Goal: Task Accomplishment & Management: Complete application form

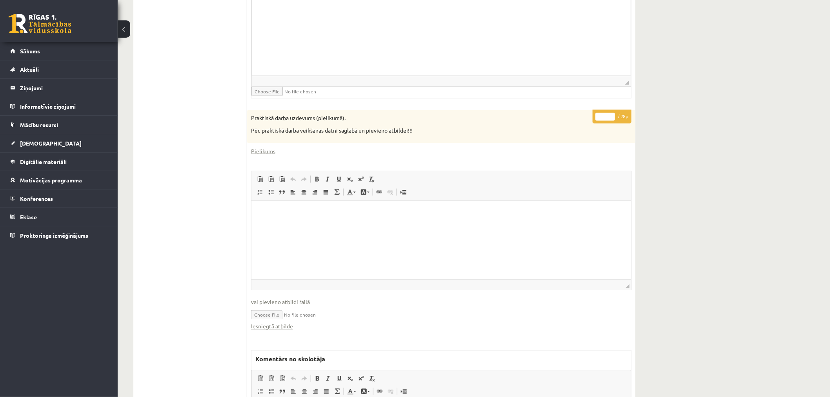
scroll to position [392, 0]
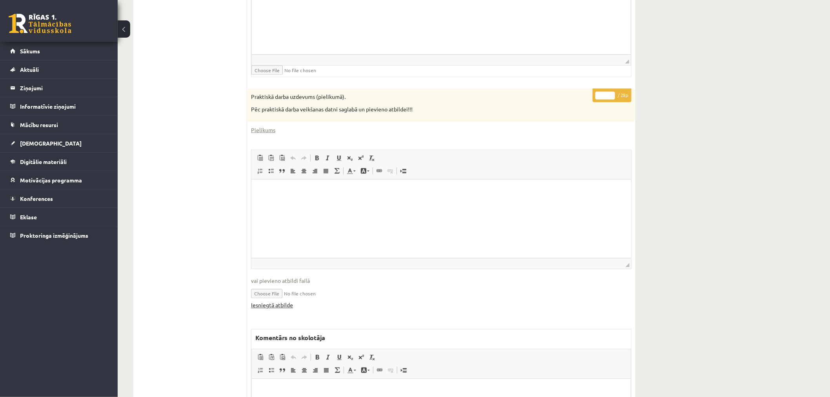
click at [280, 304] on link "Iesniegtā atbilde" at bounding box center [272, 305] width 42 height 8
drag, startPoint x: 605, startPoint y: 95, endPoint x: 585, endPoint y: 96, distance: 20.1
click at [586, 95] on div "* / 28p Praktiskā darba uzdevums (pielikumā). Pēc praktiskā darba veikšanas dat…" at bounding box center [441, 289] width 388 height 400
type input "**"
click at [680, 96] on div "Datorika 1.ieskaite 10.b2 klase , Toms Tarasovs (10.b2 klase) Ieskaite jāpilda …" at bounding box center [474, 75] width 712 height 875
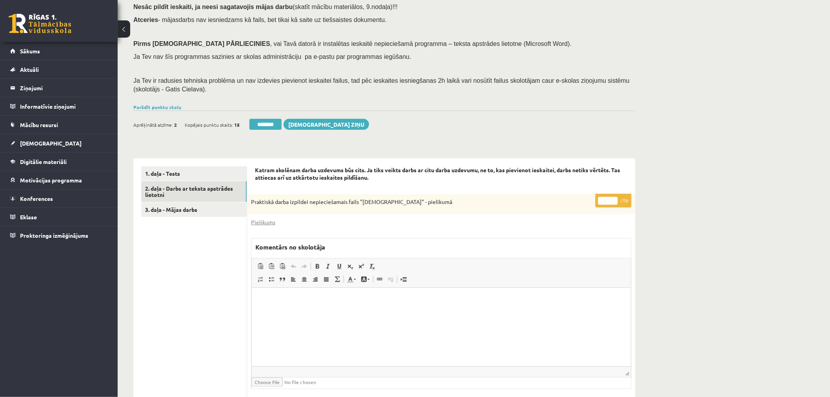
scroll to position [44, 0]
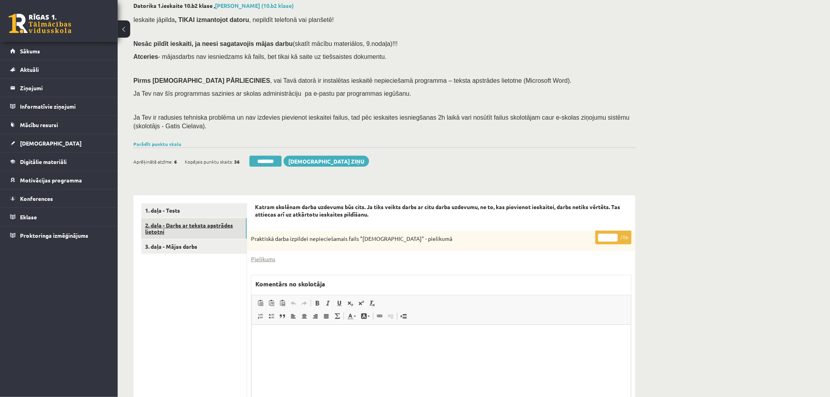
click at [197, 228] on link "2. daļa - Darbs ar teksta apstrādes lietotni" at bounding box center [194, 228] width 106 height 21
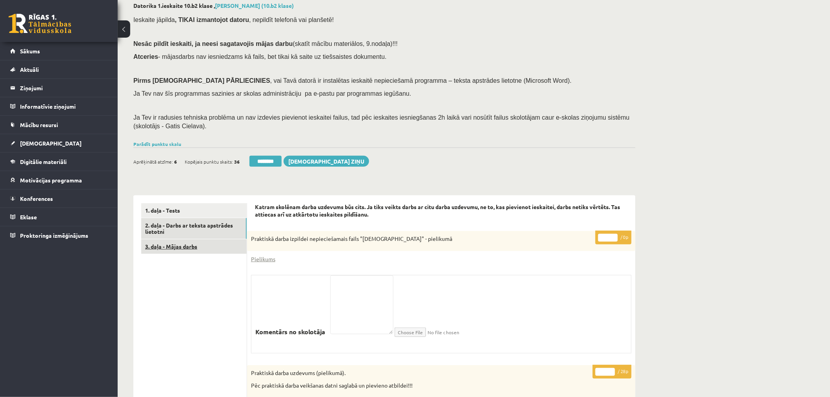
click at [182, 248] on link "3. daļa - Mājas darbs" at bounding box center [194, 246] width 106 height 15
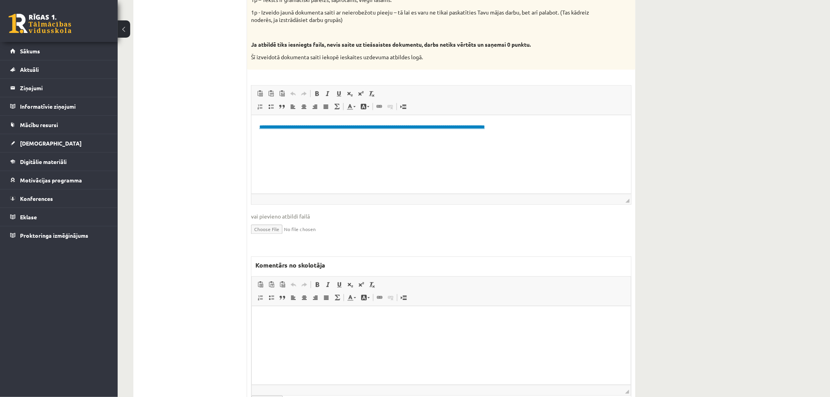
scroll to position [0, 0]
drag, startPoint x: 568, startPoint y: 139, endPoint x: 179, endPoint y: 131, distance: 389.2
click at [251, 131] on html "**********" at bounding box center [441, 127] width 380 height 24
copy link "**********"
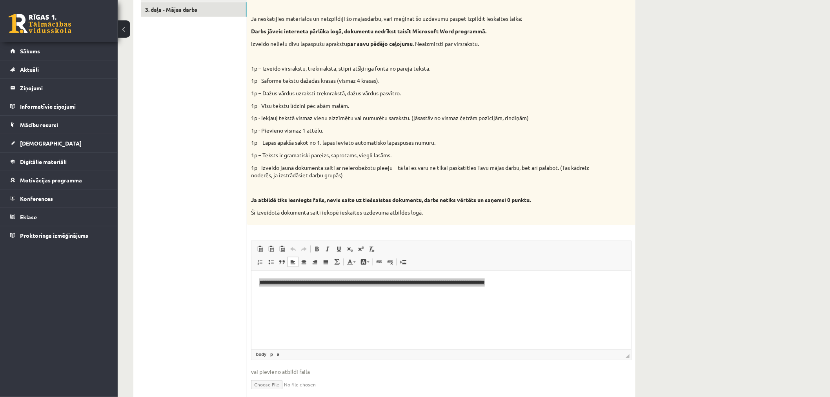
scroll to position [261, 0]
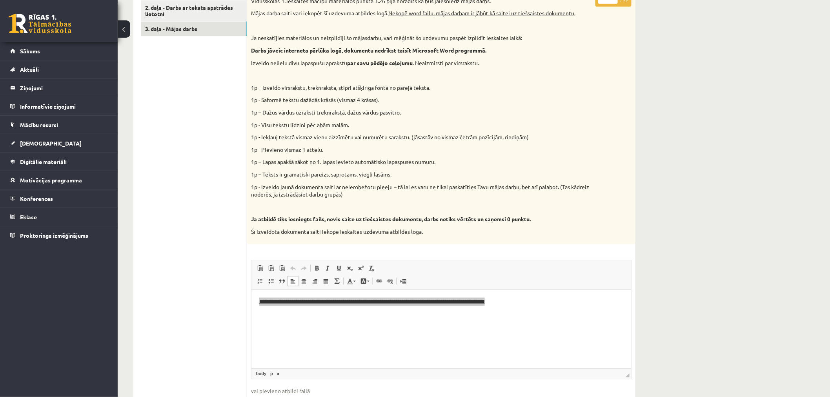
drag, startPoint x: 369, startPoint y: 138, endPoint x: 386, endPoint y: 139, distance: 16.5
click at [369, 138] on p "1p - Iekļauj tekstā vismaz vienu aizzīmētu vai numurētu sarakstu. (jāsastāv no …" at bounding box center [421, 137] width 341 height 8
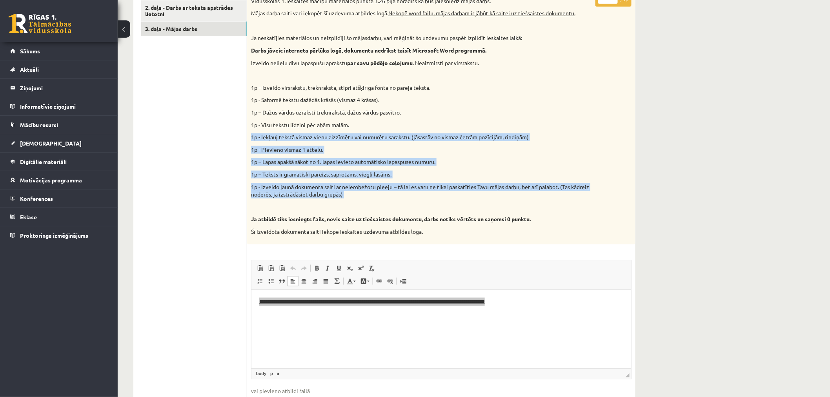
drag, startPoint x: 359, startPoint y: 126, endPoint x: 248, endPoint y: 202, distance: 134.8
click at [248, 202] on div "Vidusskolas 1.ieskaites mācību materiālos punktā 3.26 bija norādīts ka būs jāie…" at bounding box center [441, 118] width 388 height 251
copy div "1p - Visu tekstu līdzini pēc abām malām. 1p - Iekļauj tekstā vismaz vienu aizzī…"
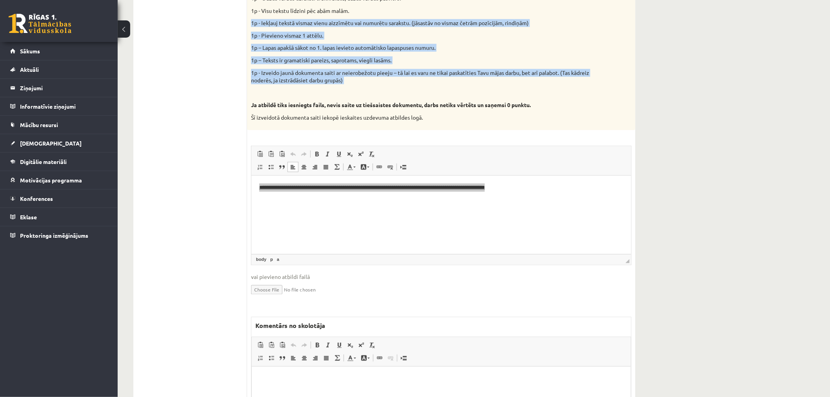
scroll to position [479, 0]
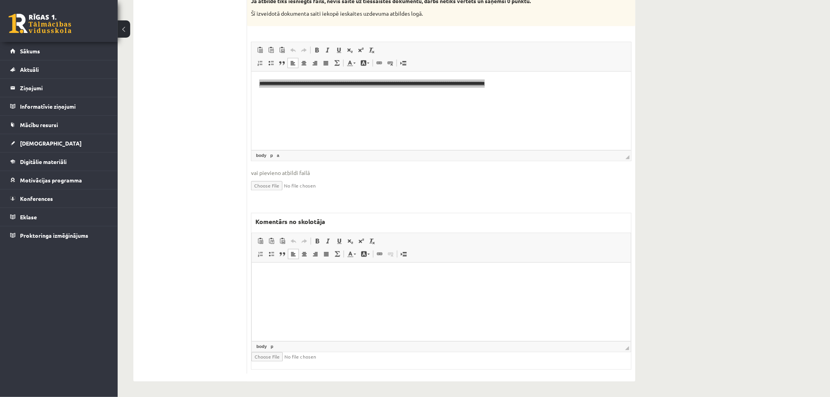
drag, startPoint x: 319, startPoint y: 331, endPoint x: 411, endPoint y: 313, distance: 94.2
click at [323, 286] on html at bounding box center [440, 274] width 379 height 24
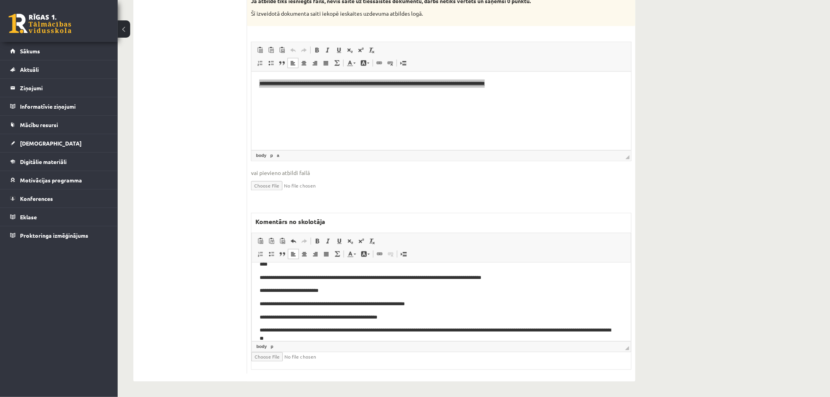
scroll to position [0, 0]
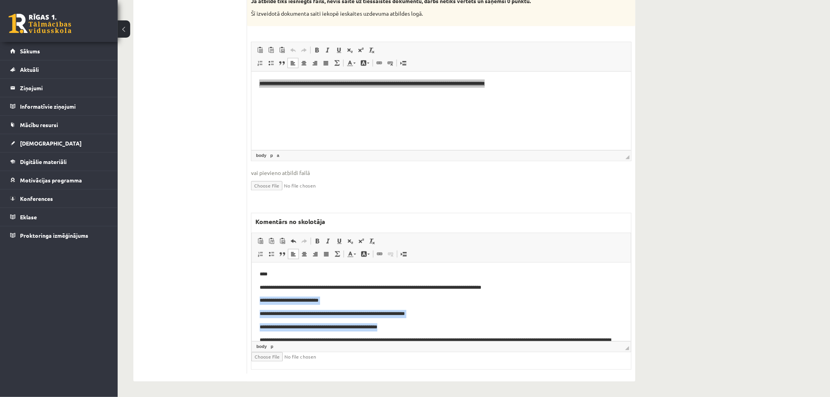
drag, startPoint x: 405, startPoint y: 327, endPoint x: 235, endPoint y: 298, distance: 173.1
click at [251, 298] on html "**********" at bounding box center [440, 317] width 379 height 111
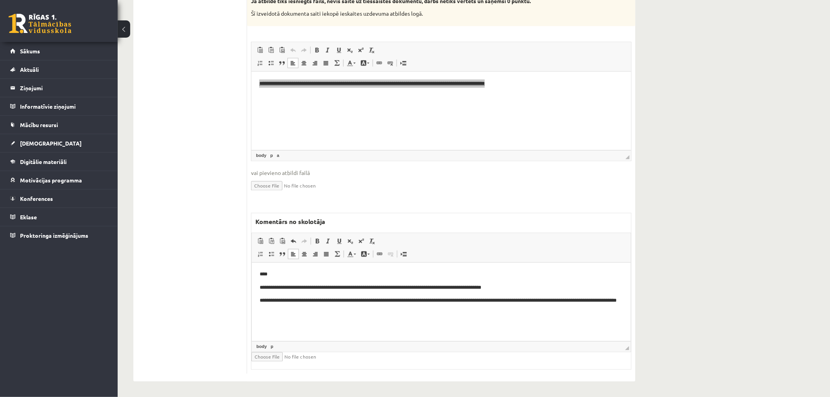
click at [341, 307] on p "**********" at bounding box center [440, 305] width 363 height 16
drag, startPoint x: 528, startPoint y: 288, endPoint x: 241, endPoint y: 287, distance: 286.7
click at [251, 287] on html "**********" at bounding box center [440, 298] width 379 height 72
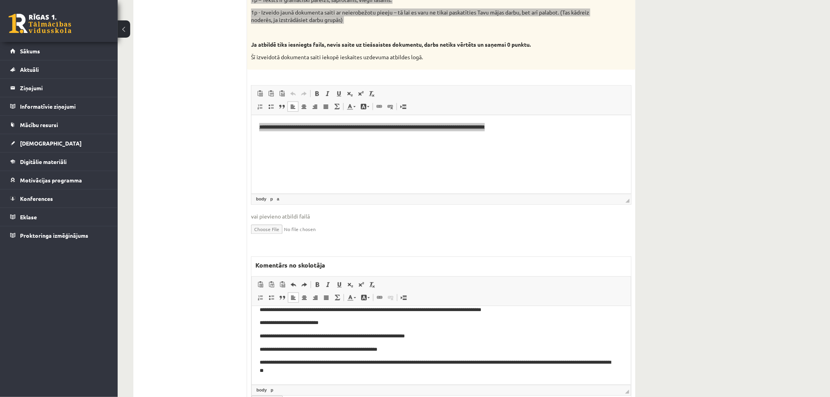
scroll to position [33, 0]
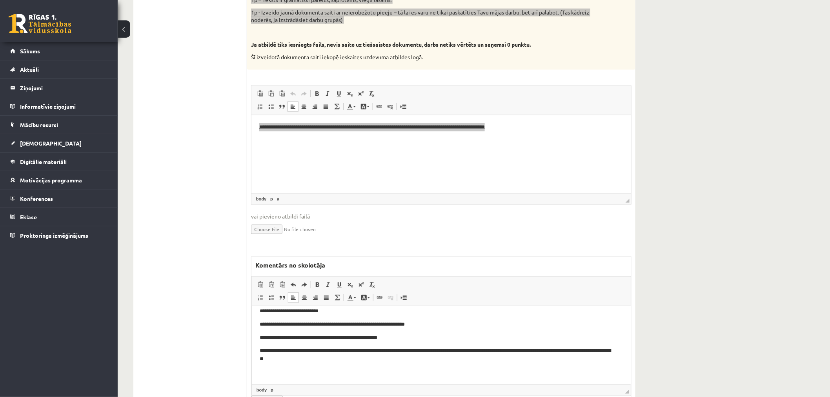
click at [400, 343] on body "**********" at bounding box center [440, 329] width 363 height 96
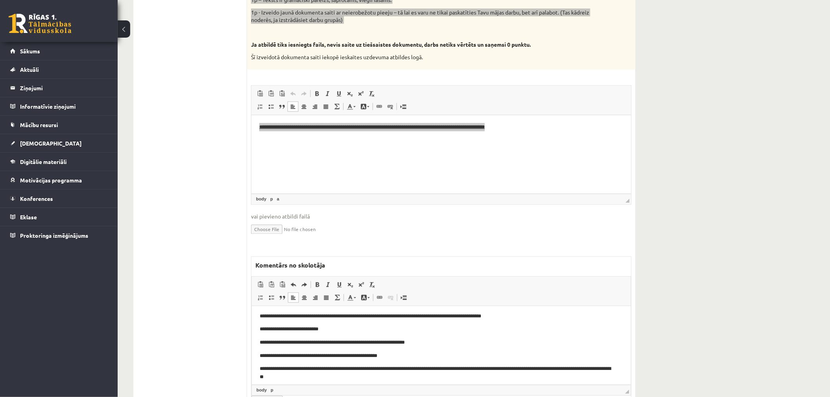
scroll to position [0, 0]
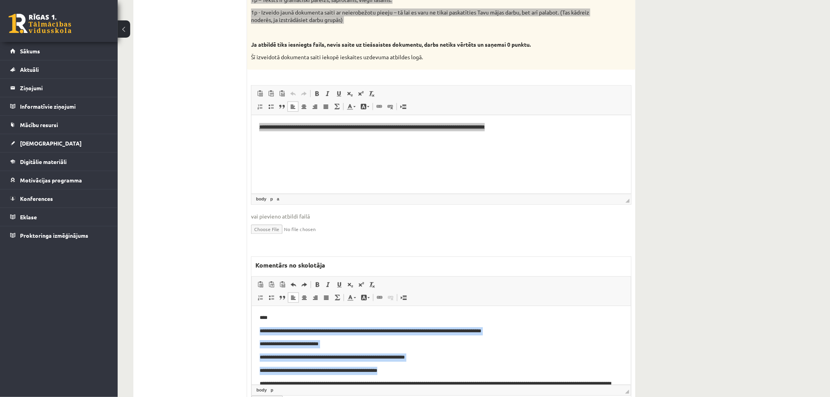
drag, startPoint x: 390, startPoint y: 371, endPoint x: 489, endPoint y: 639, distance: 286.1
click at [251, 333] on html "**********" at bounding box center [440, 361] width 379 height 111
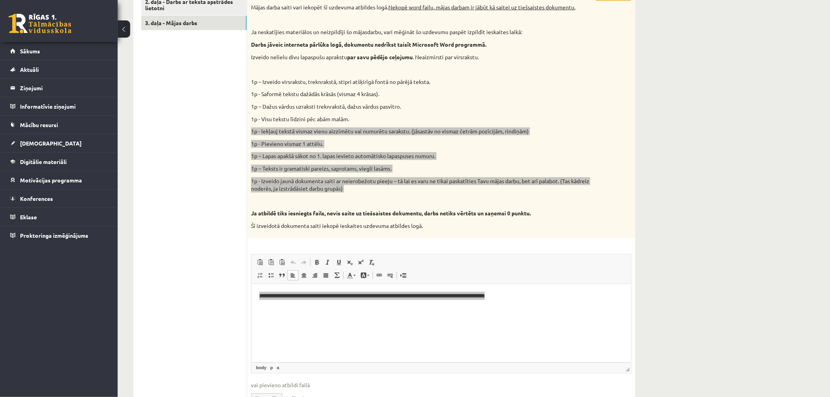
scroll to position [261, 0]
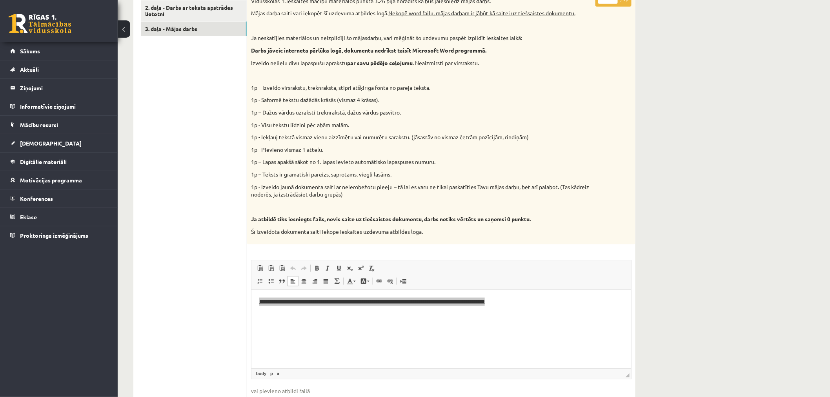
click at [303, 110] on p "1p – Dažus vārdus uzraksti treknrakstā, dažus vārdus pasvītro." at bounding box center [421, 113] width 341 height 8
drag, startPoint x: 353, startPoint y: 123, endPoint x: 249, endPoint y: 128, distance: 104.5
click at [249, 128] on div "Vidusskolas 1.ieskaites mācību materiālos punktā 3.26 bija norādīts ka būs jāie…" at bounding box center [441, 118] width 388 height 251
copy p "1p - Visu tekstu līdzini pēc abām malām."
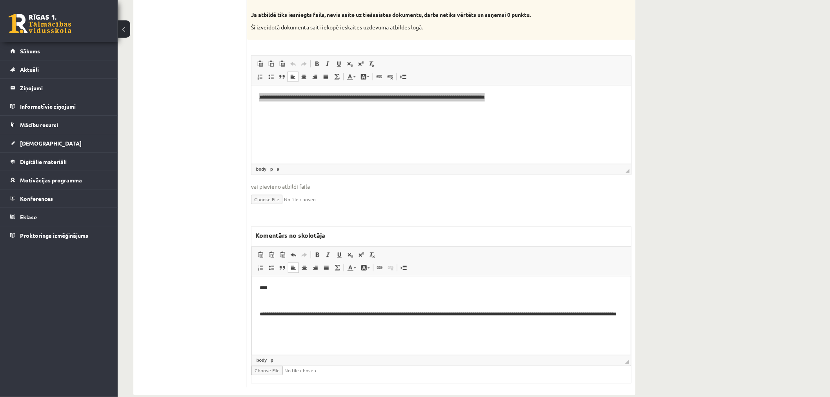
scroll to position [479, 0]
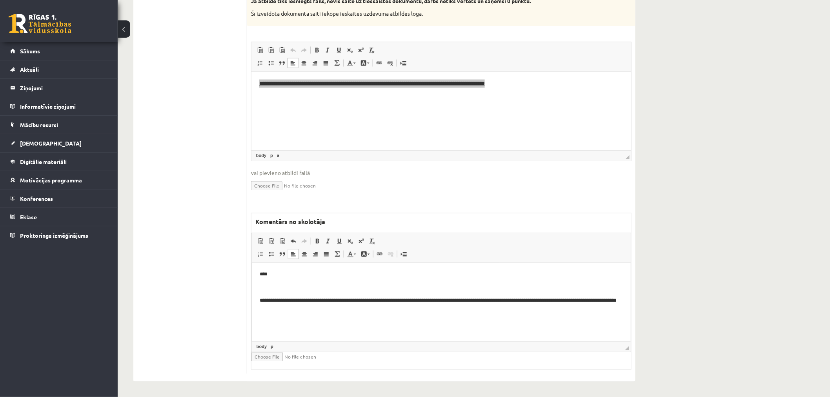
drag, startPoint x: 273, startPoint y: 284, endPoint x: 292, endPoint y: 280, distance: 19.3
click at [274, 284] on p "Bagātinātā teksta redaktors, wiswyg-editor-47024924348960-1757933887-604" at bounding box center [440, 288] width 363 height 8
click at [348, 307] on p "**********" at bounding box center [440, 305] width 363 height 16
click at [347, 300] on p "**********" at bounding box center [440, 305] width 363 height 16
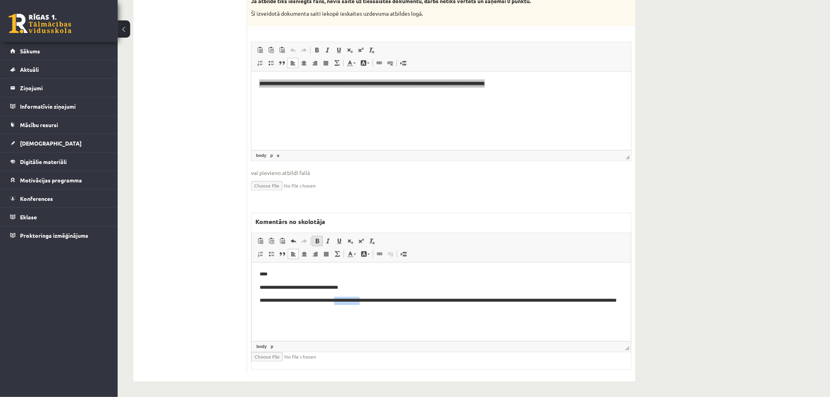
click at [316, 238] on span at bounding box center [317, 241] width 6 height 6
click at [273, 287] on p "**********" at bounding box center [440, 288] width 363 height 8
click at [319, 241] on span at bounding box center [317, 241] width 6 height 6
click at [319, 288] on p "**********" at bounding box center [440, 288] width 363 height 8
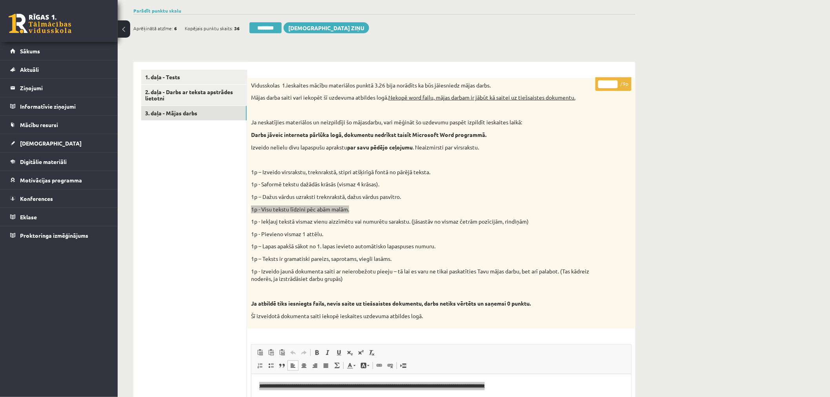
scroll to position [174, 0]
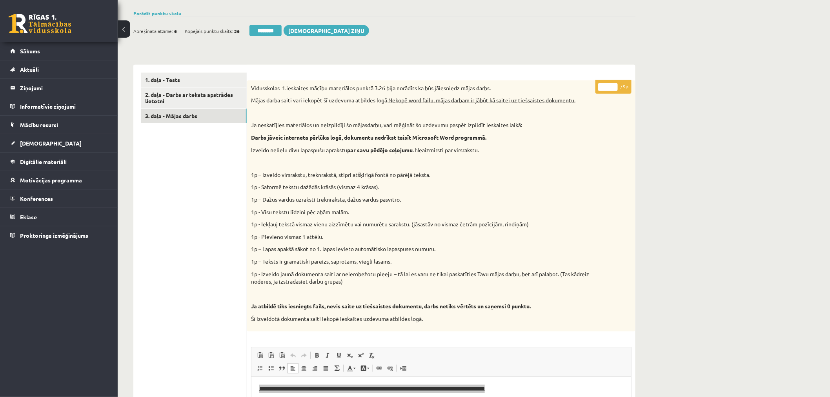
drag, startPoint x: 608, startPoint y: 86, endPoint x: 598, endPoint y: 87, distance: 10.3
click at [598, 87] on input "*" at bounding box center [608, 87] width 20 height 8
type input "*"
drag, startPoint x: 654, startPoint y: 93, endPoint x: 664, endPoint y: 96, distance: 11.0
click at [661, 96] on div "Datorika 1.ieskaite 10.b2 klase , Toms Tarasovs (10.b2 klase) Ieskaite jāpilda …" at bounding box center [474, 279] width 712 height 846
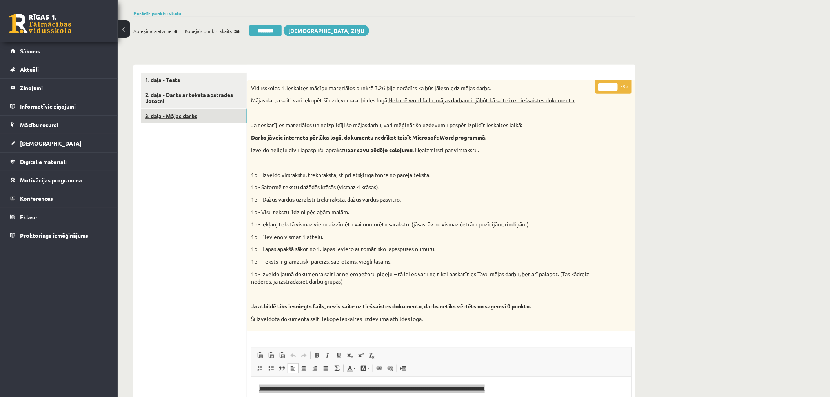
click at [174, 116] on link "3. daļa - Mājas darbs" at bounding box center [194, 116] width 106 height 15
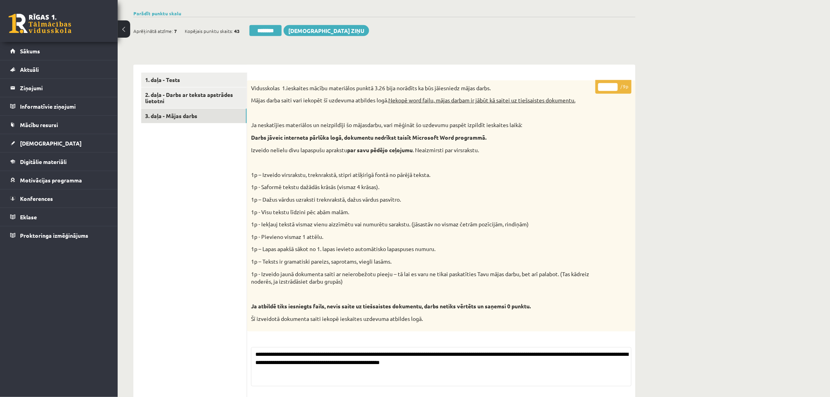
click at [165, 9] on div "Datorika 1.ieskaite 10.b2 klase , Toms Tarasovs (10.b2 klase) Ieskaite jāpilda …" at bounding box center [384, 201] width 533 height 690
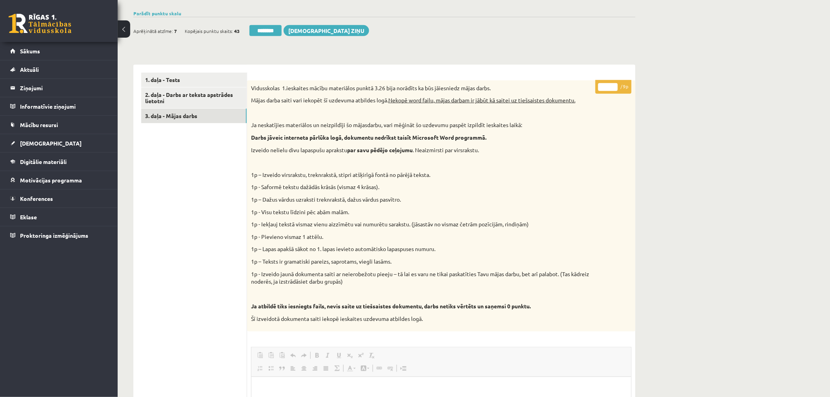
click at [164, 16] on div "Parādīt punktu skalu Atzīme No Līdz 1 0 11 2 12 16 3 17 22 4 23 27 5 28 33 6 34…" at bounding box center [384, 13] width 502 height 7
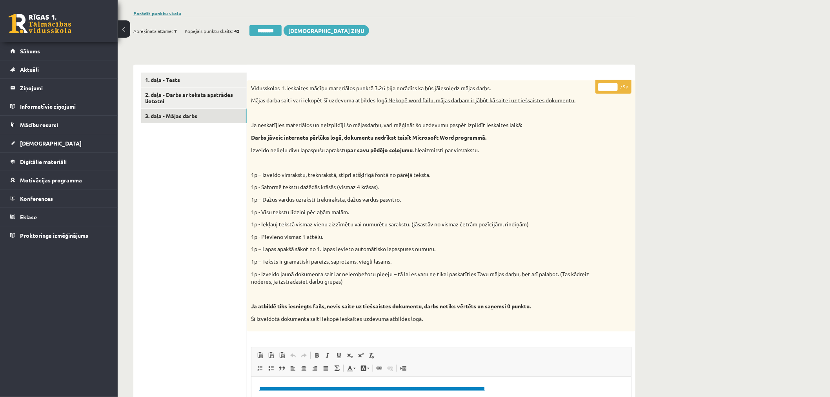
click at [162, 13] on link "Parādīt punktu skalu" at bounding box center [157, 13] width 48 height 6
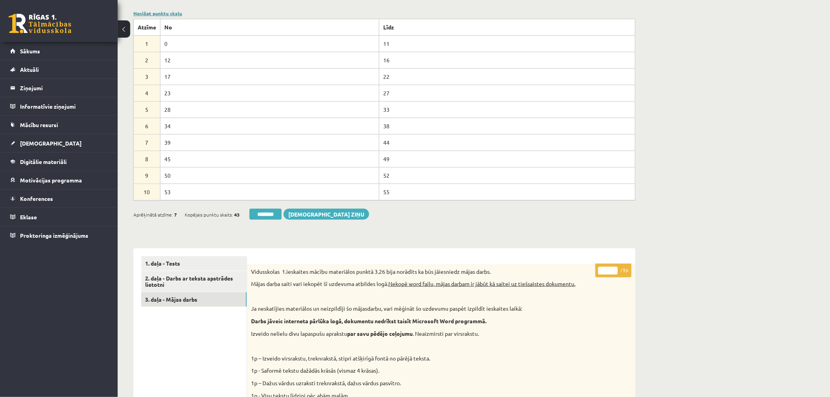
click at [162, 13] on link "Noslēpt punktu skalu" at bounding box center [157, 13] width 49 height 6
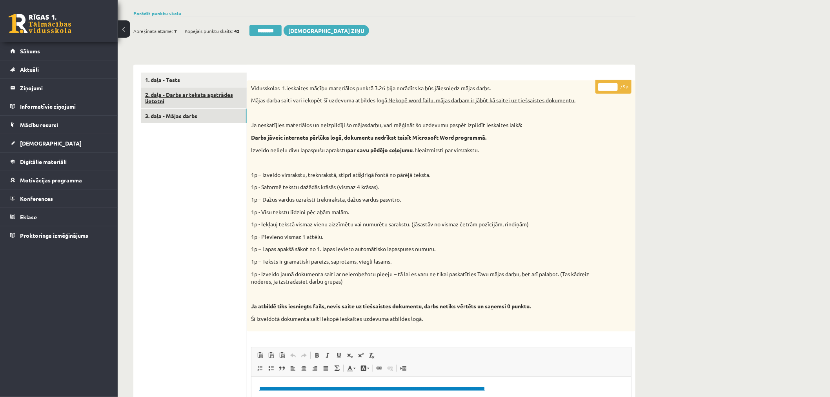
click at [174, 93] on link "2. daļa - Darbs ar teksta apstrādes lietotni" at bounding box center [194, 97] width 106 height 21
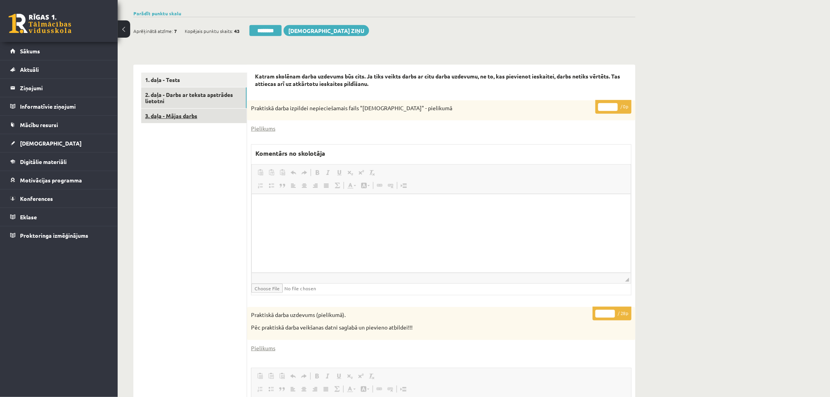
click at [189, 116] on link "3. daļa - Mājas darbs" at bounding box center [194, 116] width 106 height 15
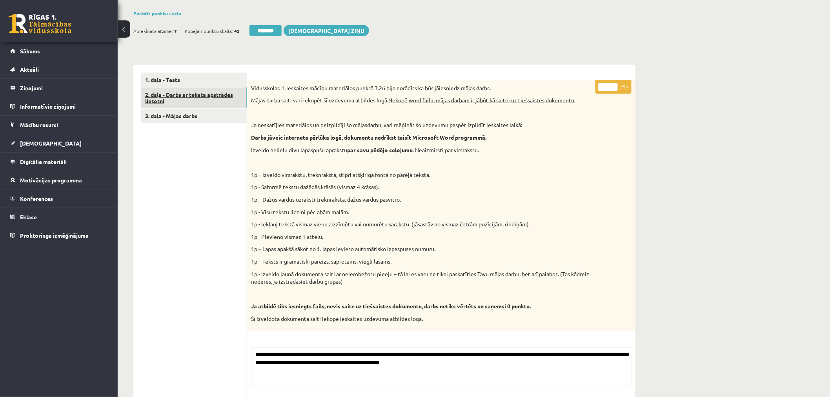
click at [180, 94] on link "2. daļa - Darbs ar teksta apstrādes lietotni" at bounding box center [194, 97] width 106 height 21
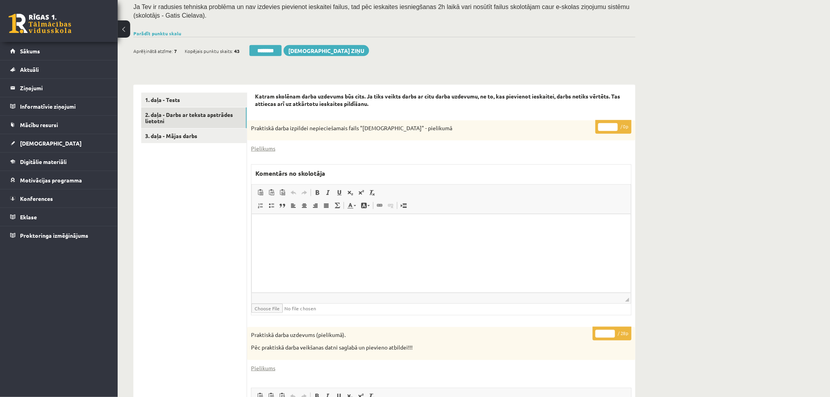
scroll to position [72, 0]
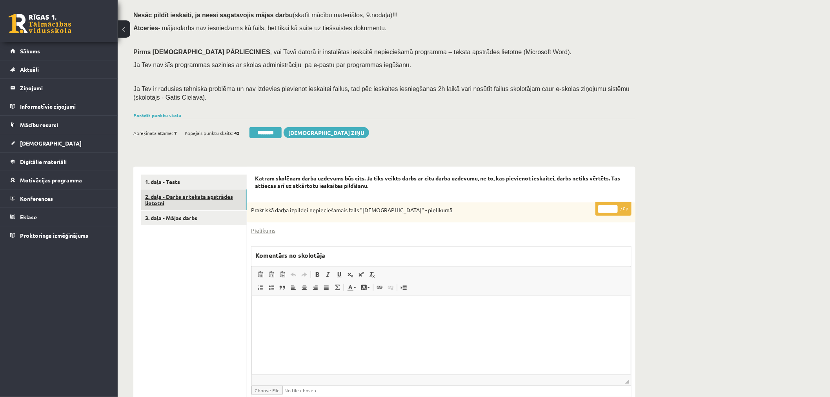
click at [197, 197] on link "2. daļa - Darbs ar teksta apstrādes lietotni" at bounding box center [194, 199] width 106 height 21
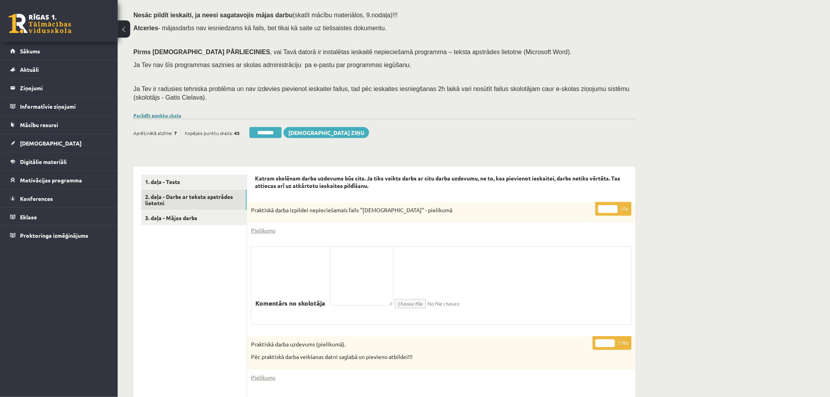
click at [173, 115] on link "Parādīt punktu skalu" at bounding box center [157, 115] width 48 height 6
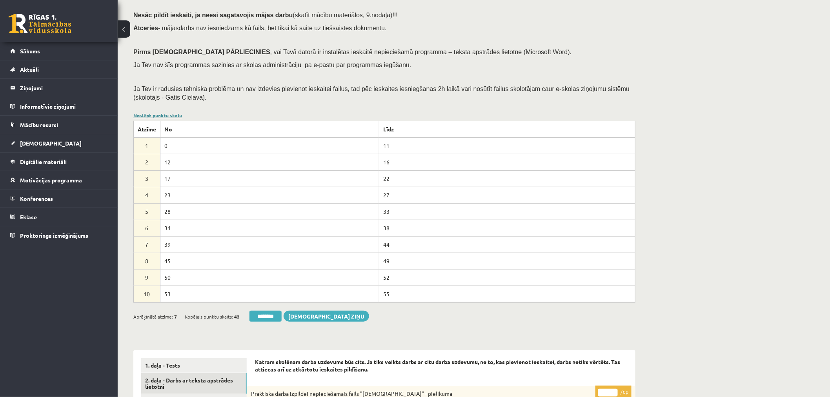
click at [173, 115] on link "Noslēpt punktu skalu" at bounding box center [157, 115] width 49 height 6
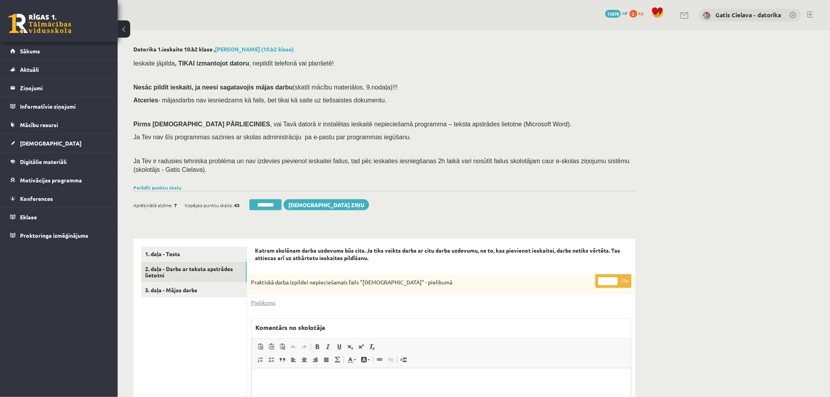
scroll to position [44, 0]
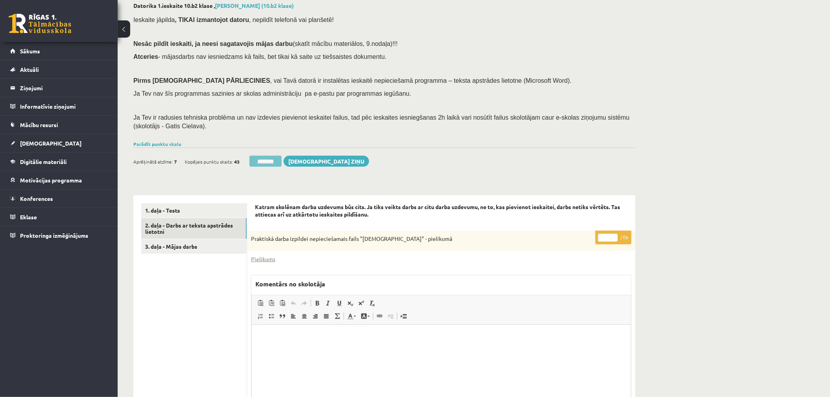
click at [269, 162] on input "********" at bounding box center [265, 161] width 32 height 11
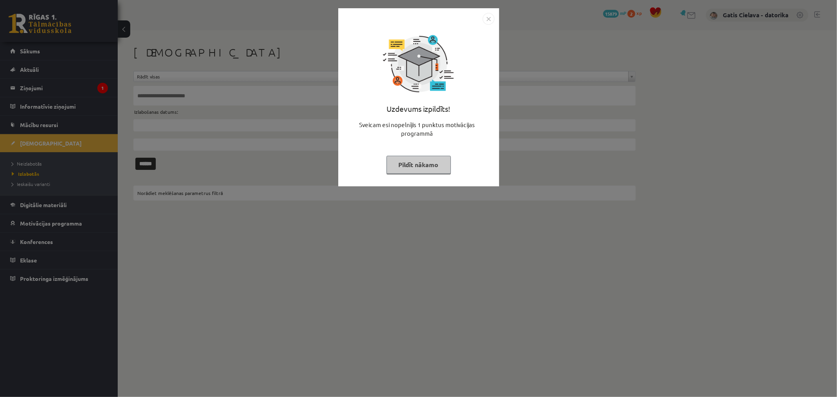
drag, startPoint x: 424, startPoint y: 162, endPoint x: 415, endPoint y: 161, distance: 9.5
click at [424, 163] on button "Pildīt nākamo" at bounding box center [418, 165] width 64 height 18
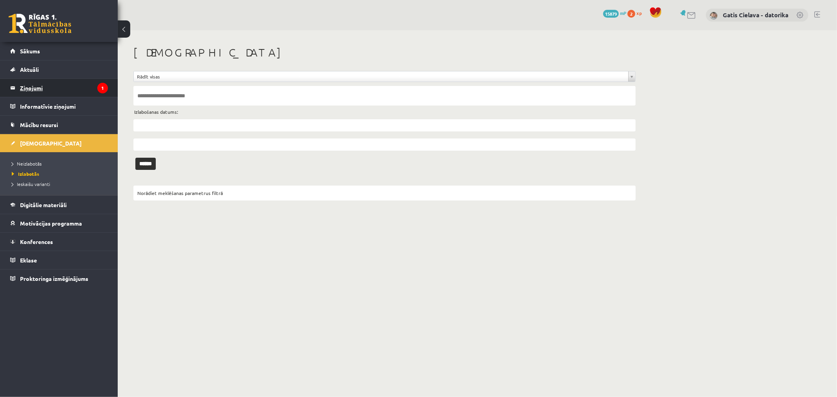
click at [35, 88] on legend "Ziņojumi 1" at bounding box center [64, 88] width 88 height 18
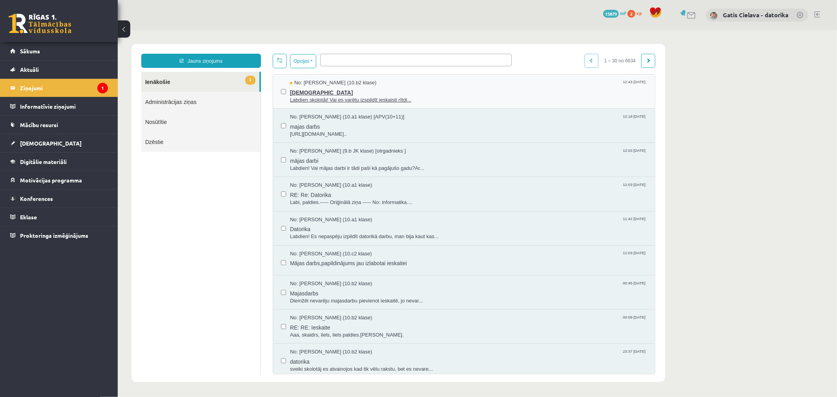
click at [340, 102] on span "Labdien skolotāj! Vai es varētu izspildīt ieskaisti rītdi..." at bounding box center [467, 99] width 357 height 7
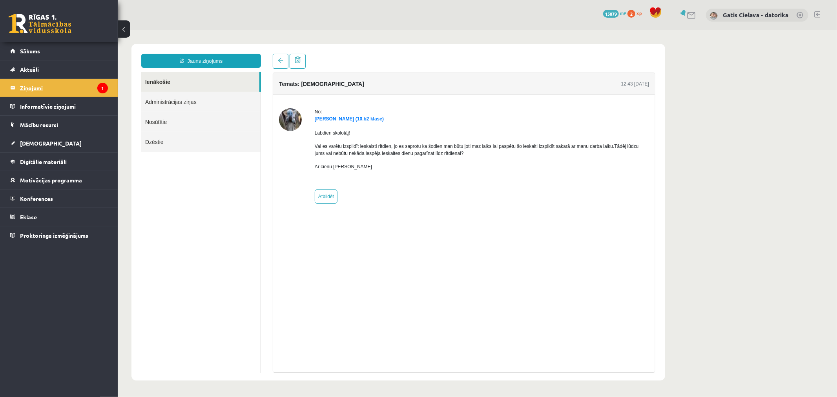
click at [32, 87] on legend "Ziņojumi 1" at bounding box center [64, 88] width 88 height 18
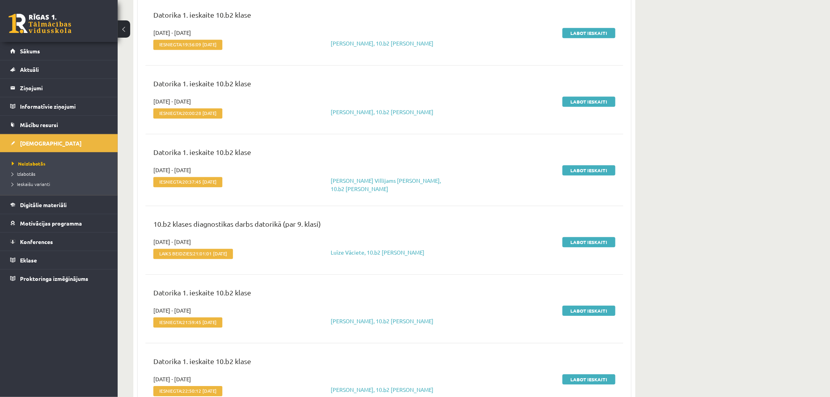
scroll to position [828, 0]
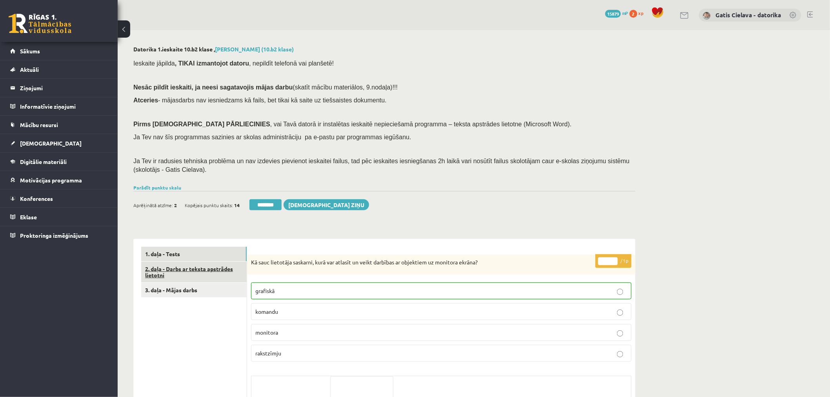
click at [187, 268] on link "2. daļa - Darbs ar teksta apstrādes lietotni" at bounding box center [194, 272] width 106 height 21
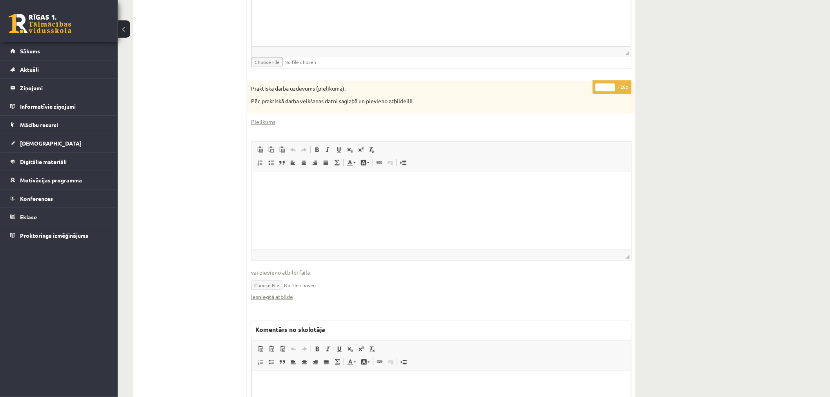
scroll to position [453, 0]
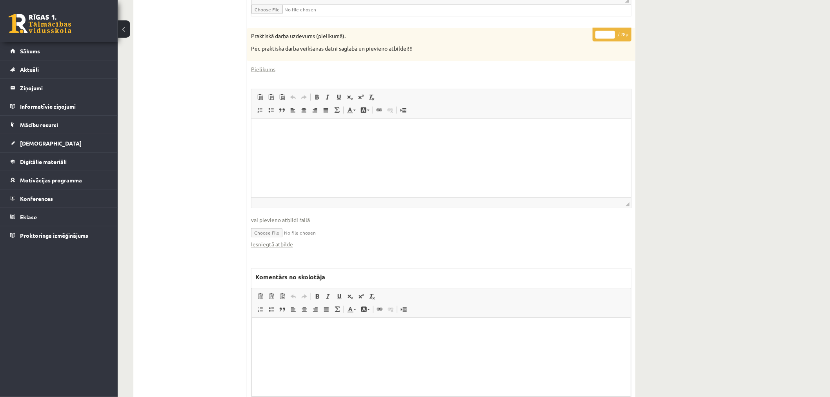
drag, startPoint x: 604, startPoint y: 33, endPoint x: 592, endPoint y: 33, distance: 12.6
click at [592, 33] on div "* / 28p Praktiskā darba uzdevums (pielikumā). Pēc praktiskā darba veikšanas dat…" at bounding box center [441, 228] width 388 height 400
type input "**"
click at [681, 70] on div "Datorika 1.ieskaite 10.b2 klase , Uldis Piesis (10.b2 klase) Ieskaite jāpilda ,…" at bounding box center [474, 14] width 712 height 875
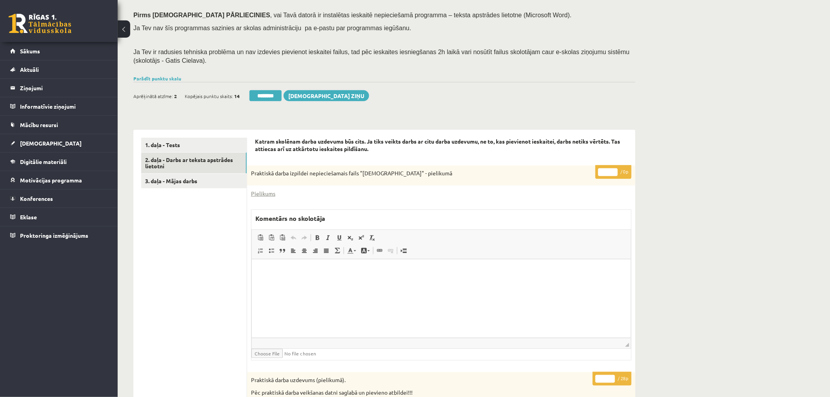
scroll to position [104, 0]
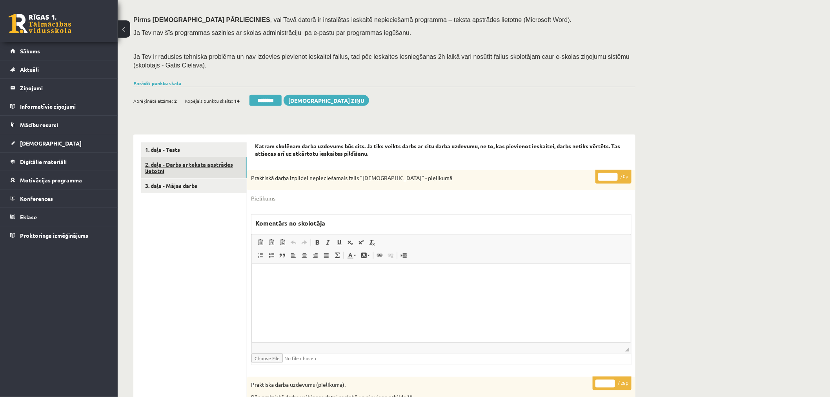
click at [211, 165] on link "2. daļa - Darbs ar teksta apstrādes lietotni" at bounding box center [194, 167] width 106 height 21
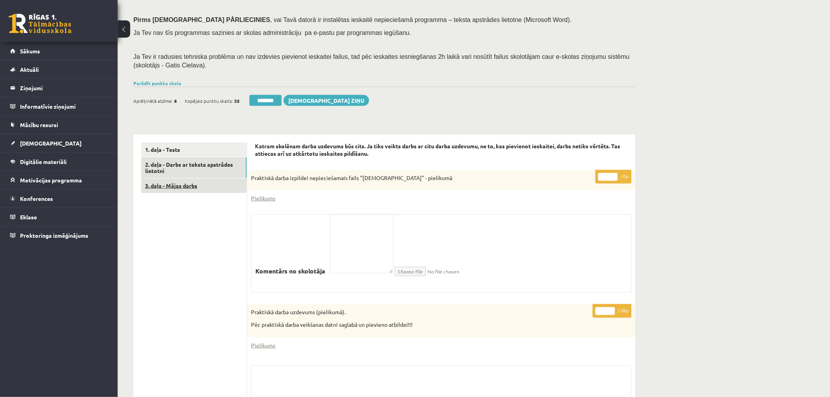
click at [181, 186] on link "3. daļa - Mājas darbs" at bounding box center [194, 185] width 106 height 15
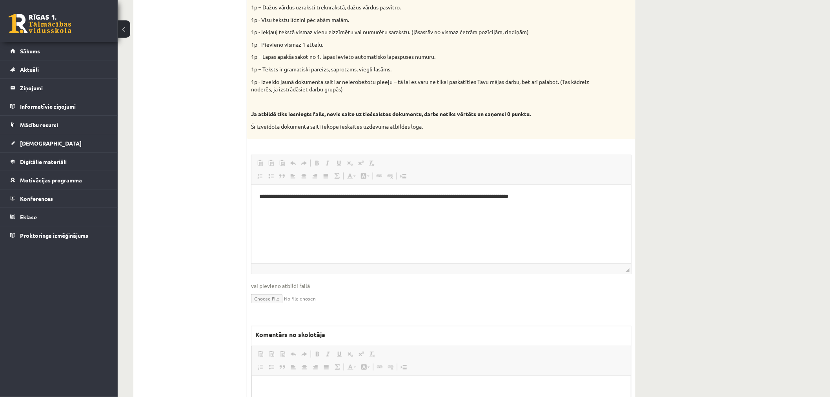
scroll to position [0, 0]
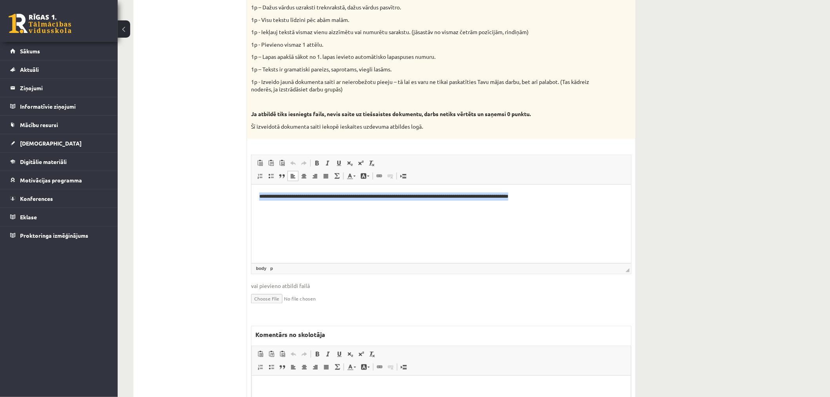
drag, startPoint x: 612, startPoint y: 194, endPoint x: 192, endPoint y: 192, distance: 419.7
click at [251, 192] on html "**********" at bounding box center [441, 196] width 380 height 24
copy p "**********"
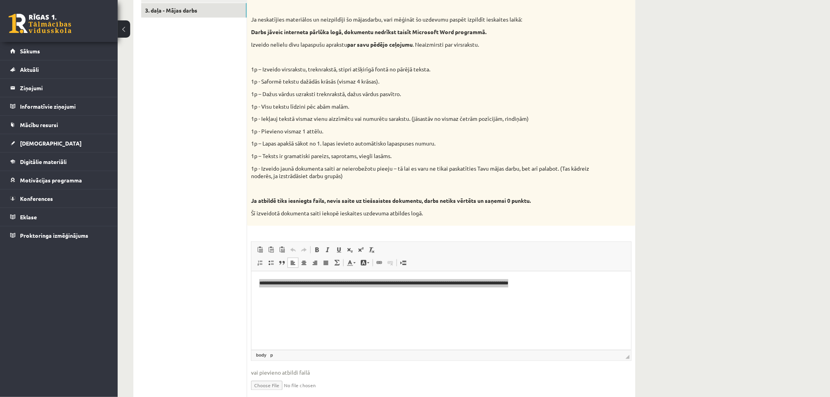
scroll to position [279, 0]
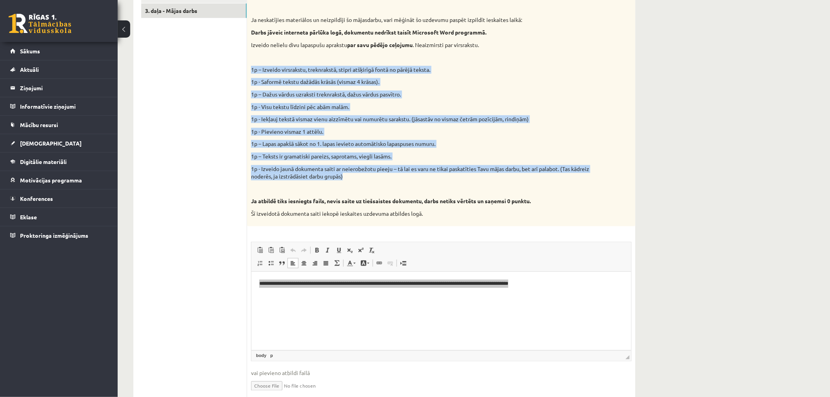
drag, startPoint x: 371, startPoint y: 177, endPoint x: 249, endPoint y: 67, distance: 164.1
click at [249, 67] on div "Vidusskolas 1.ieskaites mācību materiālos punktā 3.26 bija norādīts ka būs jāie…" at bounding box center [441, 100] width 388 height 251
copy div "1p – Izveido virsrakstu, treknrakstā, stipri atšķirīgā fontā no pārējā teksta. …"
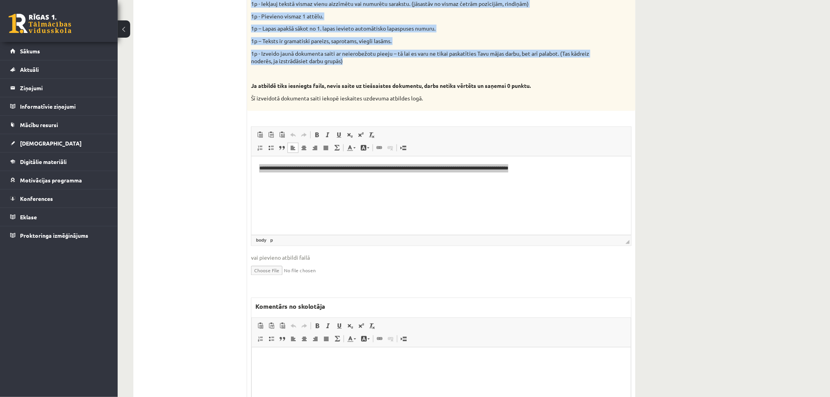
scroll to position [479, 0]
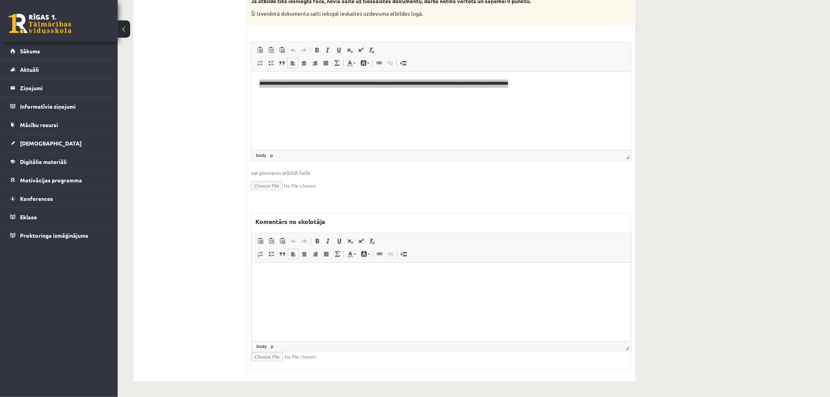
drag, startPoint x: 347, startPoint y: 301, endPoint x: 395, endPoint y: 300, distance: 47.9
click at [351, 286] on html at bounding box center [440, 274] width 379 height 24
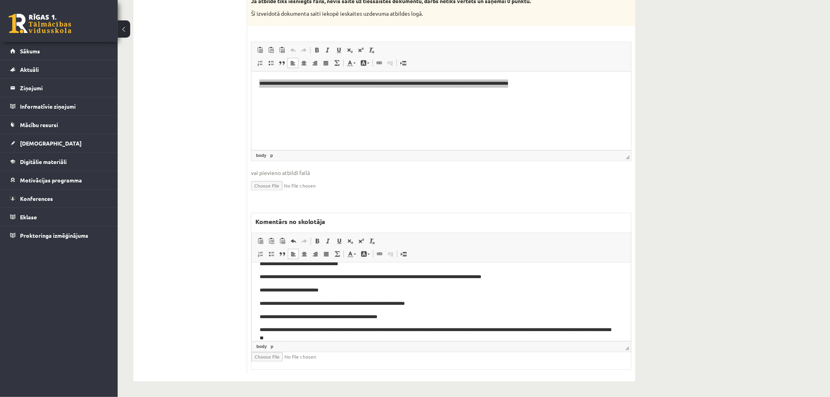
scroll to position [0, 0]
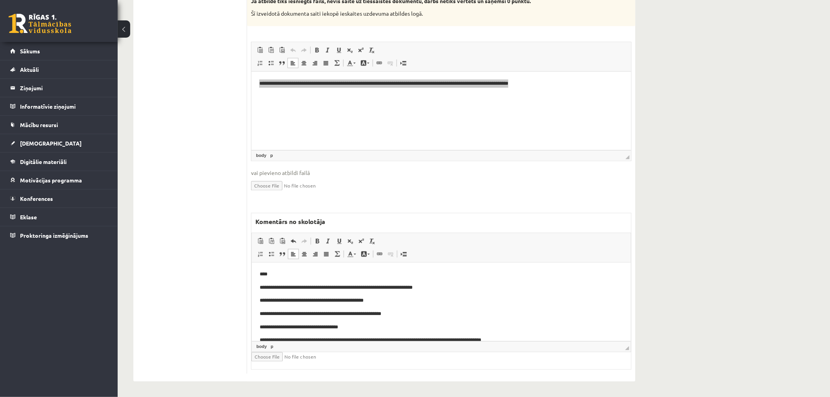
click at [326, 295] on body "**********" at bounding box center [440, 337] width 363 height 135
drag, startPoint x: 376, startPoint y: 296, endPoint x: 215, endPoint y: 280, distance: 161.7
click at [251, 280] on html "**********" at bounding box center [440, 337] width 379 height 151
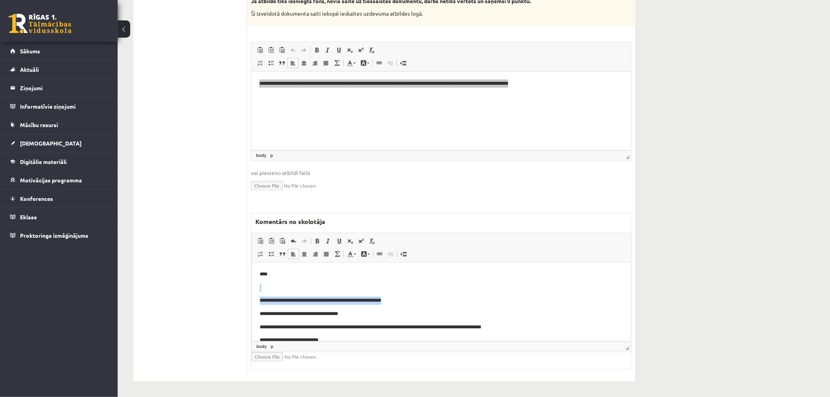
drag, startPoint x: 430, startPoint y: 298, endPoint x: 493, endPoint y: 549, distance: 258.6
click at [251, 286] on html "**********" at bounding box center [440, 331] width 379 height 138
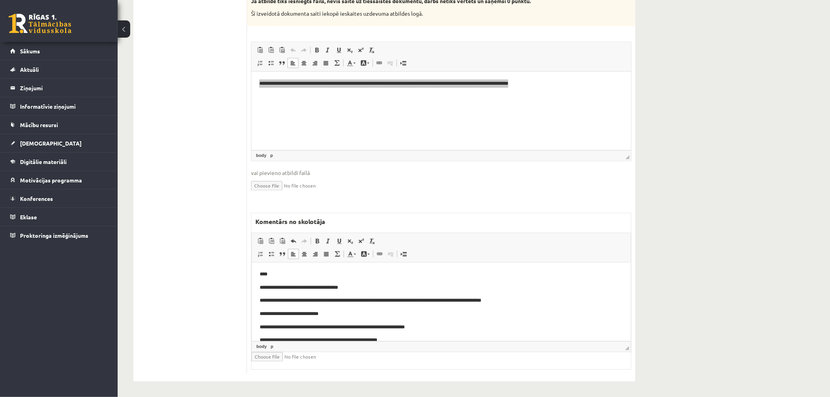
click at [383, 286] on p "**********" at bounding box center [437, 288] width 357 height 8
click at [364, 300] on p "**********" at bounding box center [437, 301] width 357 height 8
click at [333, 302] on p "**********" at bounding box center [437, 301] width 357 height 8
drag, startPoint x: 530, startPoint y: 302, endPoint x: 245, endPoint y: 298, distance: 284.8
click at [251, 298] on html "**********" at bounding box center [440, 317] width 379 height 111
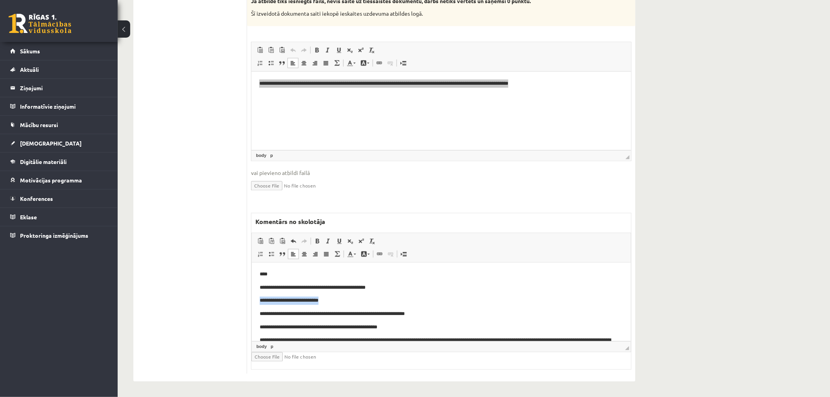
drag, startPoint x: 332, startPoint y: 298, endPoint x: 450, endPoint y: 561, distance: 287.6
click at [251, 298] on html "**********" at bounding box center [440, 311] width 379 height 98
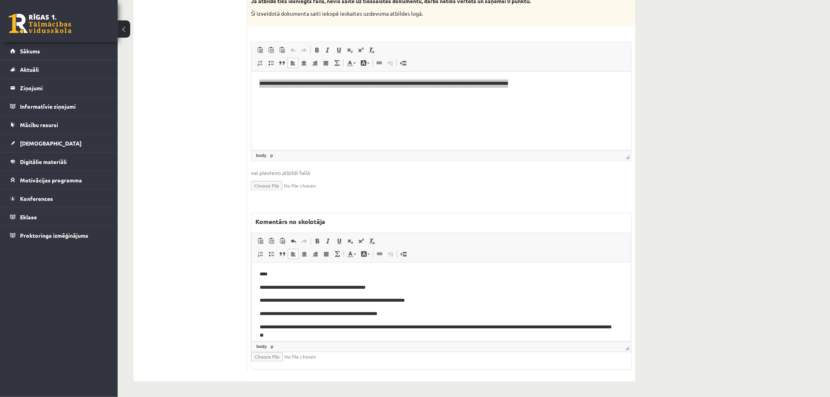
click at [347, 302] on p "**********" at bounding box center [437, 301] width 357 height 8
click at [331, 311] on p "**********" at bounding box center [437, 314] width 357 height 8
drag, startPoint x: 383, startPoint y: 313, endPoint x: 197, endPoint y: 313, distance: 185.5
click at [251, 313] on html "**********" at bounding box center [440, 304] width 379 height 85
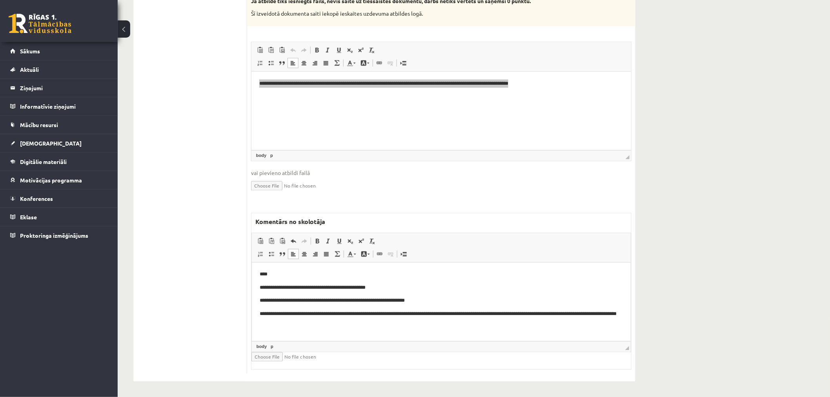
click at [354, 314] on p "**********" at bounding box center [440, 318] width 363 height 16
click at [316, 243] on span at bounding box center [317, 241] width 6 height 6
click at [370, 300] on p "**********" at bounding box center [440, 301] width 363 height 8
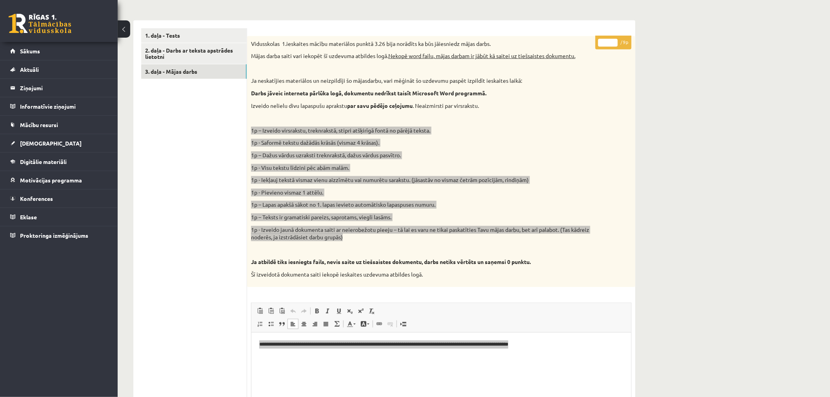
scroll to position [174, 0]
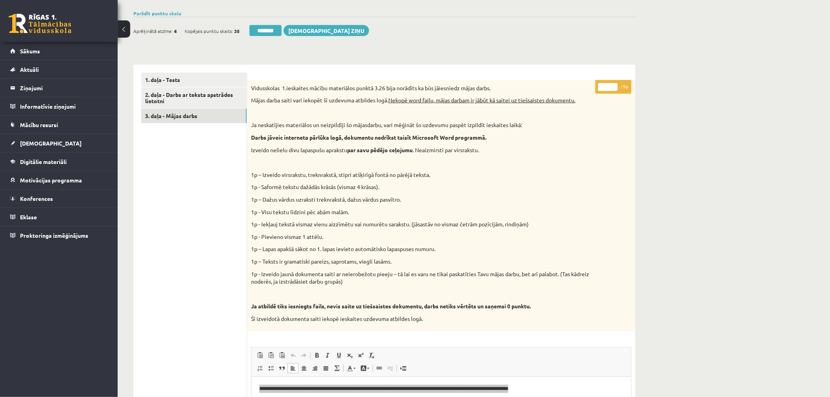
drag, startPoint x: 607, startPoint y: 86, endPoint x: 568, endPoint y: 85, distance: 39.2
click at [568, 85] on div "* / 9p Vidusskolas 1.ieskaites mācību materiālos punktā 3.26 bija norādīts ka b…" at bounding box center [441, 379] width 388 height 599
type input "*"
click at [696, 106] on div "Datorika 1.ieskaite 10.b2 klase , Uldis Piesis (10.b2 klase) Ieskaite jāpilda ,…" at bounding box center [474, 279] width 712 height 846
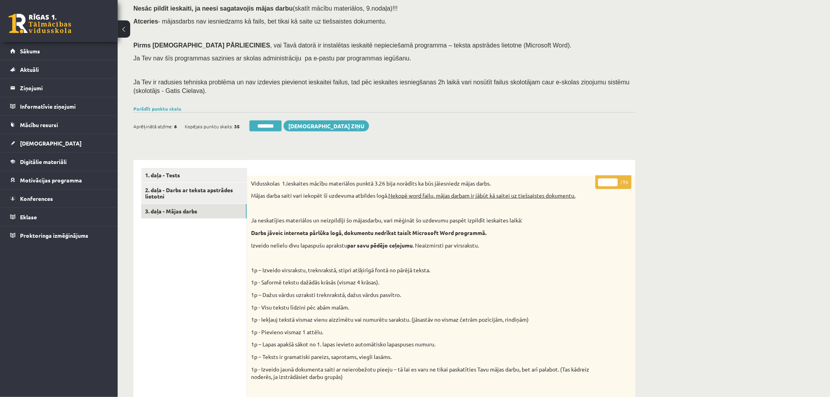
scroll to position [44, 0]
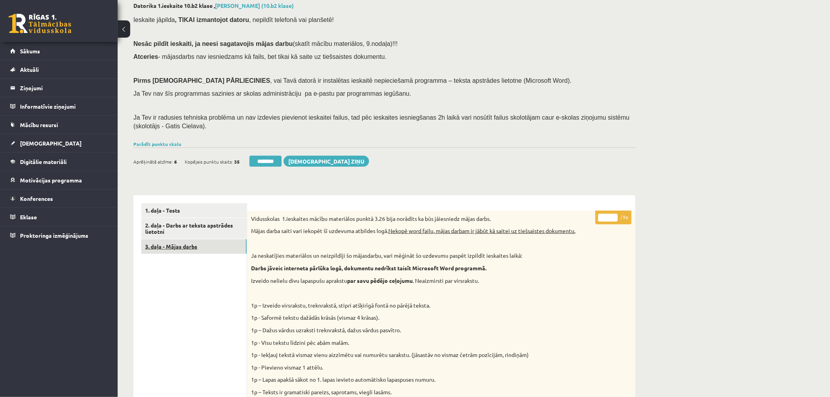
click at [171, 244] on link "3. daļa - Mājas darbs" at bounding box center [194, 246] width 106 height 15
click at [182, 227] on link "2. daļa - Darbs ar teksta apstrādes lietotni" at bounding box center [194, 228] width 106 height 21
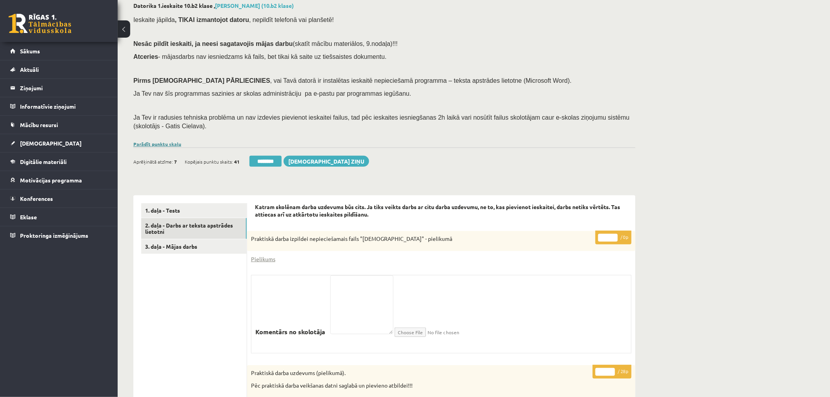
click at [165, 142] on link "Parādīt punktu skalu" at bounding box center [157, 144] width 48 height 6
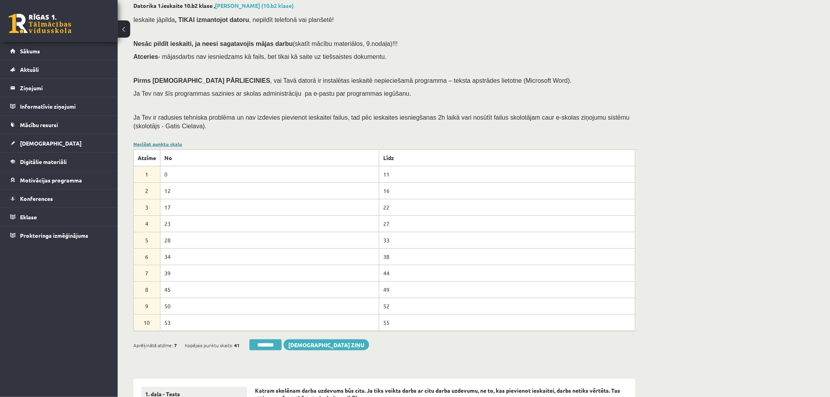
click at [165, 142] on link "Noslēpt punktu skalu" at bounding box center [157, 144] width 49 height 6
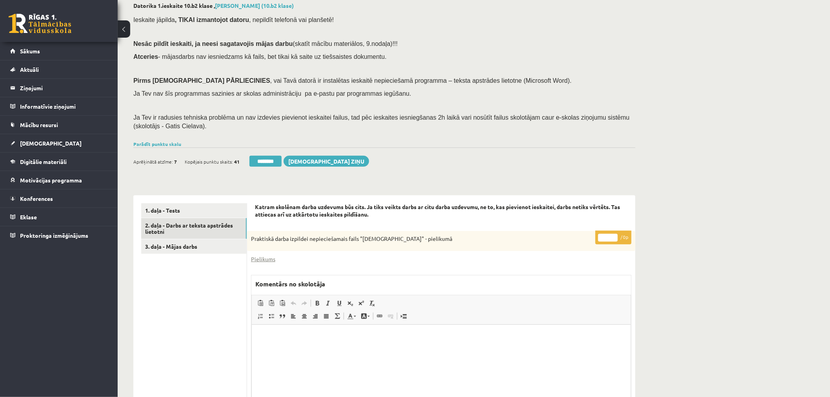
scroll to position [0, 0]
click at [271, 160] on input "********" at bounding box center [265, 161] width 32 height 11
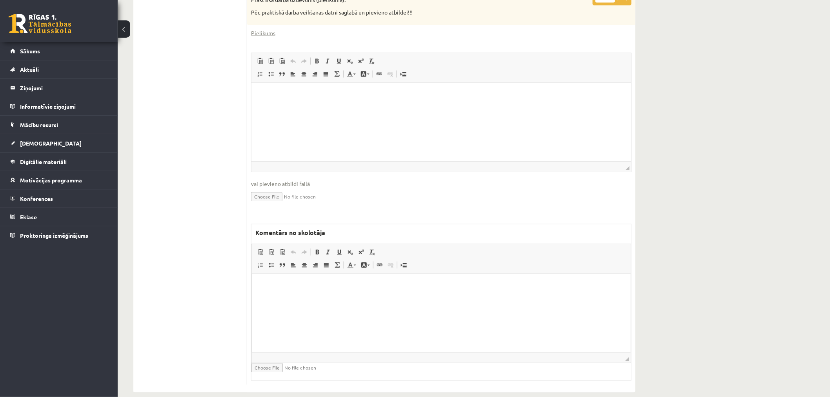
scroll to position [500, 0]
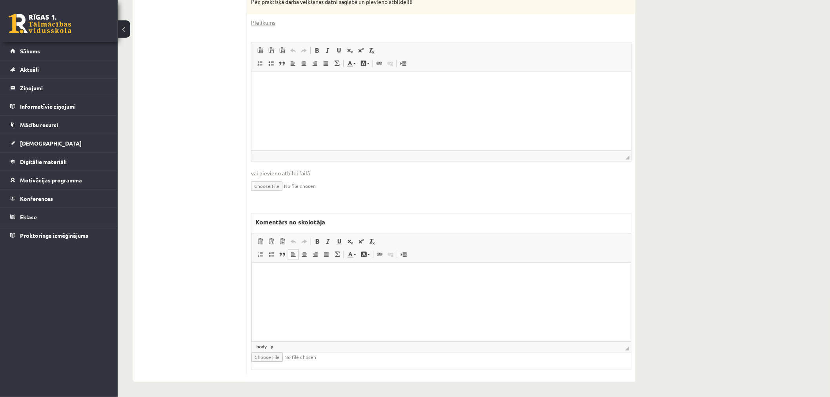
drag, startPoint x: 313, startPoint y: 299, endPoint x: 317, endPoint y: 296, distance: 5.3
click at [313, 287] on html at bounding box center [440, 275] width 379 height 24
click at [402, 96] on html at bounding box center [441, 84] width 380 height 24
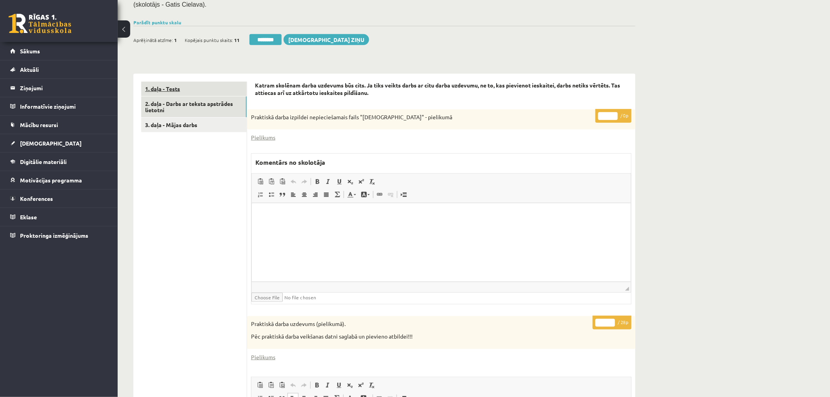
scroll to position [151, 0]
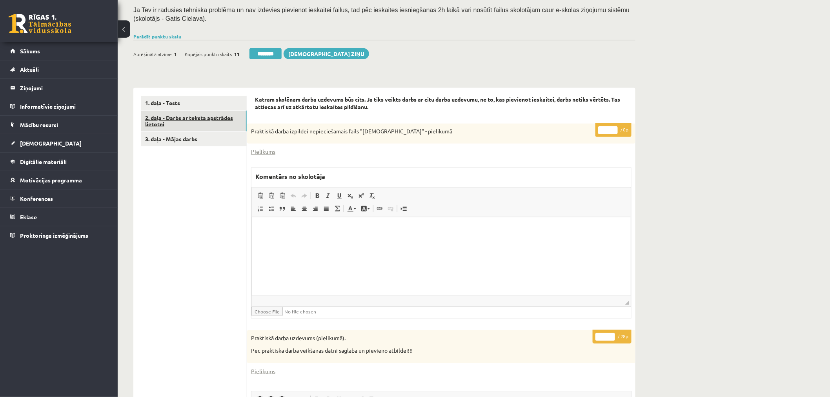
click at [199, 117] on link "2. daļa - Darbs ar teksta apstrādes lietotni" at bounding box center [194, 121] width 106 height 21
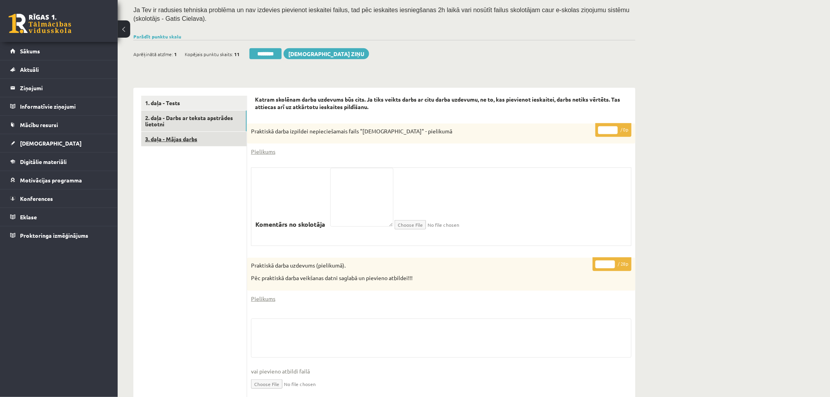
click at [184, 140] on link "3. daļa - Mājas darbs" at bounding box center [194, 139] width 106 height 15
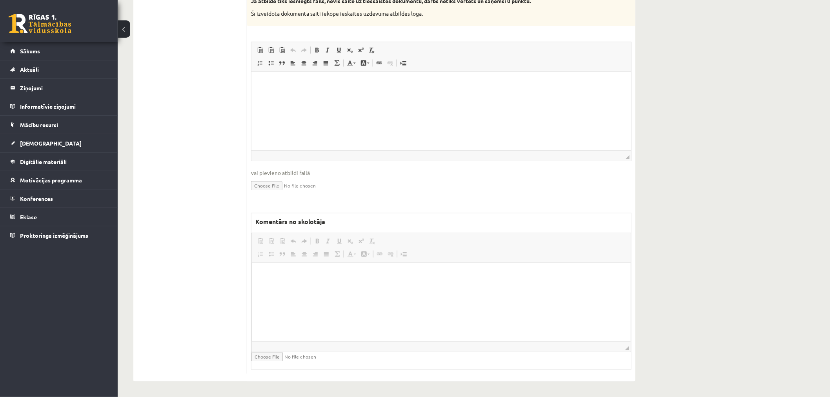
scroll to position [0, 0]
drag, startPoint x: 311, startPoint y: 279, endPoint x: 314, endPoint y: 265, distance: 14.4
click at [312, 280] on html at bounding box center [440, 274] width 379 height 24
click at [397, 95] on html at bounding box center [441, 83] width 380 height 24
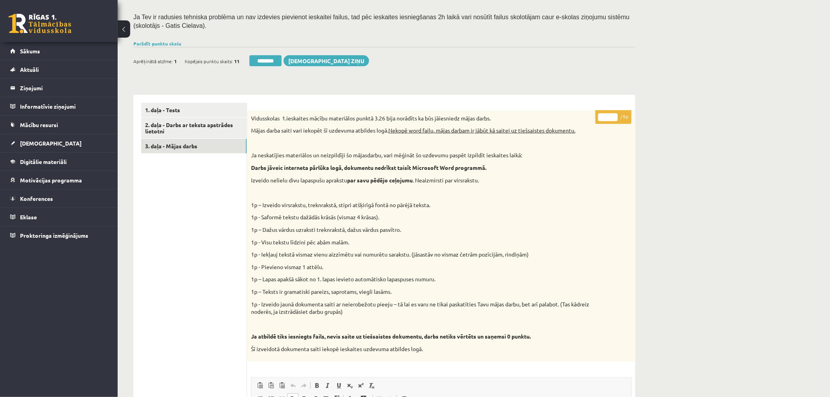
scroll to position [131, 0]
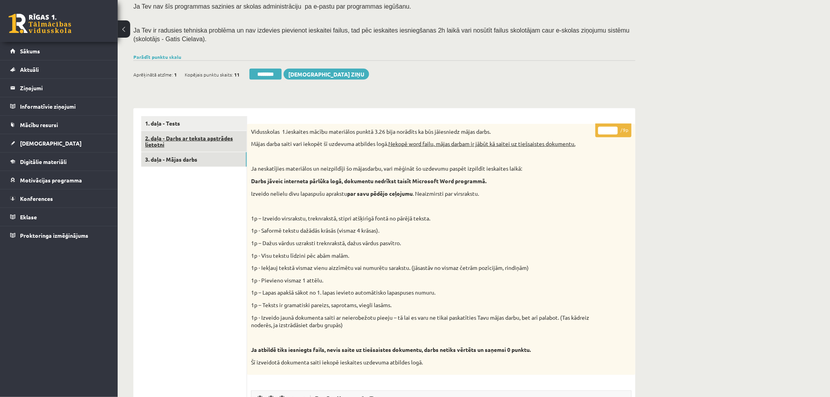
click at [209, 146] on link "2. daļa - Darbs ar teksta apstrādes lietotni" at bounding box center [194, 141] width 106 height 21
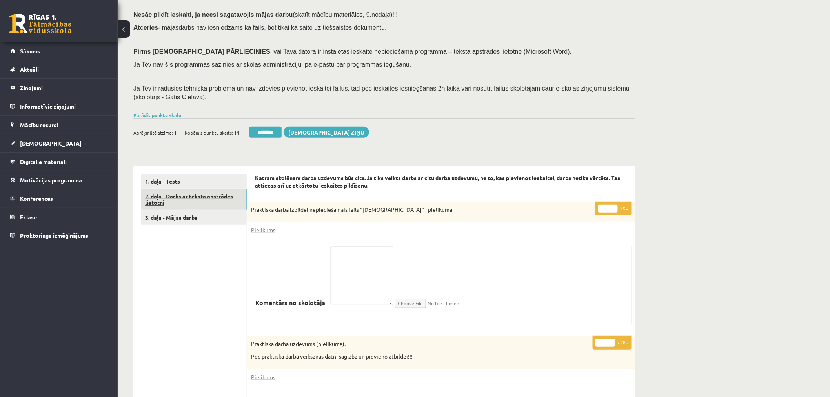
scroll to position [0, 0]
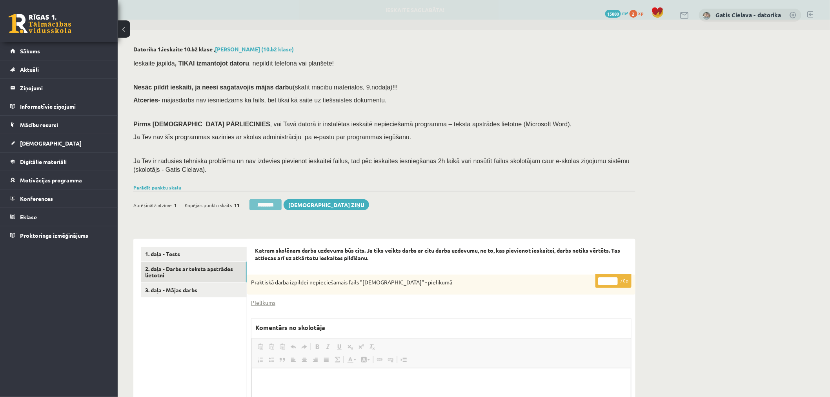
click at [273, 203] on input "********" at bounding box center [265, 204] width 32 height 11
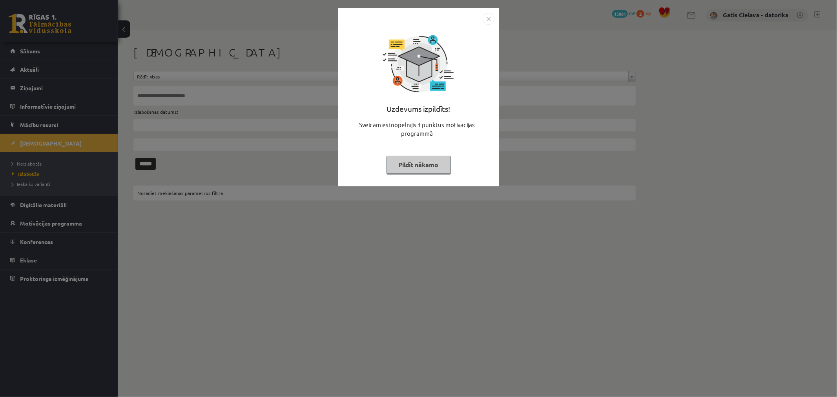
click at [423, 167] on button "Pildīt nākamo" at bounding box center [418, 165] width 64 height 18
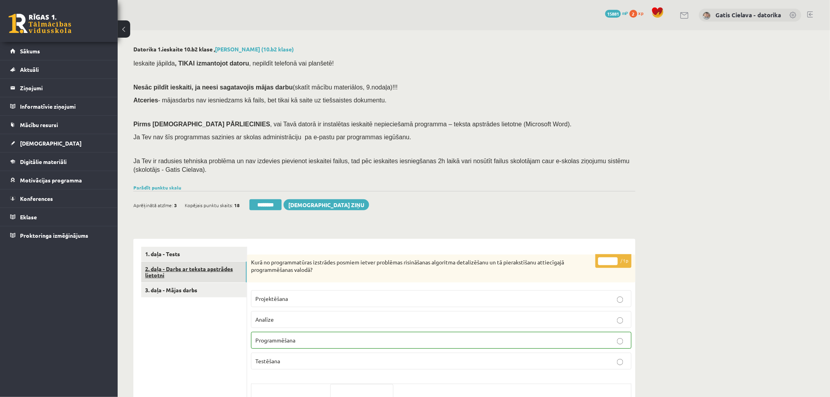
click at [211, 263] on link "2. daļa - Darbs ar teksta apstrādes lietotni" at bounding box center [194, 272] width 106 height 21
click at [203, 271] on link "2. daļa - Darbs ar teksta apstrādes lietotni" at bounding box center [194, 272] width 106 height 21
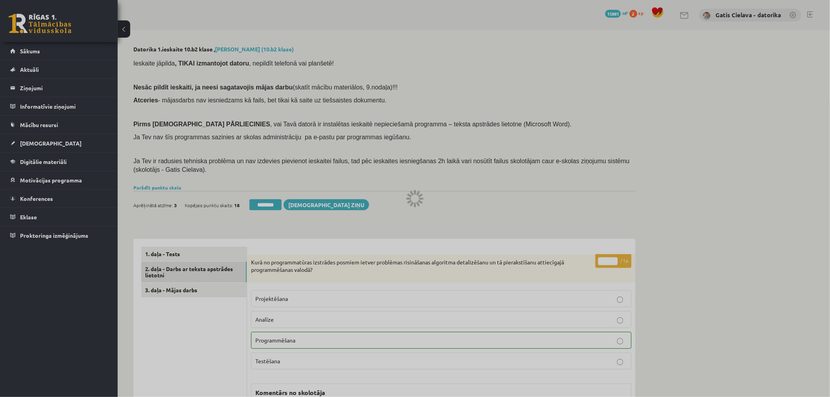
click at [202, 268] on div at bounding box center [415, 198] width 830 height 397
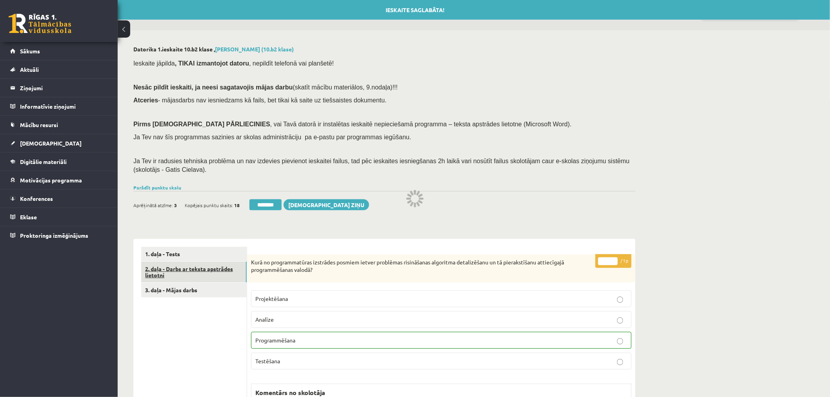
click at [202, 269] on link "2. daļa - Darbs ar teksta apstrādes lietotni" at bounding box center [194, 272] width 106 height 21
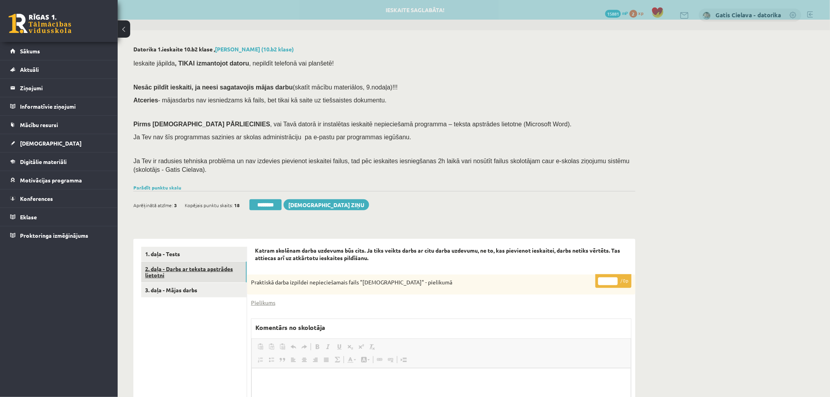
click at [217, 268] on link "2. daļa - Darbs ar teksta apstrādes lietotni" at bounding box center [194, 272] width 106 height 21
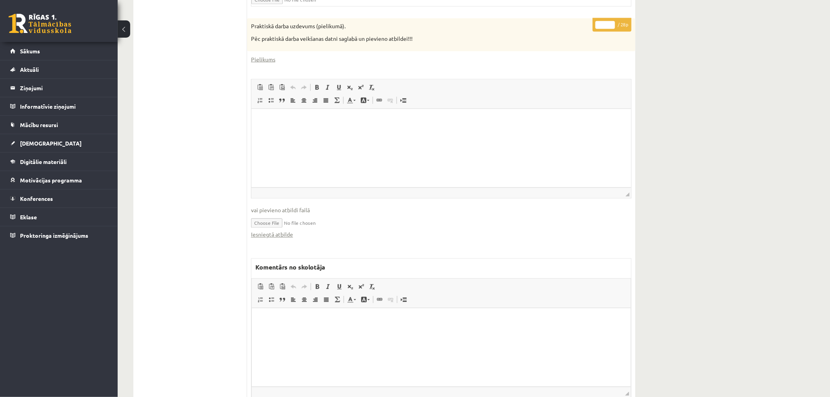
scroll to position [421, 0]
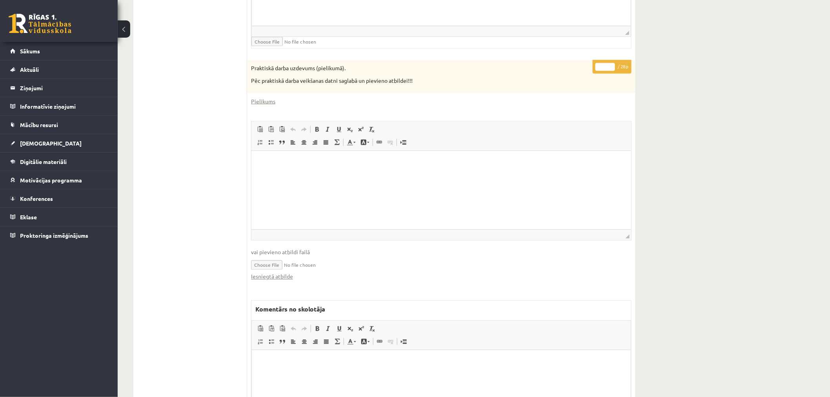
drag, startPoint x: 605, startPoint y: 65, endPoint x: 590, endPoint y: 67, distance: 15.0
click at [590, 67] on div "* / 28p Praktiskā darba uzdevums (pielikumā). Pēc praktiskā darba veikšanas dat…" at bounding box center [441, 260] width 388 height 400
type input "**"
click at [694, 73] on div "Datorika 1.ieskaite 10.b2 klase , Gustavs Emils Virsnieks (10.b2 klase) Ieskait…" at bounding box center [474, 46] width 712 height 875
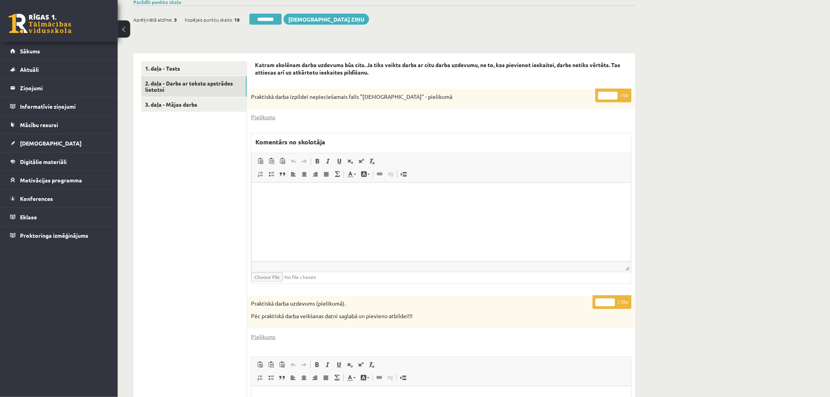
scroll to position [159, 0]
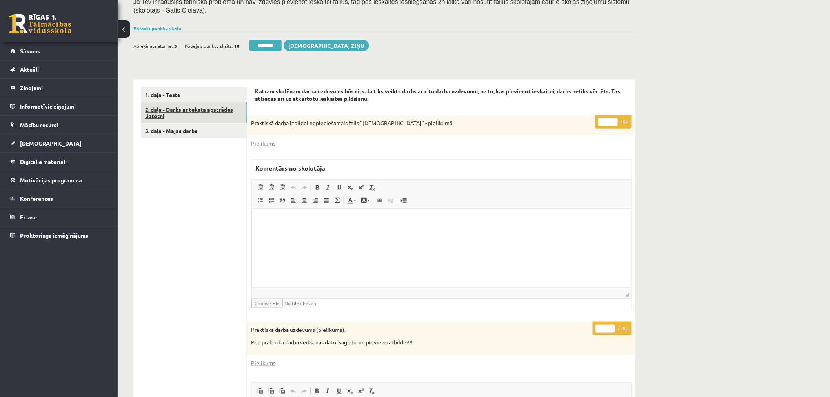
click at [194, 108] on link "2. daļa - Darbs ar teksta apstrādes lietotni" at bounding box center [194, 112] width 106 height 21
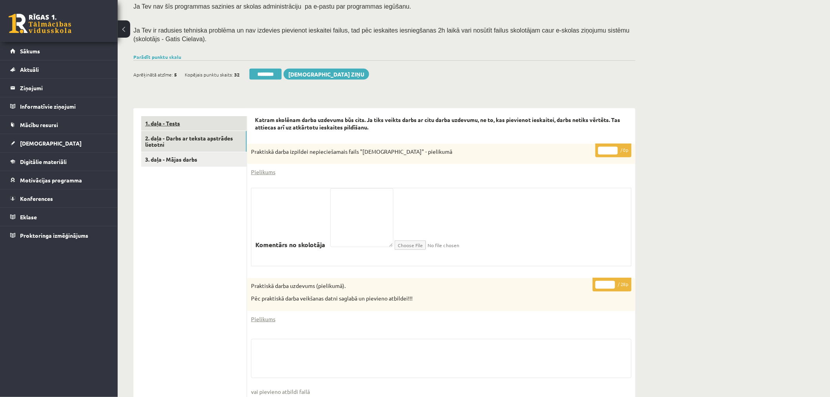
scroll to position [116, 0]
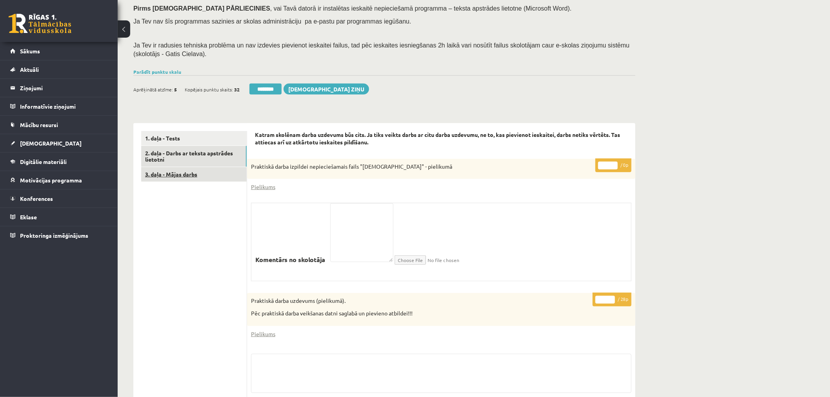
click at [178, 174] on link "3. daļa - Mājas darbs" at bounding box center [194, 174] width 106 height 15
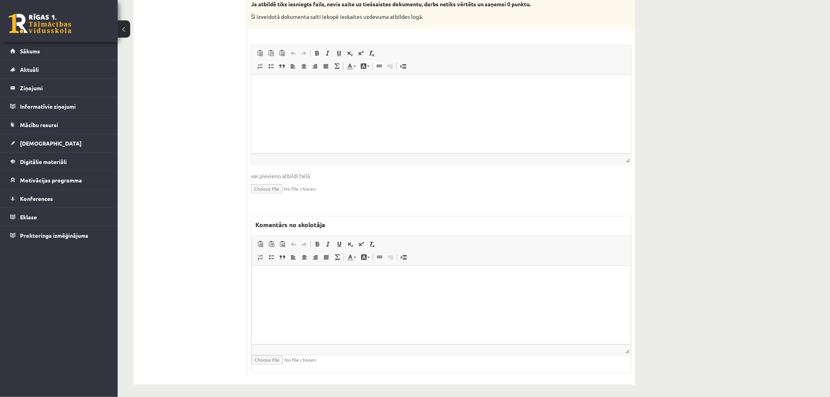
scroll to position [479, 0]
click at [324, 286] on html at bounding box center [440, 274] width 379 height 24
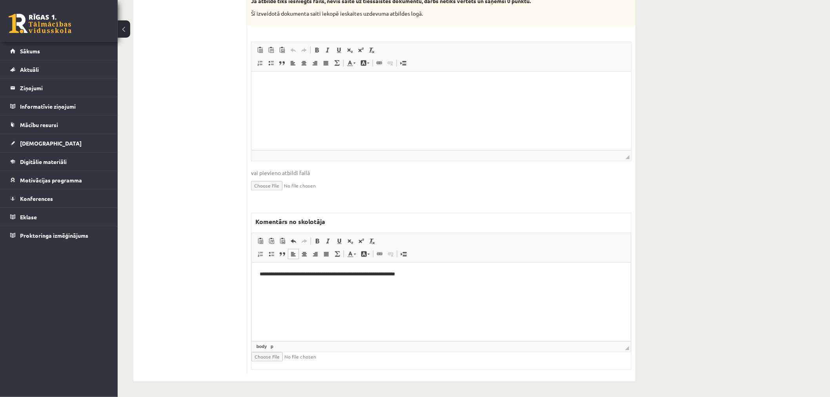
click at [371, 95] on html at bounding box center [441, 83] width 380 height 24
click at [412, 95] on html at bounding box center [441, 83] width 380 height 24
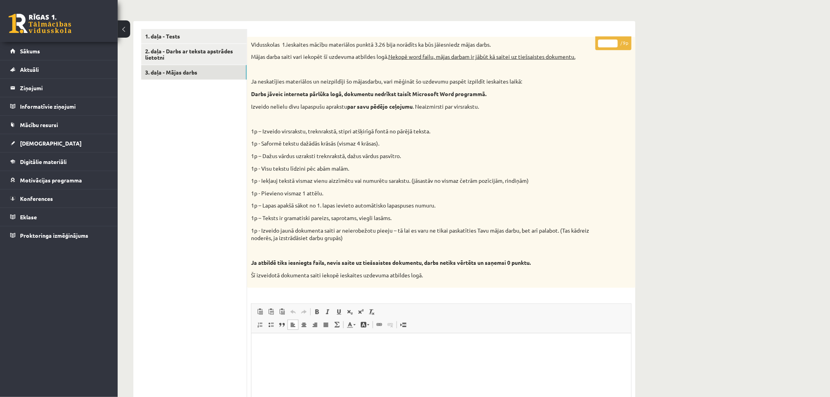
scroll to position [174, 0]
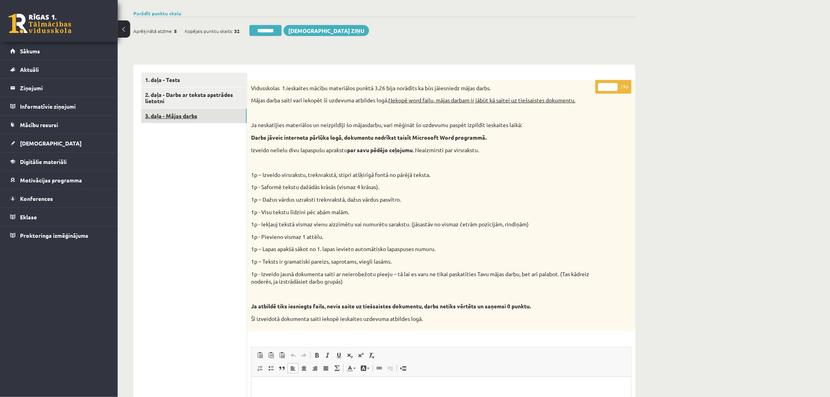
click at [178, 114] on link "3. daļa - Mājas darbs" at bounding box center [194, 116] width 106 height 15
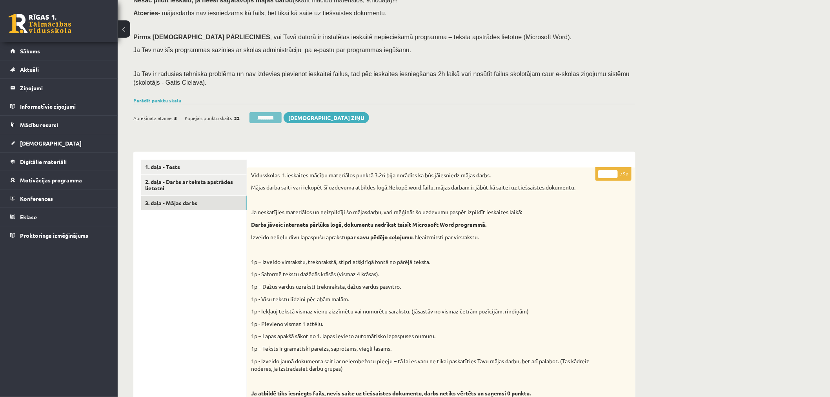
scroll to position [0, 0]
click at [271, 119] on input "********" at bounding box center [265, 117] width 32 height 11
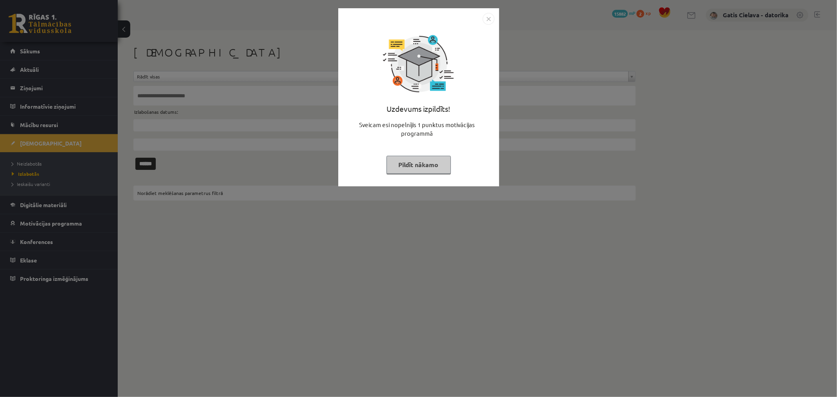
click at [421, 164] on button "Pildīt nākamo" at bounding box center [418, 165] width 64 height 18
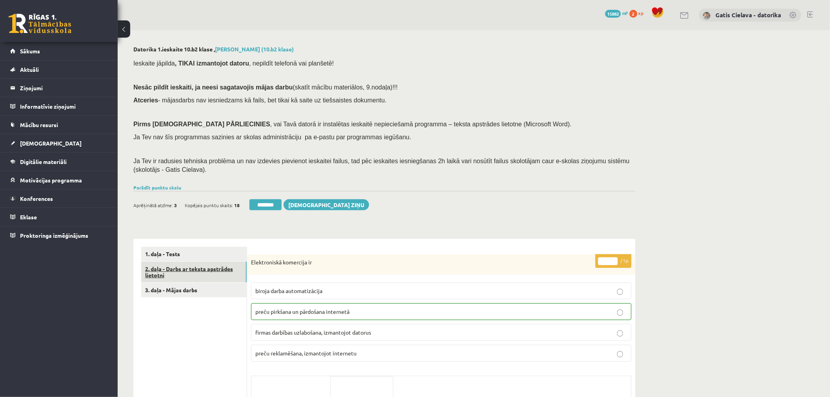
click at [198, 268] on link "2. daļa - Darbs ar teksta apstrādes lietotni" at bounding box center [194, 272] width 106 height 21
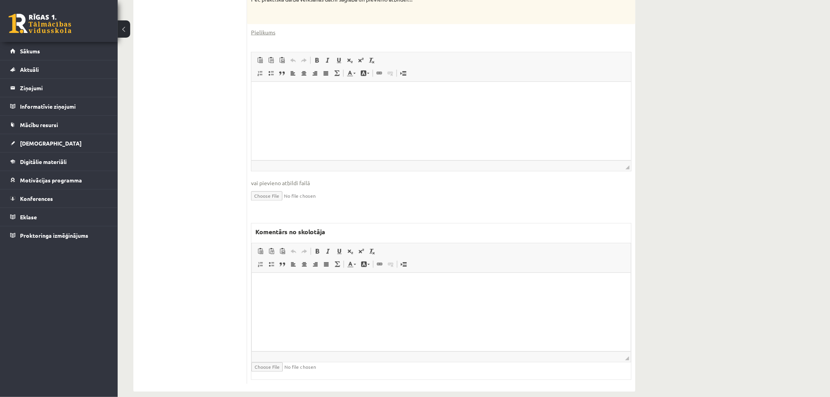
scroll to position [512, 0]
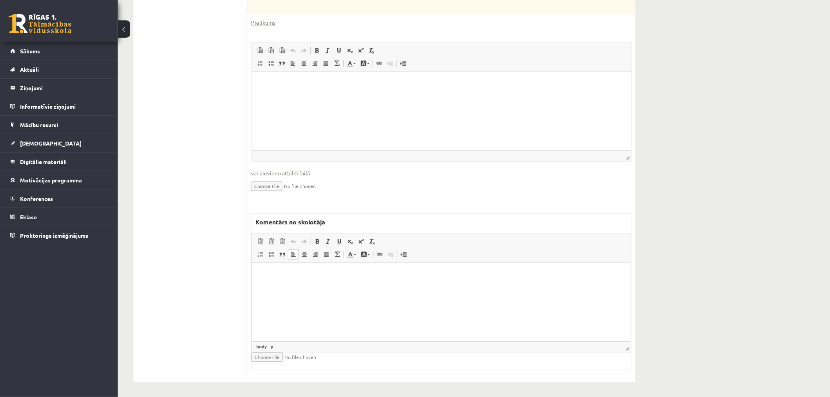
click at [357, 287] on html at bounding box center [440, 275] width 379 height 24
click at [384, 96] on html at bounding box center [441, 84] width 380 height 24
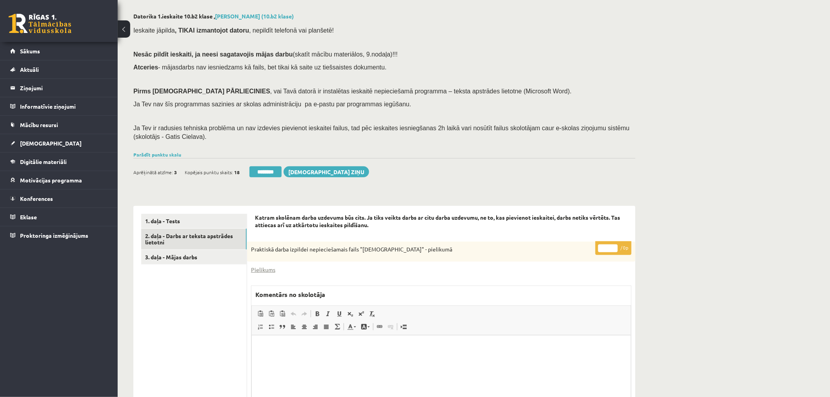
scroll to position [0, 0]
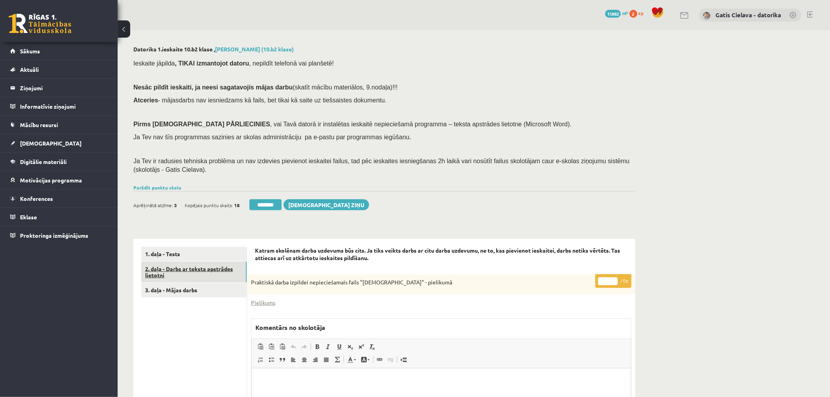
click at [205, 269] on link "2. daļa - Darbs ar teksta apstrādes lietotni" at bounding box center [194, 272] width 106 height 21
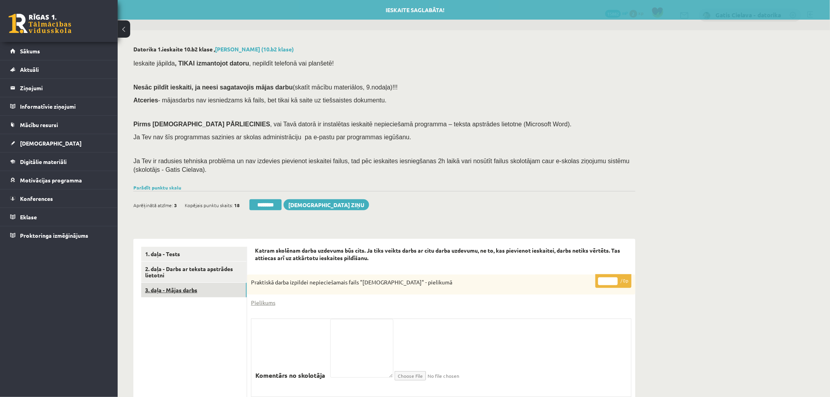
click at [187, 286] on link "3. daļa - Mājas darbs" at bounding box center [194, 290] width 106 height 15
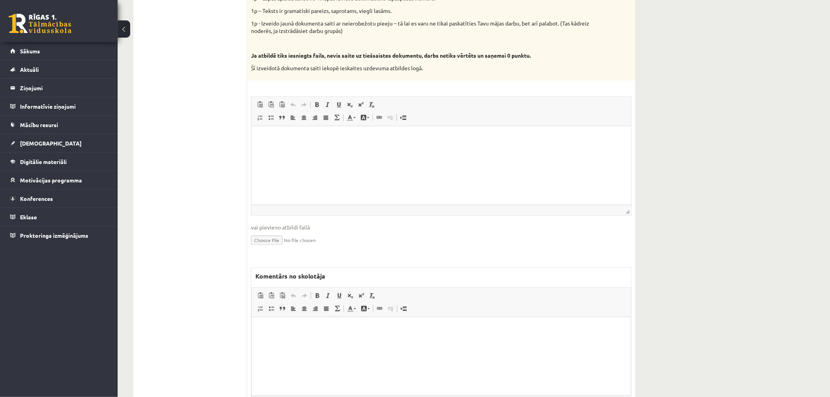
scroll to position [479, 0]
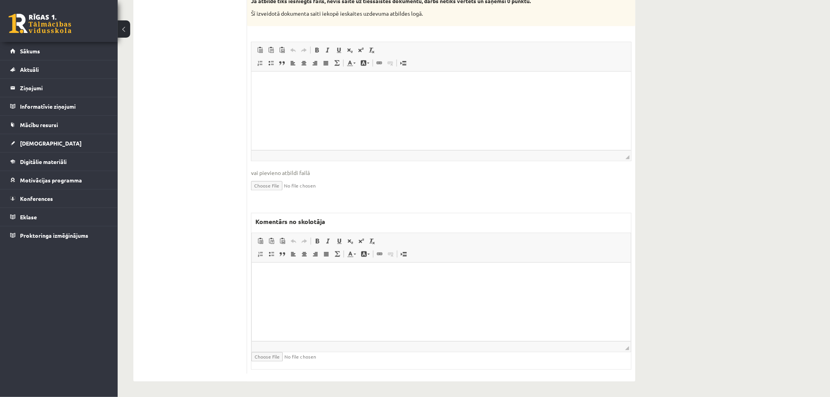
click at [361, 286] on html at bounding box center [440, 274] width 379 height 24
click at [394, 95] on html at bounding box center [441, 83] width 380 height 24
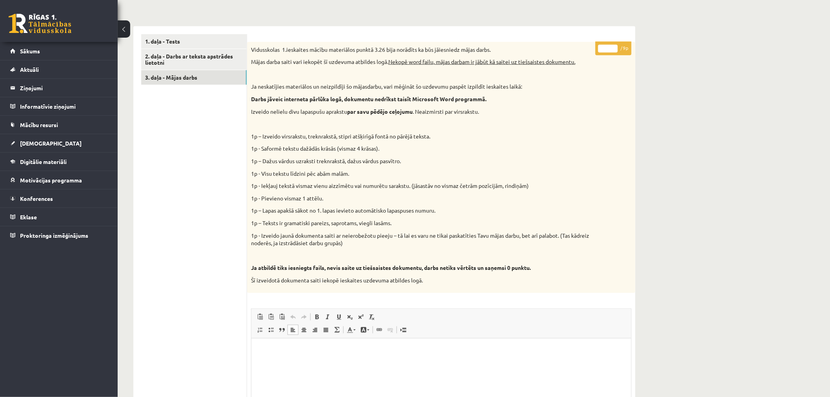
scroll to position [131, 0]
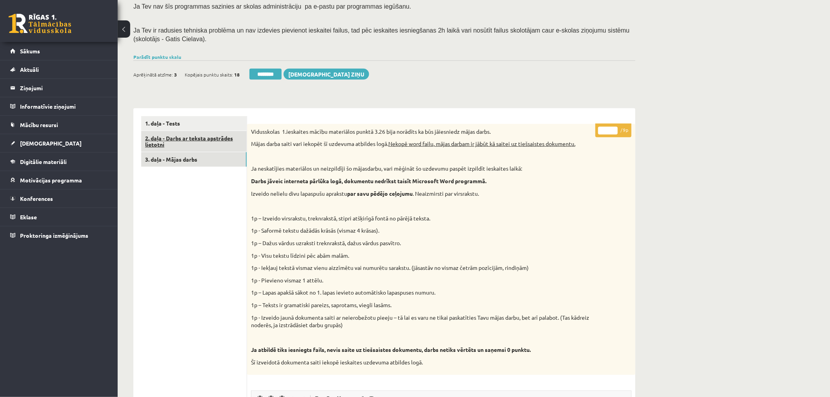
click at [188, 138] on link "2. daļa - Darbs ar teksta apstrādes lietotni" at bounding box center [194, 141] width 106 height 21
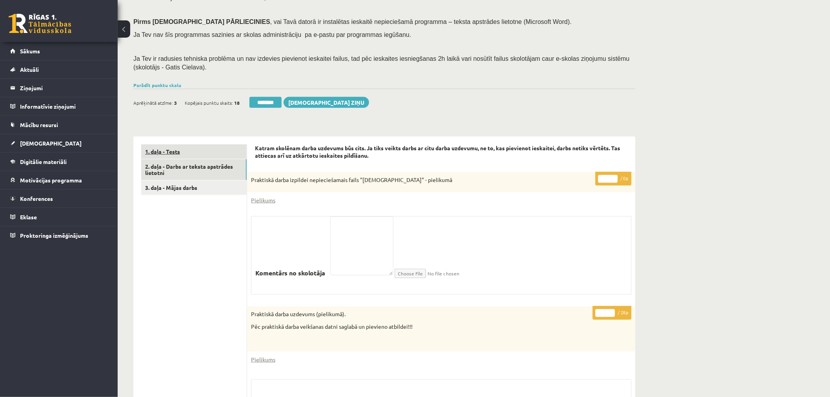
scroll to position [87, 0]
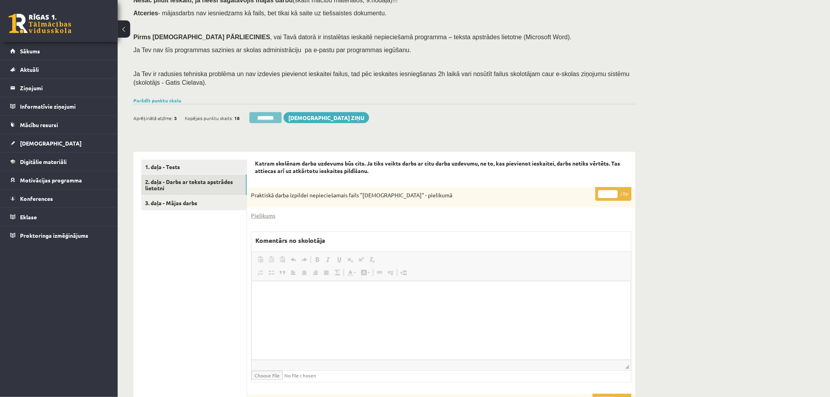
click at [266, 116] on input "********" at bounding box center [265, 117] width 32 height 11
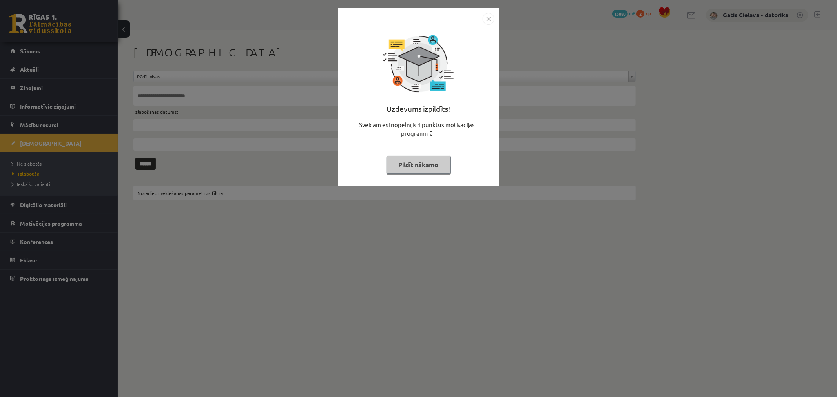
click at [406, 162] on button "Pildīt nākamo" at bounding box center [418, 165] width 64 height 18
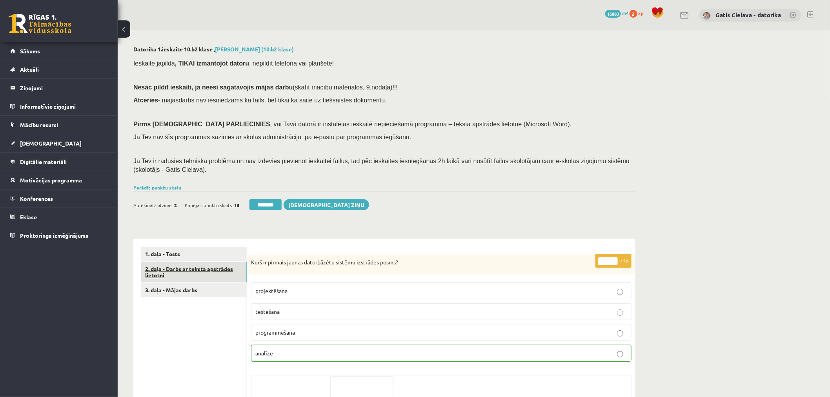
click at [206, 267] on link "2. daļa - Darbs ar teksta apstrādes lietotni" at bounding box center [194, 272] width 106 height 21
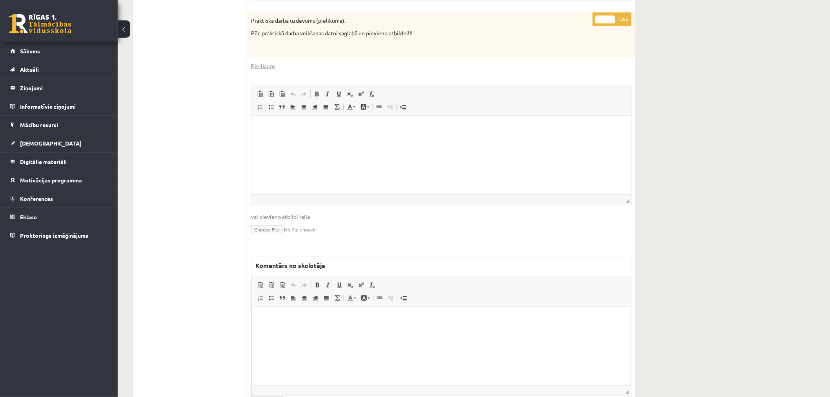
scroll to position [512, 0]
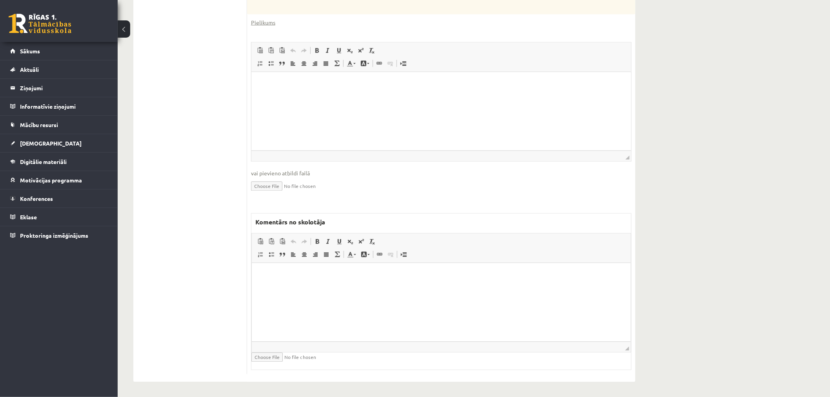
click at [328, 287] on html at bounding box center [440, 275] width 379 height 24
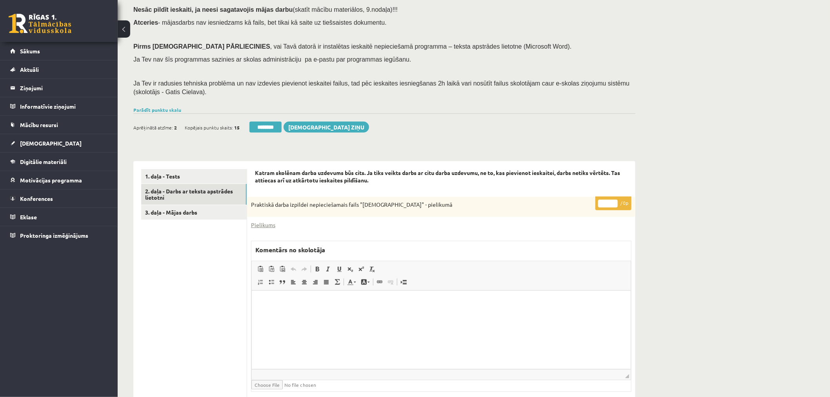
scroll to position [87, 0]
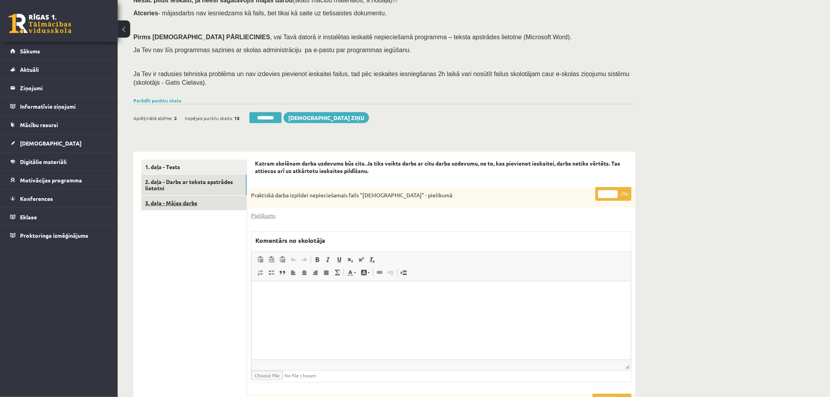
click at [190, 203] on link "3. daļa - Mājas darbs" at bounding box center [194, 203] width 106 height 15
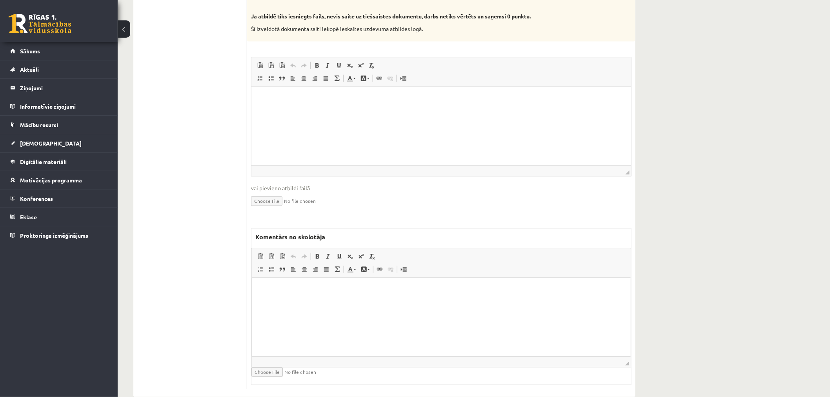
scroll to position [479, 0]
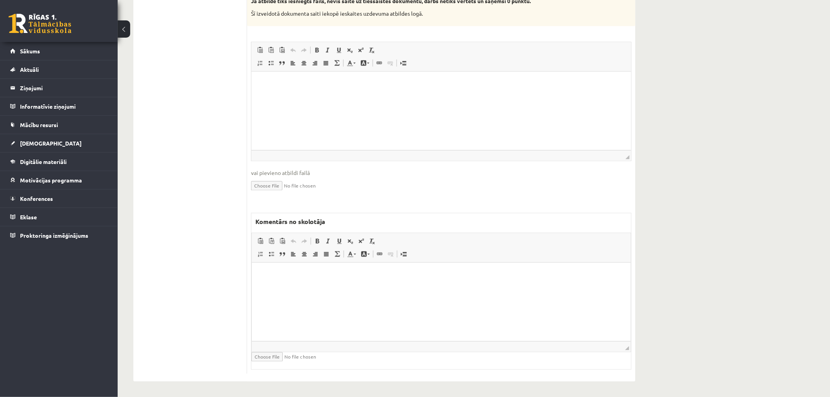
drag, startPoint x: 349, startPoint y: 300, endPoint x: 364, endPoint y: 282, distance: 22.3
click at [350, 286] on html at bounding box center [440, 274] width 379 height 24
click at [389, 95] on html at bounding box center [441, 83] width 380 height 24
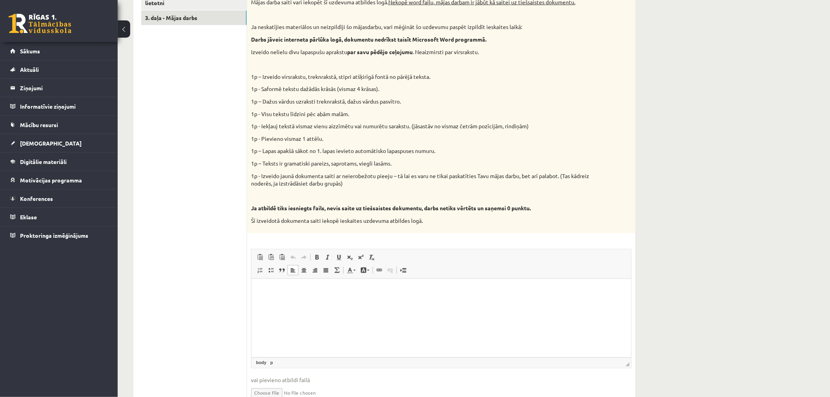
scroll to position [174, 0]
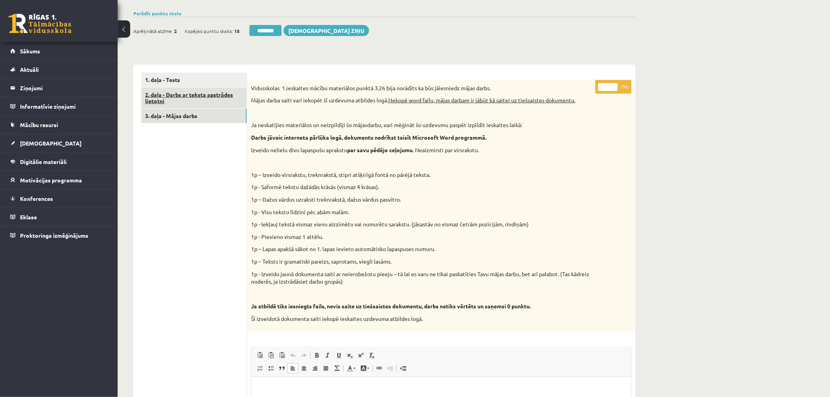
click at [205, 91] on link "2. daļa - Darbs ar teksta apstrādes lietotni" at bounding box center [194, 97] width 106 height 21
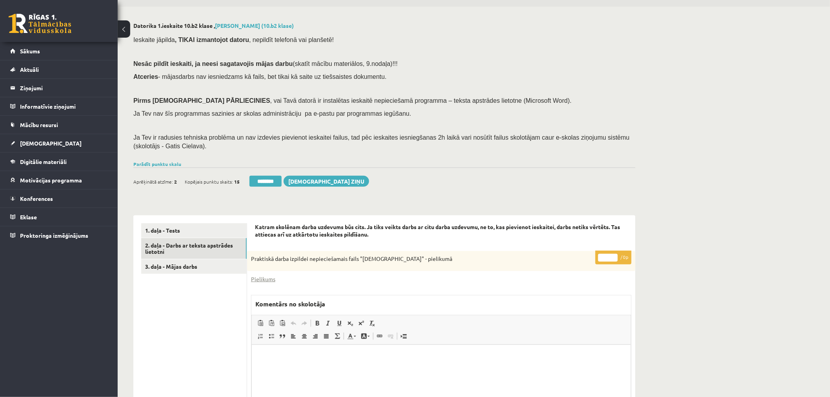
scroll to position [0, 0]
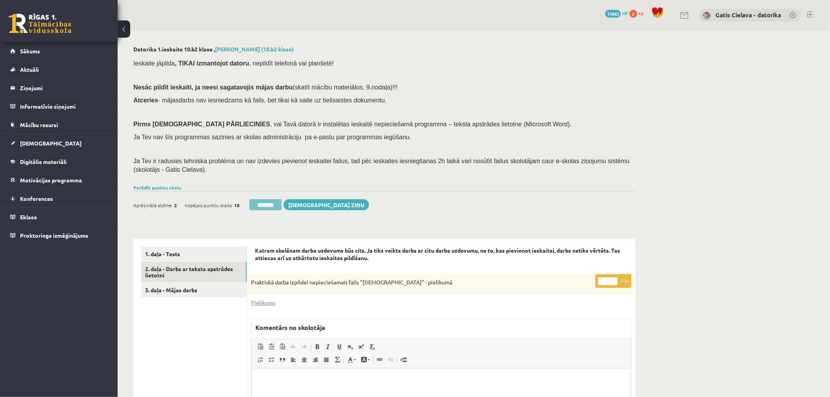
click at [282, 199] on input "********" at bounding box center [265, 204] width 32 height 11
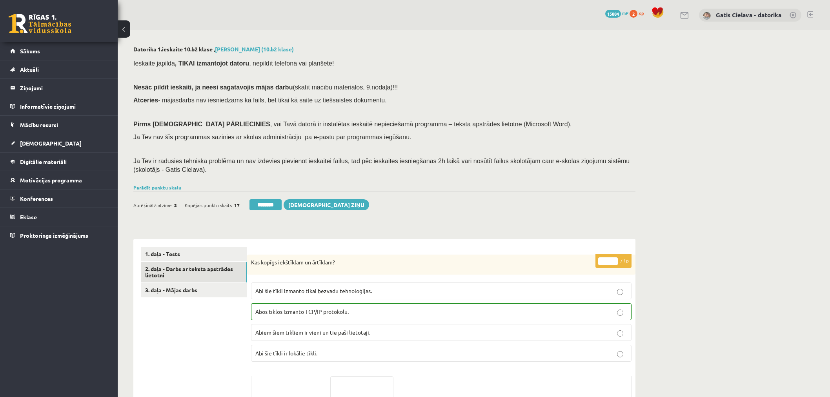
click at [193, 276] on link "2. daļa - Darbs ar teksta apstrādes lietotni" at bounding box center [194, 272] width 106 height 21
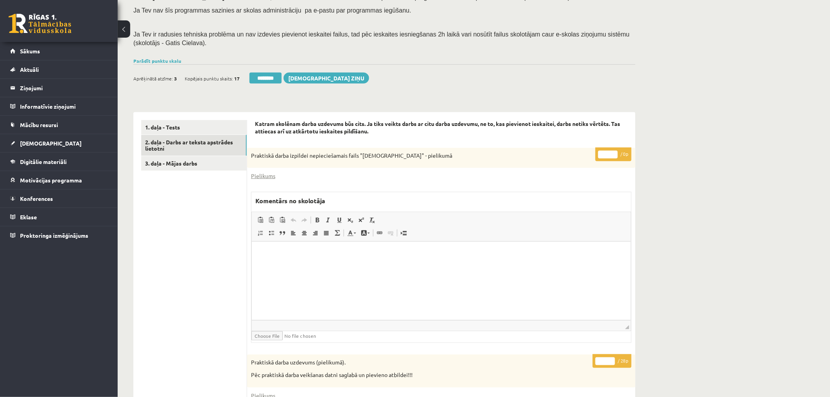
scroll to position [131, 0]
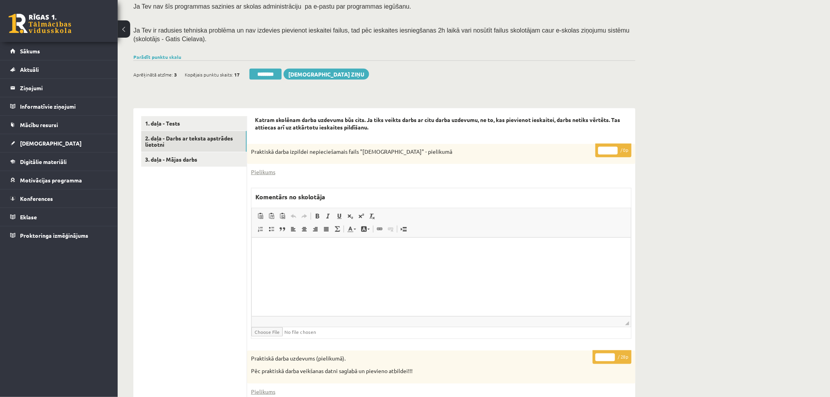
click at [607, 151] on input "*" at bounding box center [608, 151] width 20 height 8
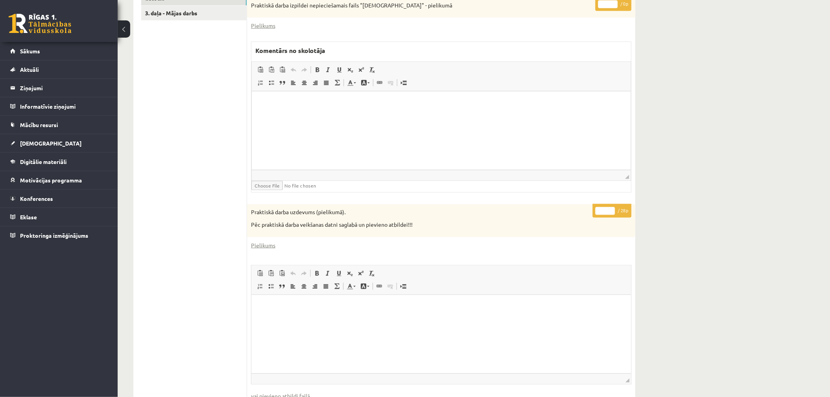
scroll to position [305, 0]
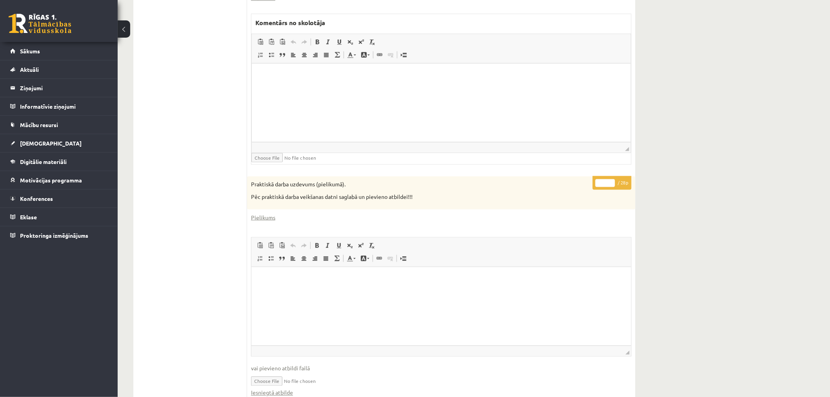
drag, startPoint x: 605, startPoint y: 181, endPoint x: 590, endPoint y: 182, distance: 14.9
click at [590, 182] on div "* / 28p Praktiskā darba uzdevums (pielikumā). Pēc praktiskā darba veikšanas dat…" at bounding box center [441, 377] width 388 height 400
type input "**"
click at [587, 87] on html at bounding box center [440, 76] width 379 height 24
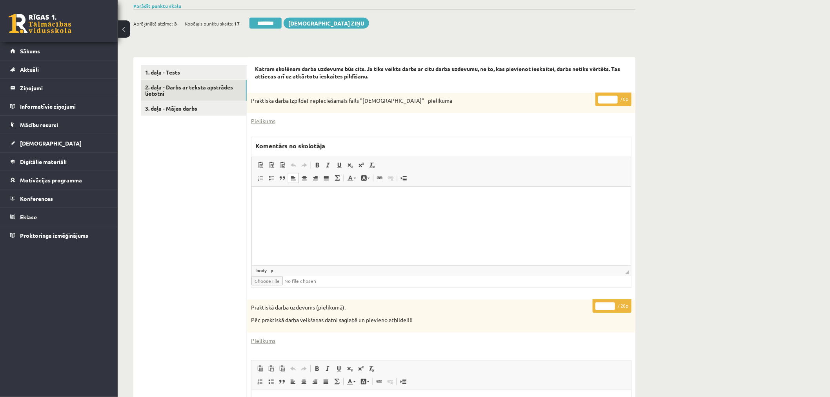
scroll to position [174, 0]
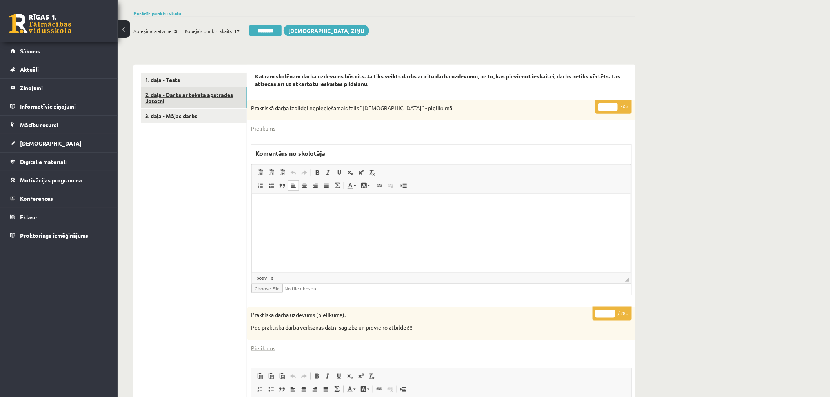
click at [208, 96] on link "2. daļa - Darbs ar teksta apstrādes lietotni" at bounding box center [194, 97] width 106 height 21
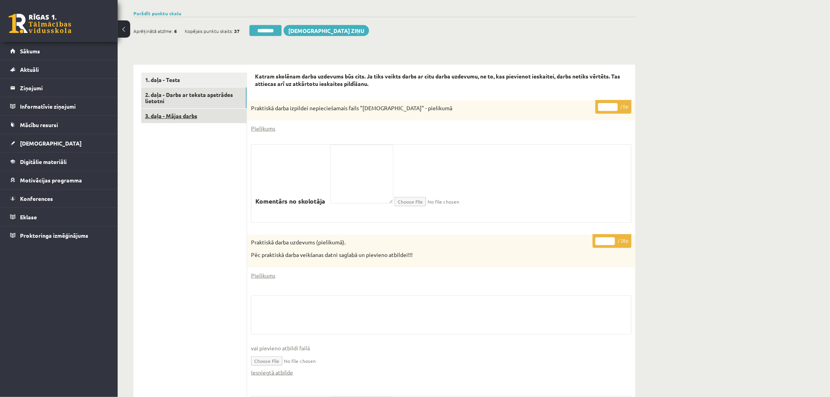
click at [182, 114] on link "3. daļa - Mājas darbs" at bounding box center [194, 116] width 106 height 15
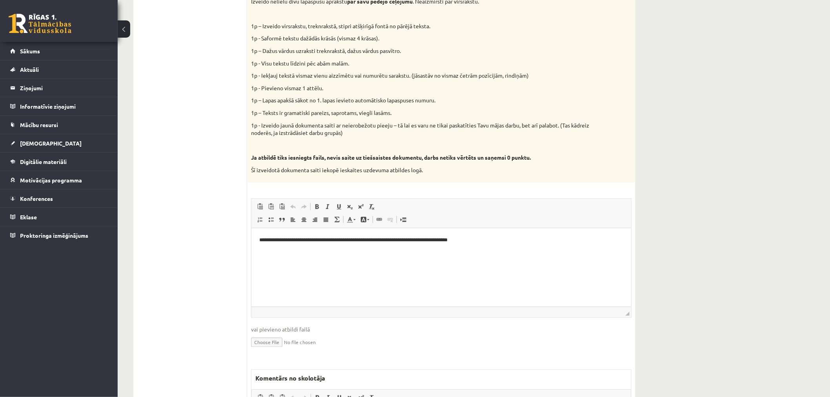
scroll to position [0, 0]
drag, startPoint x: 489, startPoint y: 238, endPoint x: 470, endPoint y: 460, distance: 223.6
click at [251, 232] on html "**********" at bounding box center [441, 240] width 380 height 24
copy p "**********"
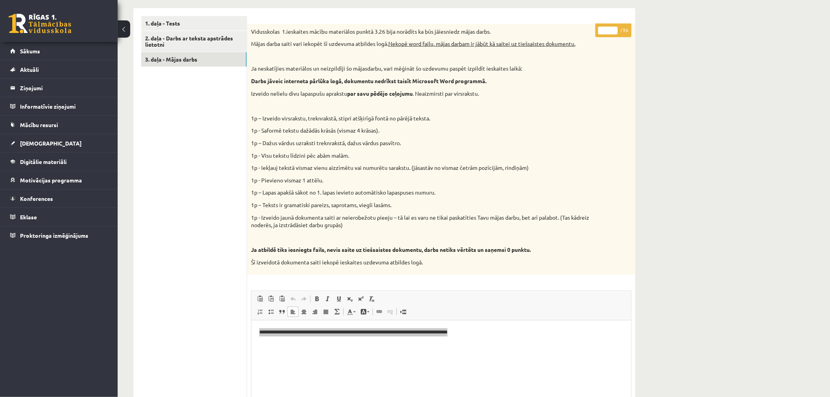
scroll to position [236, 0]
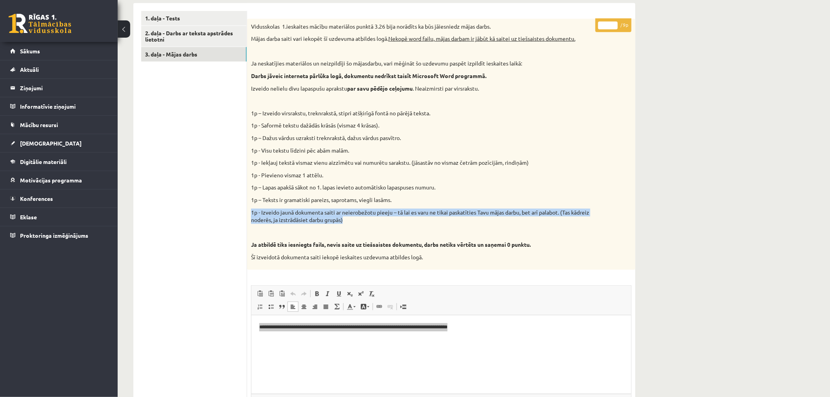
drag, startPoint x: 377, startPoint y: 219, endPoint x: 251, endPoint y: 209, distance: 126.7
click at [251, 209] on p "1p - Izveido jaunā dokumenta saiti ar neierobežotu pieeju – tā lai es varu ne t…" at bounding box center [421, 216] width 341 height 15
copy p "1p - Izveido jaunā dokumenta saiti ar neierobežotu pieeju – tā lai es varu ne t…"
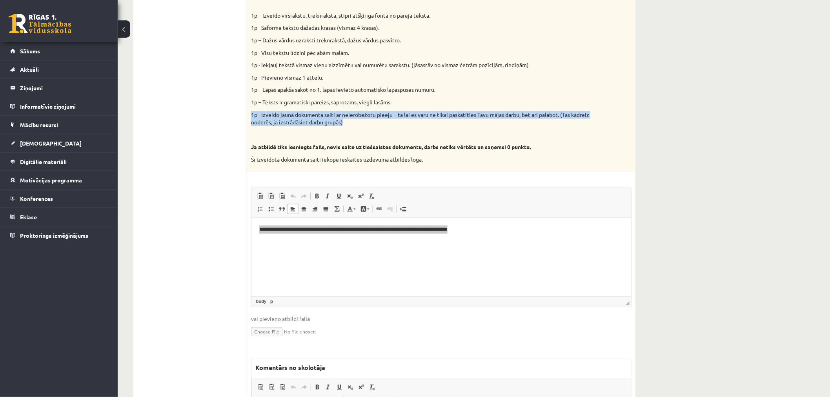
scroll to position [479, 0]
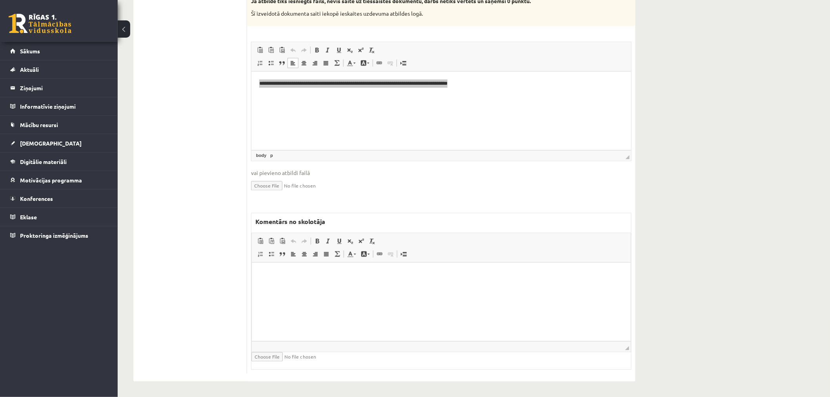
click at [344, 286] on html at bounding box center [440, 274] width 379 height 24
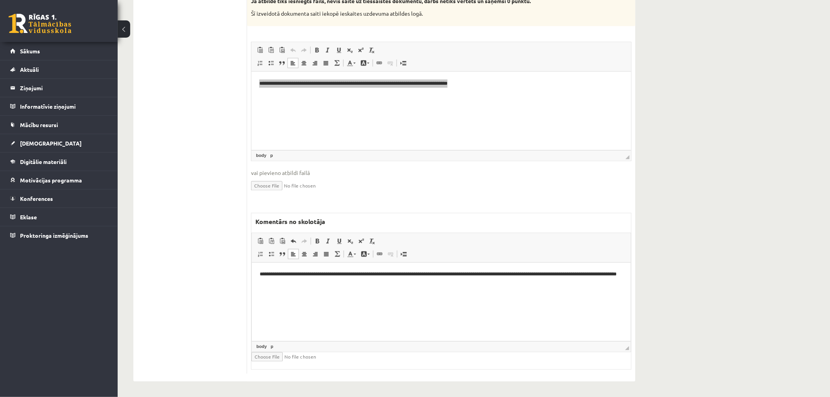
drag, startPoint x: 258, startPoint y: 273, endPoint x: 291, endPoint y: 273, distance: 33.3
click at [258, 273] on html "**********" at bounding box center [440, 278] width 379 height 32
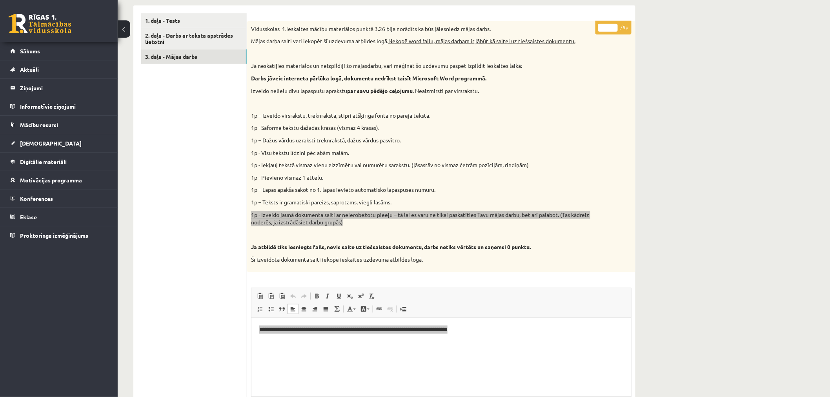
scroll to position [218, 0]
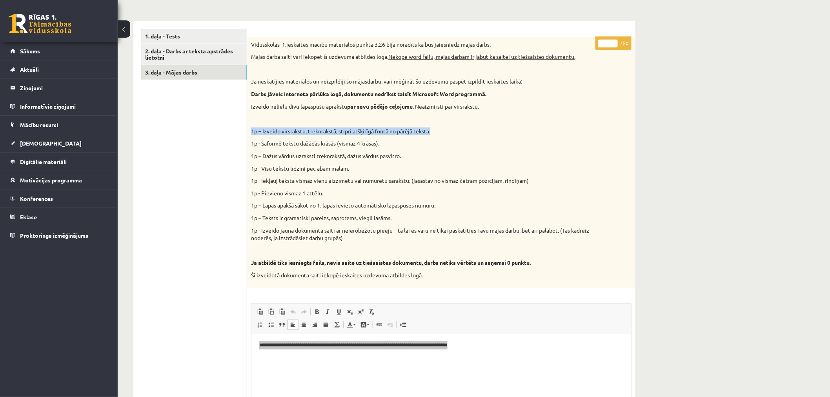
drag, startPoint x: 437, startPoint y: 132, endPoint x: 248, endPoint y: 131, distance: 189.5
click at [248, 131] on div "Vidusskolas 1.ieskaites mācību materiālos punktā 3.26 bija norādīts ka būs jāie…" at bounding box center [441, 162] width 388 height 251
copy p "1p – Izveido virsrakstu, treknrakstā, stipri atšķirīgā fontā no pārējā teksta."
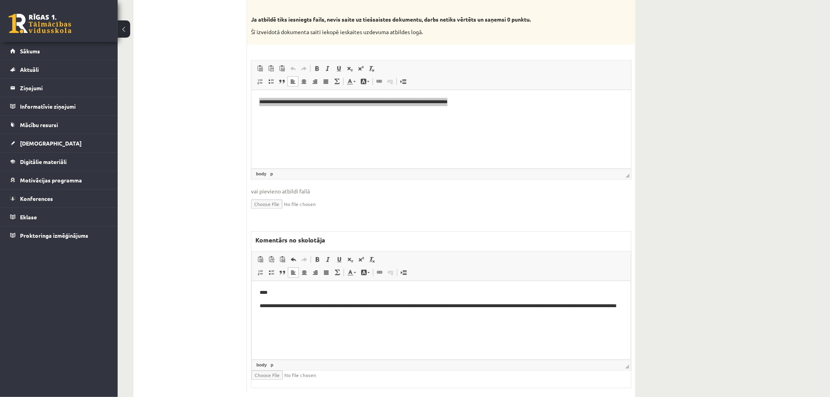
scroll to position [479, 0]
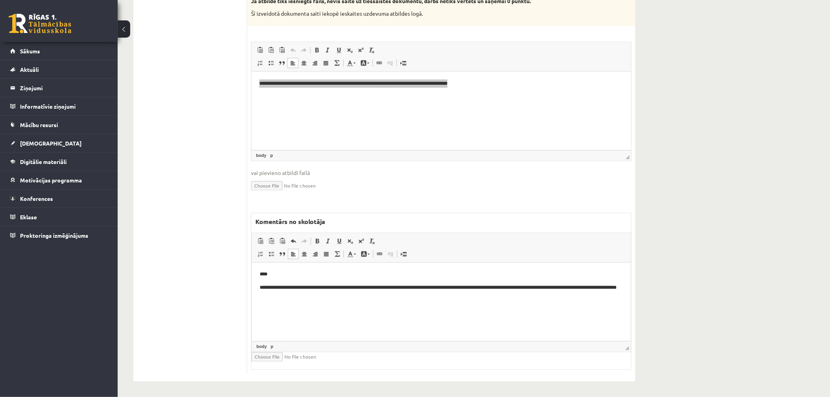
click at [279, 278] on body "**********" at bounding box center [440, 284] width 363 height 29
click at [284, 267] on html "**********" at bounding box center [440, 284] width 379 height 45
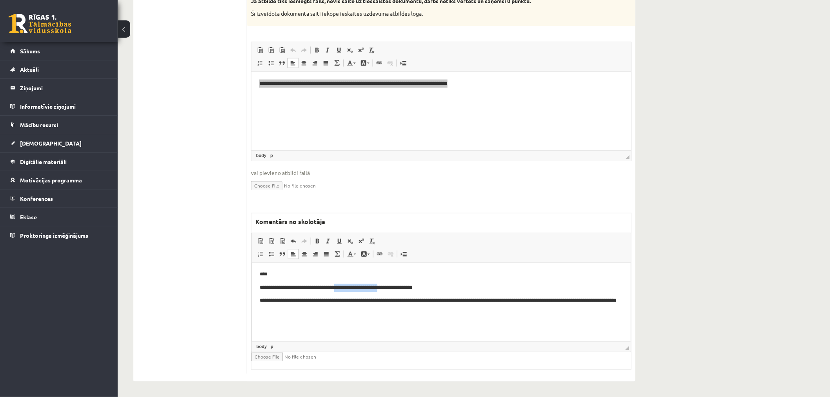
drag, startPoint x: 385, startPoint y: 286, endPoint x: 342, endPoint y: 288, distance: 43.2
click at [342, 288] on p "**********" at bounding box center [440, 288] width 363 height 8
click at [317, 240] on span at bounding box center [317, 241] width 6 height 6
drag, startPoint x: 392, startPoint y: 298, endPoint x: 399, endPoint y: 307, distance: 11.2
click at [392, 298] on p "**********" at bounding box center [440, 305] width 363 height 16
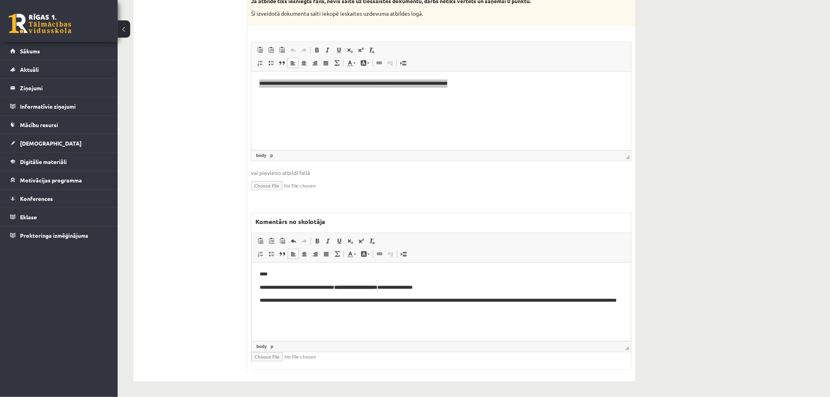
click at [397, 311] on p "**********" at bounding box center [440, 305] width 363 height 16
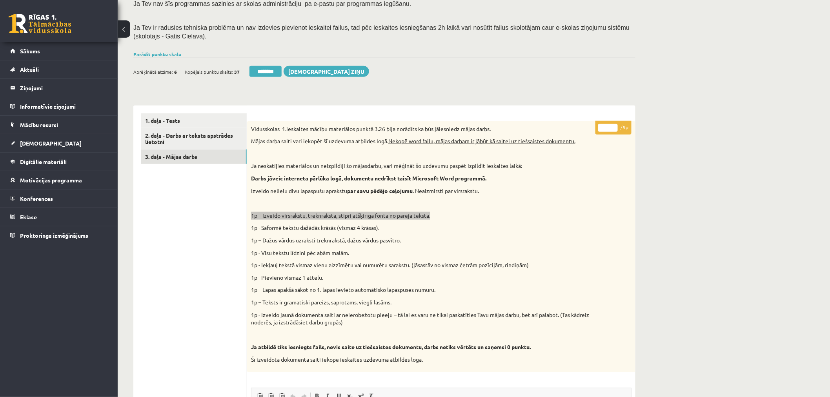
scroll to position [131, 0]
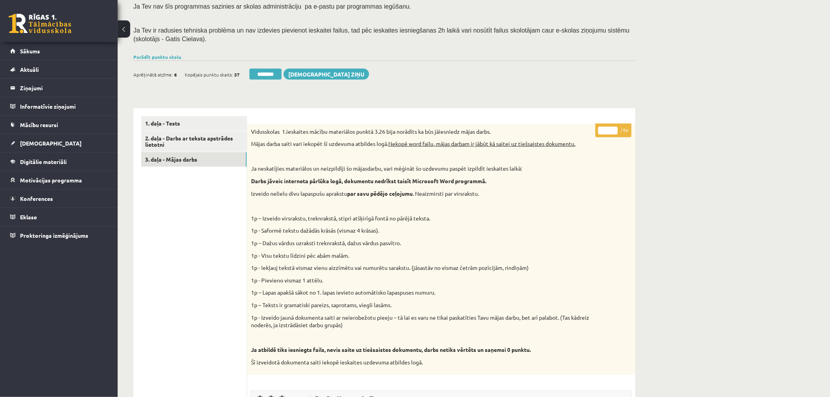
drag, startPoint x: 606, startPoint y: 130, endPoint x: 599, endPoint y: 129, distance: 7.1
click at [599, 129] on input "*" at bounding box center [608, 131] width 20 height 8
type input "*"
drag, startPoint x: 660, startPoint y: 108, endPoint x: 681, endPoint y: 120, distance: 23.7
click at [660, 108] on div "Datorika 1.ieskaite 10.b2 klase , Gabriella Štignere (10.b2 klase) Ieskaite jāp…" at bounding box center [474, 323] width 712 height 846
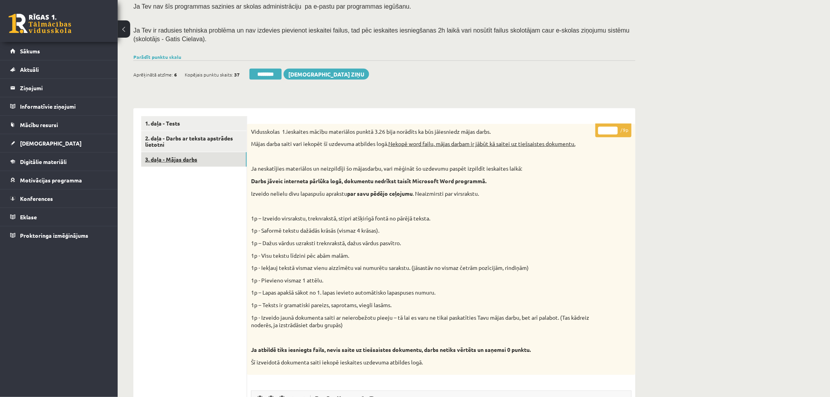
click at [193, 161] on link "3. daļa - Mājas darbs" at bounding box center [194, 159] width 106 height 15
click at [171, 59] on div "Parādīt punktu skalu Atzīme No Līdz 1 0 11 2 12 16 3 17 22 4 23 27 5 28 33 6 34…" at bounding box center [384, 56] width 502 height 7
click at [171, 57] on link "Parādīt punktu skalu" at bounding box center [157, 57] width 48 height 6
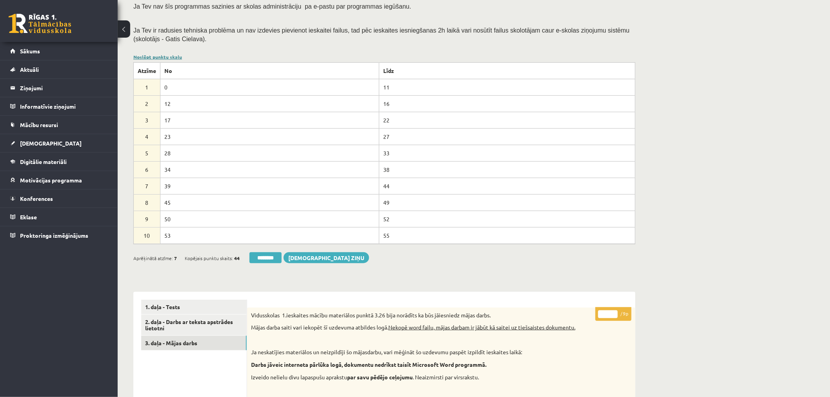
scroll to position [0, 0]
click at [171, 57] on link "Noslēpt punktu skalu" at bounding box center [157, 57] width 49 height 6
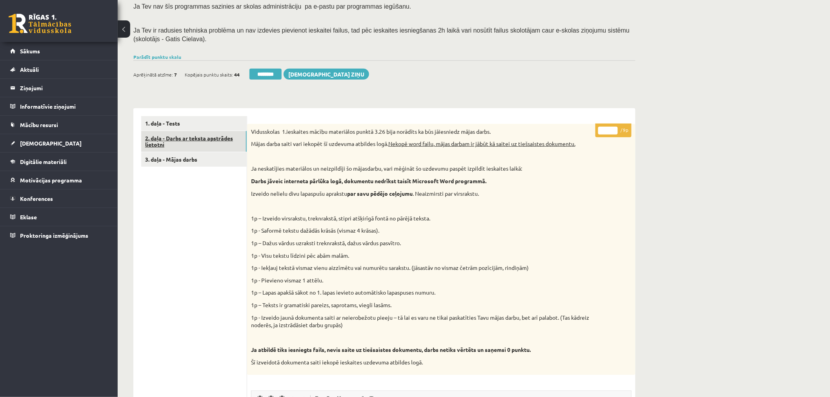
click at [191, 136] on link "2. daļa - Darbs ar teksta apstrādes lietotni" at bounding box center [194, 141] width 106 height 21
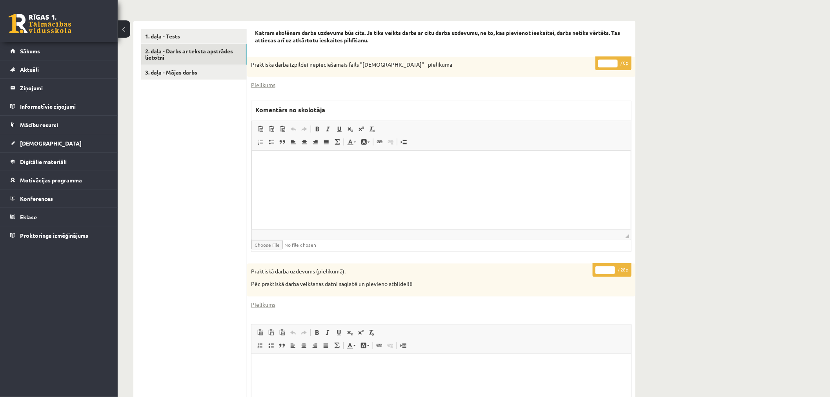
type input "**"
click at [611, 266] on input "**" at bounding box center [605, 270] width 20 height 8
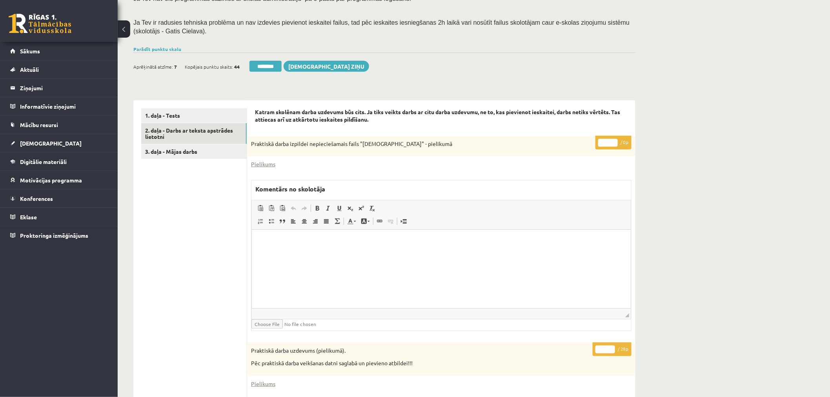
scroll to position [131, 0]
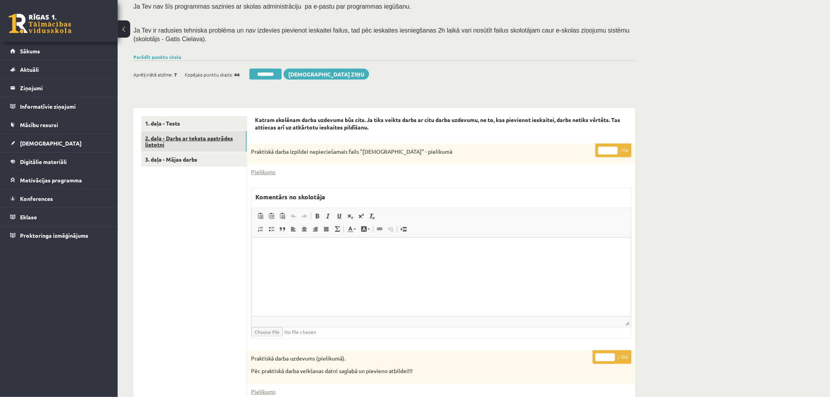
click at [197, 135] on link "2. daļa - Darbs ar teksta apstrādes lietotni" at bounding box center [194, 141] width 106 height 21
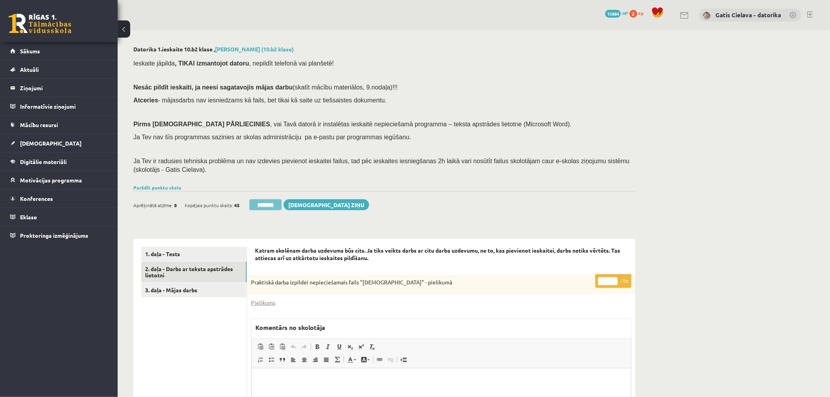
scroll to position [0, 0]
click at [271, 204] on input "********" at bounding box center [265, 204] width 32 height 11
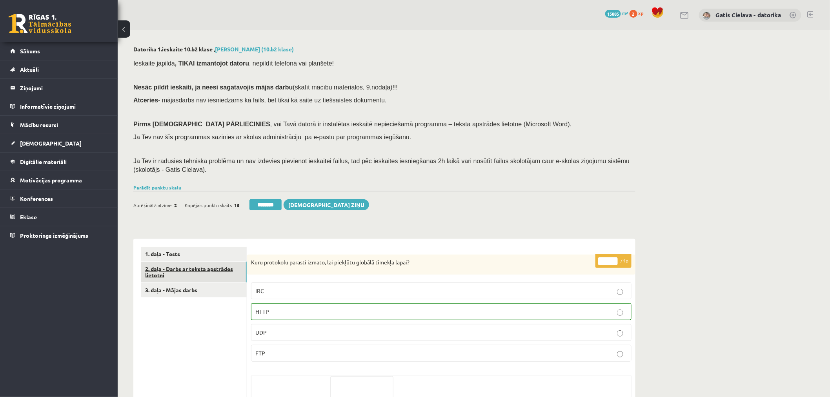
click at [196, 270] on link "2. daļa - Darbs ar teksta apstrādes lietotni" at bounding box center [194, 272] width 106 height 21
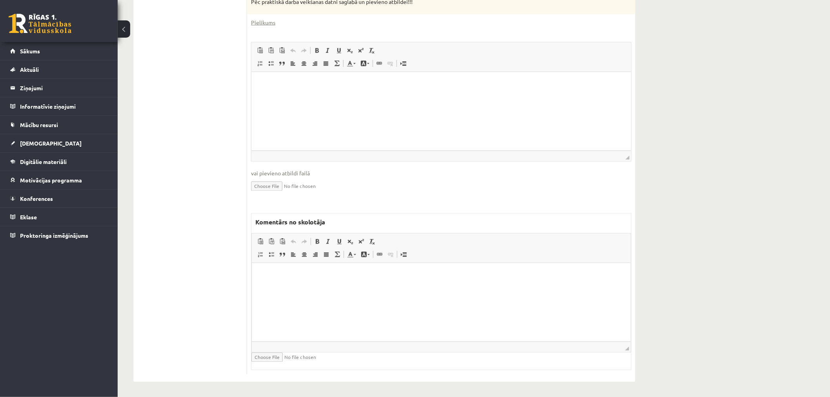
drag, startPoint x: 317, startPoint y: 298, endPoint x: 336, endPoint y: 283, distance: 24.5
click at [318, 287] on html at bounding box center [440, 275] width 379 height 24
click at [340, 96] on html at bounding box center [441, 84] width 380 height 24
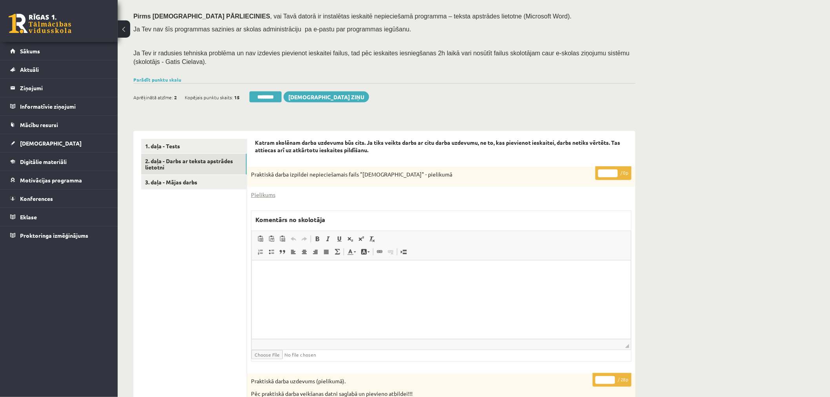
scroll to position [107, 0]
click at [209, 162] on link "2. daļa - Darbs ar teksta apstrādes lietotni" at bounding box center [194, 164] width 106 height 21
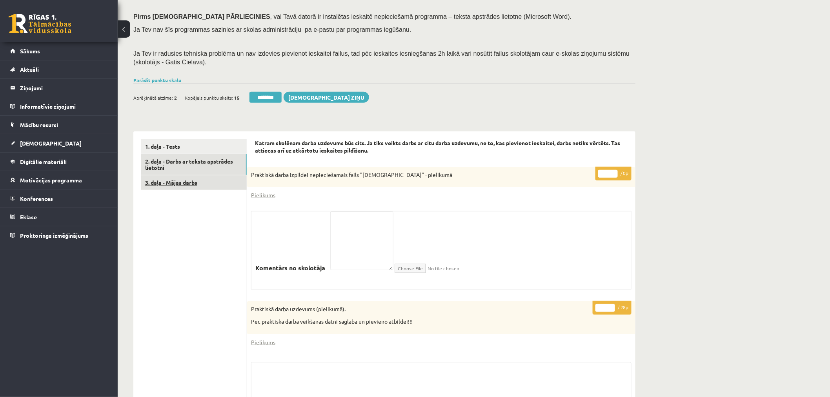
click at [186, 181] on link "3. daļa - Mājas darbs" at bounding box center [194, 182] width 106 height 15
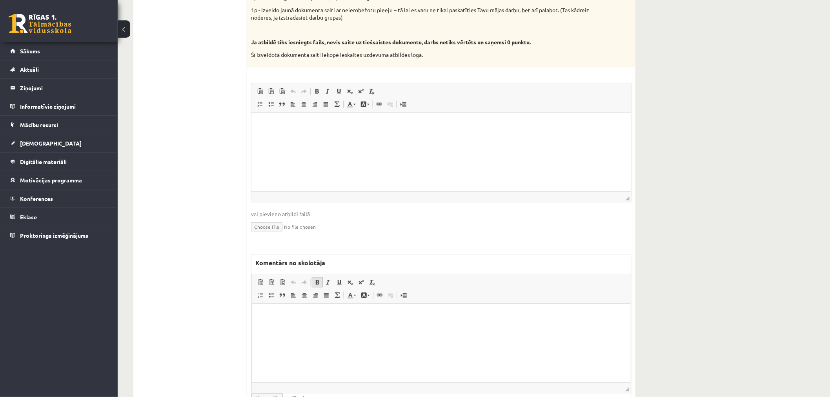
scroll to position [479, 0]
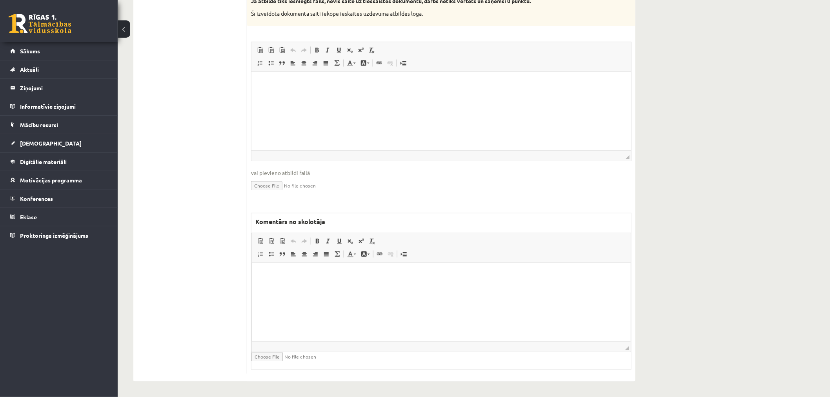
drag, startPoint x: 318, startPoint y: 280, endPoint x: 324, endPoint y: 266, distance: 15.5
click at [318, 280] on html at bounding box center [440, 274] width 379 height 24
click at [356, 95] on html at bounding box center [441, 83] width 380 height 24
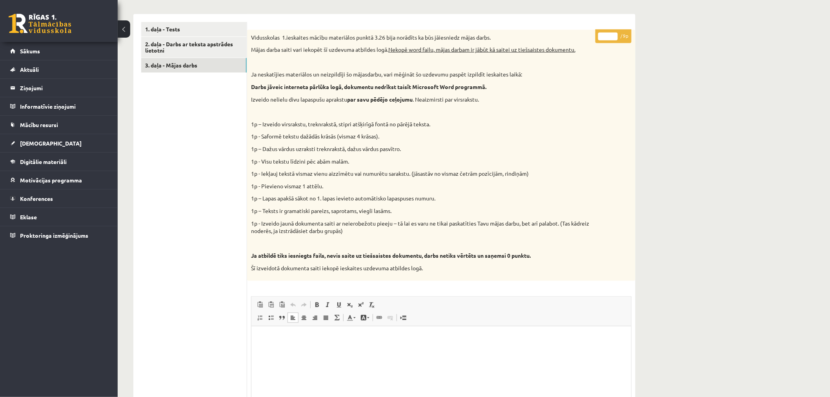
scroll to position [174, 0]
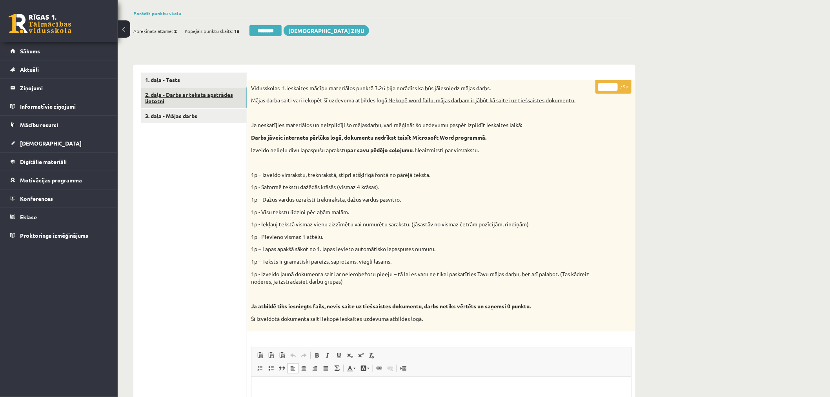
click at [214, 93] on link "2. daļa - Darbs ar teksta apstrādes lietotni" at bounding box center [194, 97] width 106 height 21
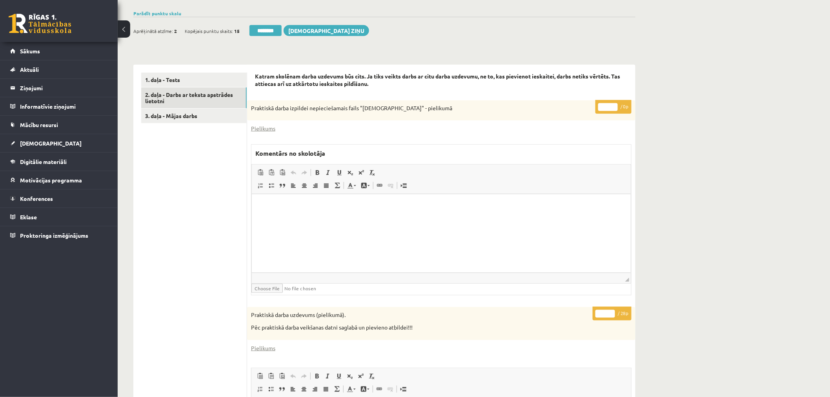
scroll to position [0, 0]
click at [195, 96] on link "2. daļa - Darbs ar teksta apstrādes lietotni" at bounding box center [194, 97] width 106 height 21
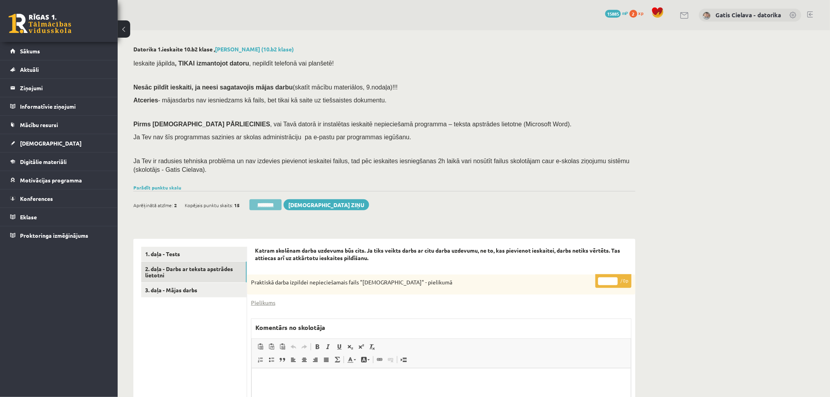
click at [275, 205] on input "********" at bounding box center [265, 204] width 32 height 11
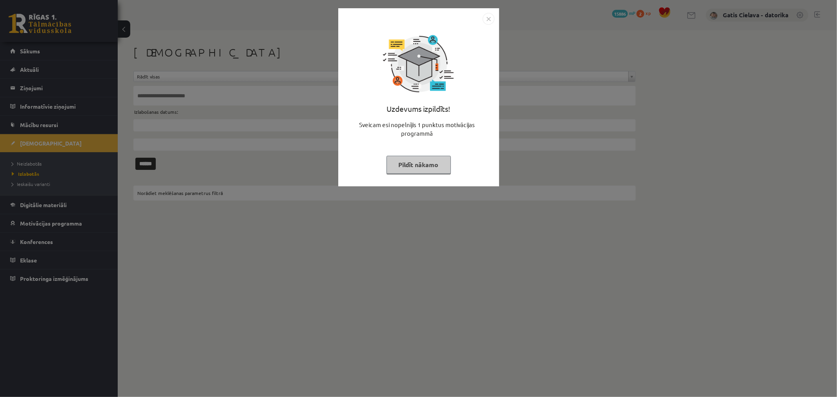
click at [419, 166] on button "Pildīt nākamo" at bounding box center [418, 165] width 64 height 18
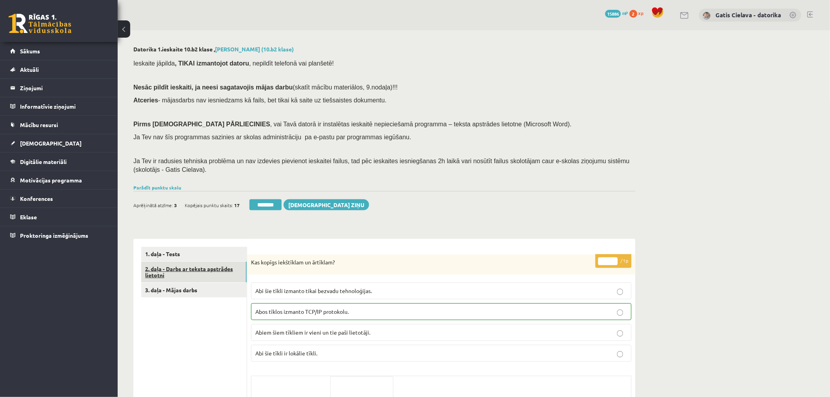
click at [202, 271] on link "2. daļa - Darbs ar teksta apstrādes lietotni" at bounding box center [194, 272] width 106 height 21
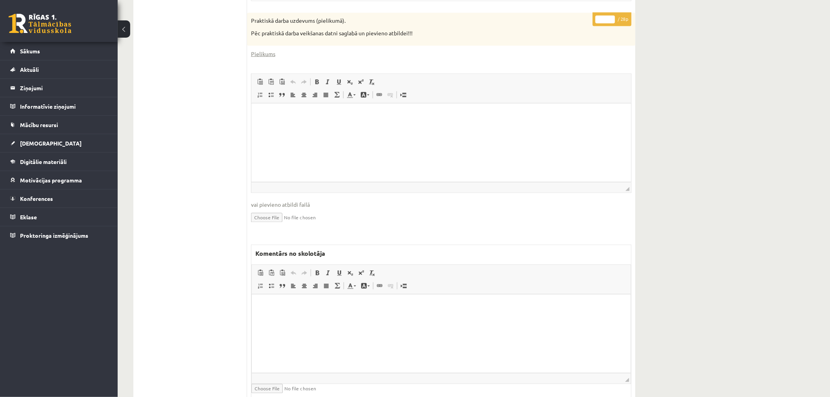
scroll to position [500, 0]
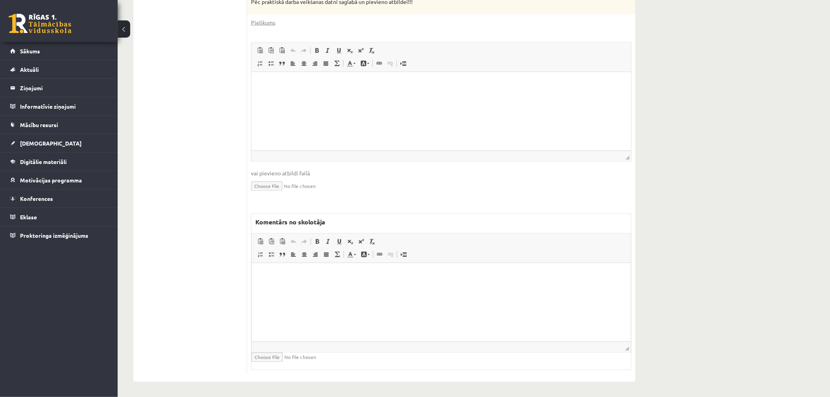
drag, startPoint x: 330, startPoint y: 293, endPoint x: 357, endPoint y: 277, distance: 31.6
click at [335, 287] on html at bounding box center [440, 275] width 379 height 24
click at [377, 96] on html at bounding box center [441, 84] width 380 height 24
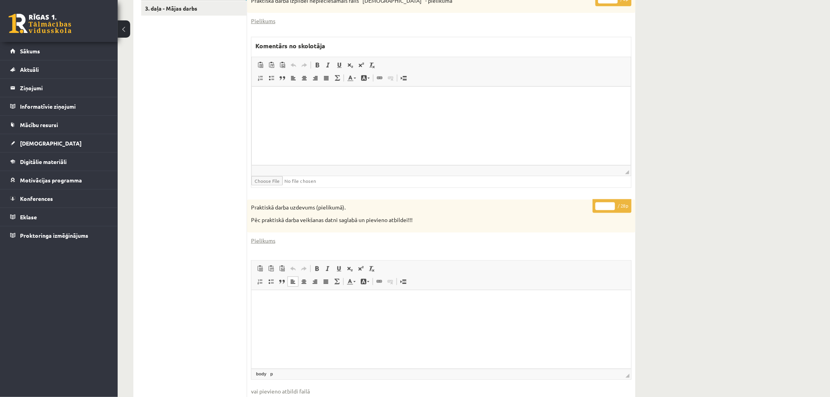
scroll to position [151, 0]
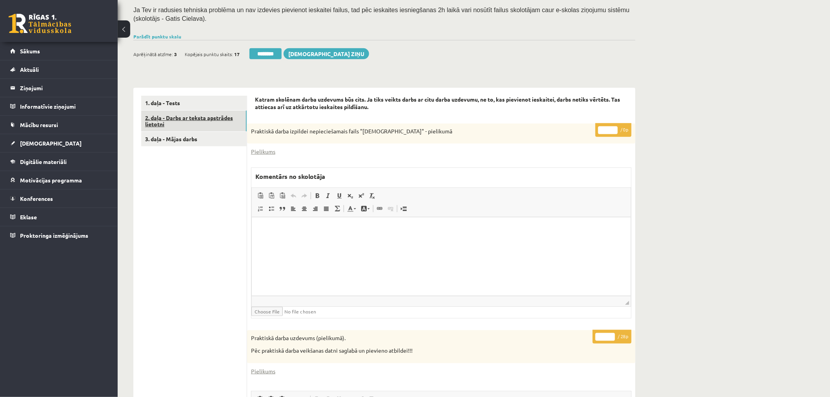
click at [208, 121] on link "2. daļa - Darbs ar teksta apstrādes lietotni" at bounding box center [194, 121] width 106 height 21
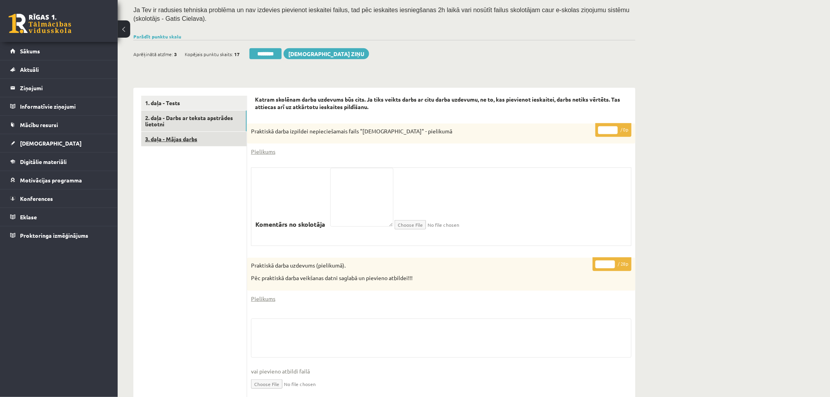
click at [186, 139] on link "3. daļa - Mājas darbs" at bounding box center [194, 139] width 106 height 15
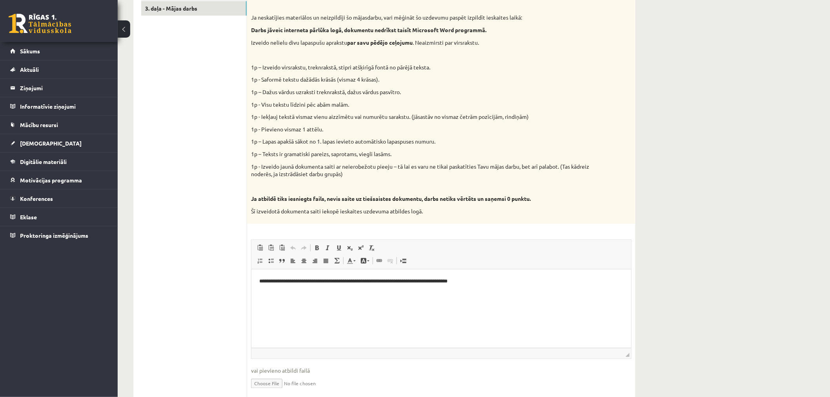
scroll to position [0, 0]
drag, startPoint x: 541, startPoint y: 288, endPoint x: 406, endPoint y: 542, distance: 288.1
click at [251, 273] on html "**********" at bounding box center [441, 281] width 380 height 24
copy p "**********"
drag, startPoint x: 410, startPoint y: 69, endPoint x: 248, endPoint y: 66, distance: 162.0
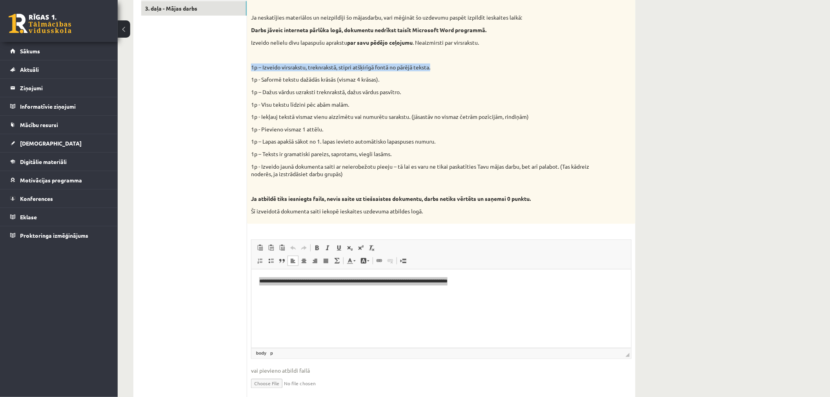
click at [248, 66] on div "Vidusskolas 1.ieskaites mācību materiālos punktā 3.26 bija norādīts ka būs jāie…" at bounding box center [441, 98] width 388 height 251
copy p "1p – Izveido virsrakstu, treknrakstā, stipri atšķirīgā fontā no pārējā teksta."
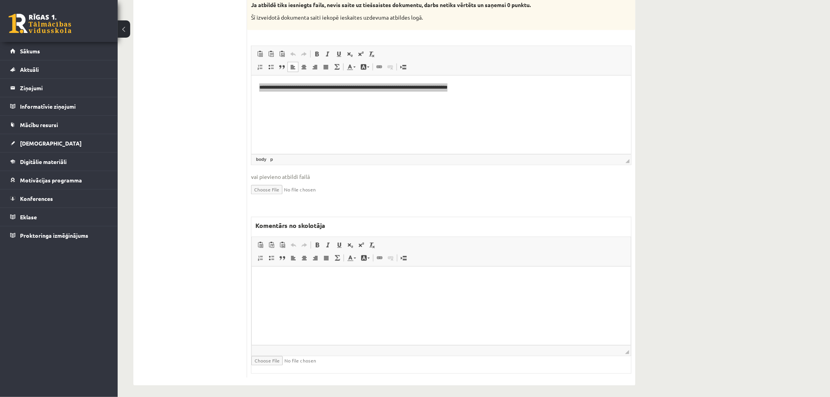
scroll to position [479, 0]
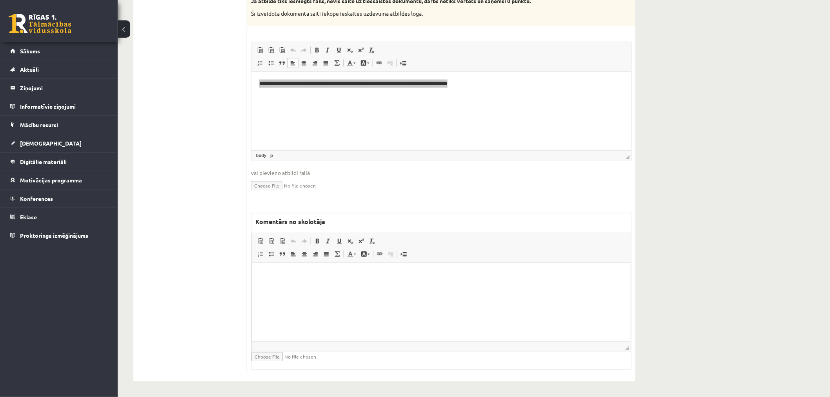
drag, startPoint x: 305, startPoint y: 289, endPoint x: 326, endPoint y: 288, distance: 21.6
click at [309, 286] on html at bounding box center [440, 274] width 379 height 24
drag, startPoint x: 386, startPoint y: 288, endPoint x: 341, endPoint y: 286, distance: 45.1
click at [341, 286] on p "**********" at bounding box center [440, 288] width 363 height 8
click at [315, 242] on span at bounding box center [317, 241] width 6 height 6
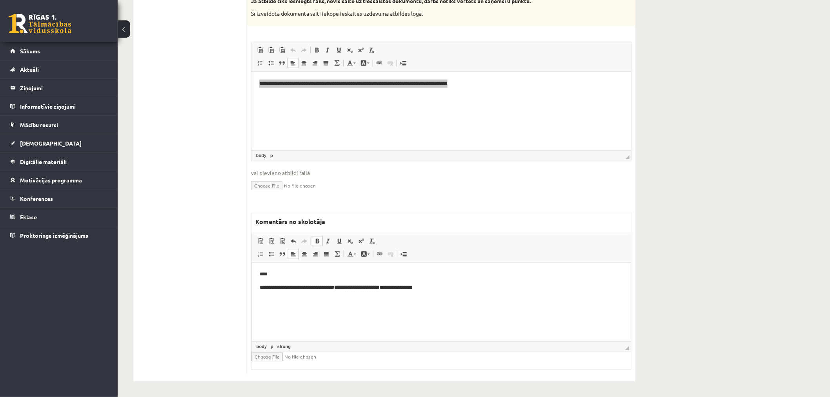
drag, startPoint x: 429, startPoint y: 276, endPoint x: 445, endPoint y: 279, distance: 16.3
click at [431, 276] on p "****" at bounding box center [440, 274] width 363 height 8
click at [454, 297] on html "**********" at bounding box center [440, 280] width 379 height 37
click at [462, 299] on html "**********" at bounding box center [440, 280] width 379 height 37
click at [387, 299] on html "**********" at bounding box center [440, 280] width 379 height 37
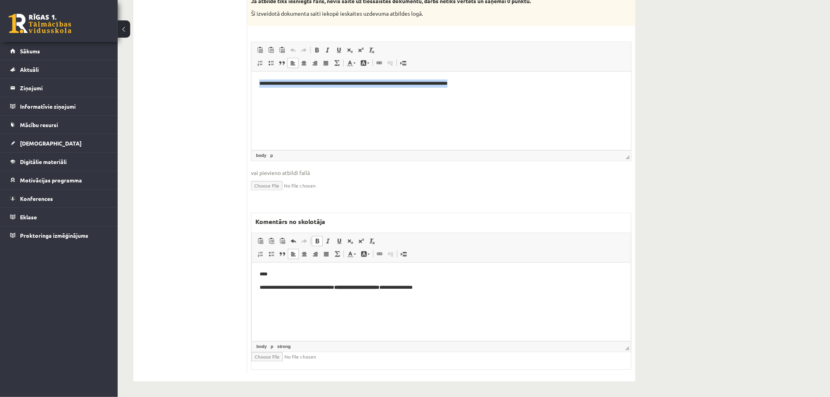
click at [462, 95] on html "**********" at bounding box center [441, 83] width 380 height 24
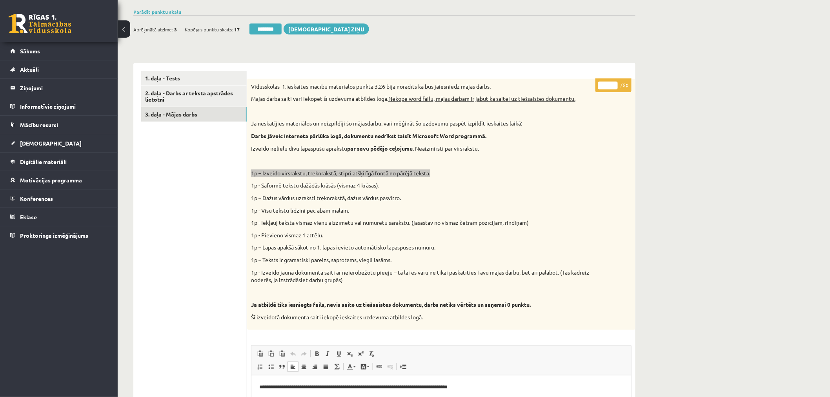
scroll to position [174, 0]
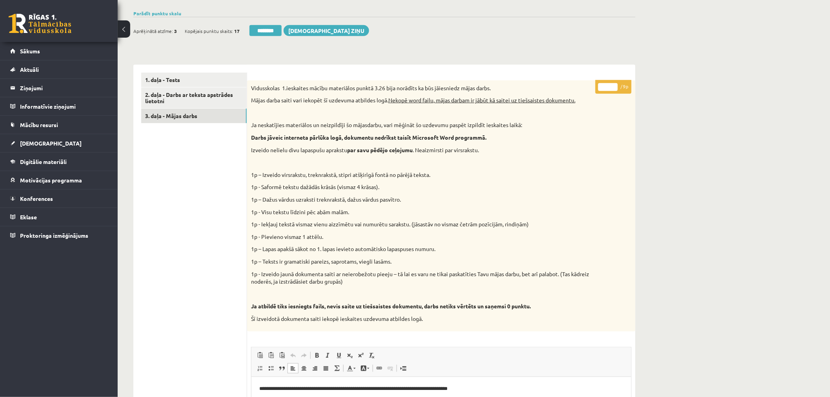
click at [602, 84] on input "*" at bounding box center [608, 87] width 20 height 8
type input "*"
click at [644, 66] on div "Datorika 1.ieskaite 10.b2 klase , Ričards Villijams Viļums (10.b2 klase) Ieskai…" at bounding box center [384, 279] width 533 height 846
click at [183, 113] on link "3. daļa - Mājas darbs" at bounding box center [194, 116] width 106 height 15
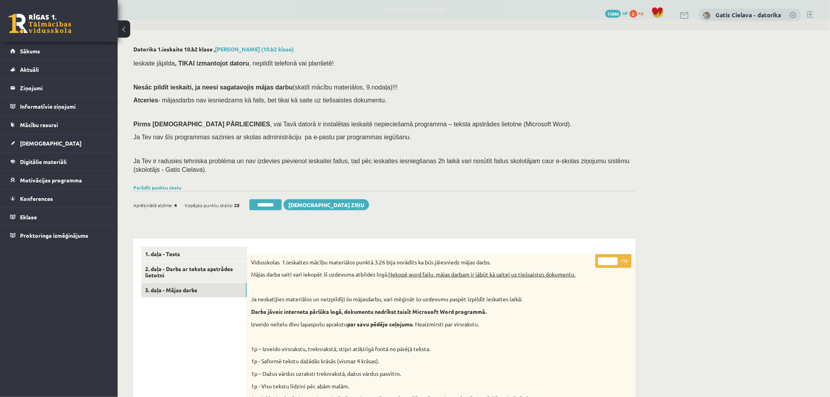
scroll to position [0, 0]
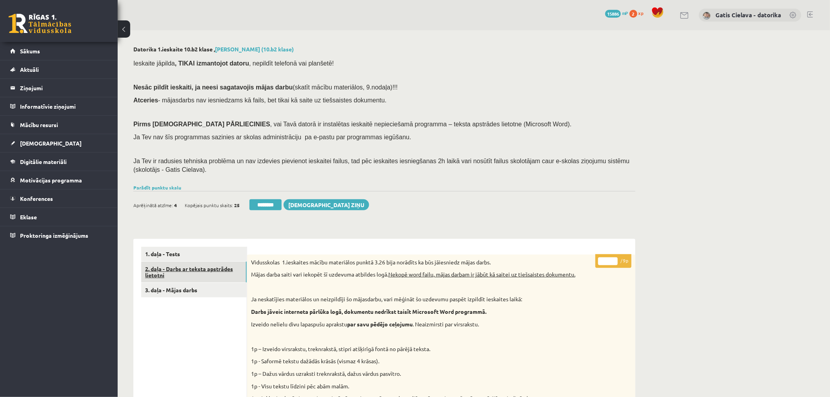
click at [197, 269] on link "2. daļa - Darbs ar teksta apstrādes lietotni" at bounding box center [194, 272] width 106 height 21
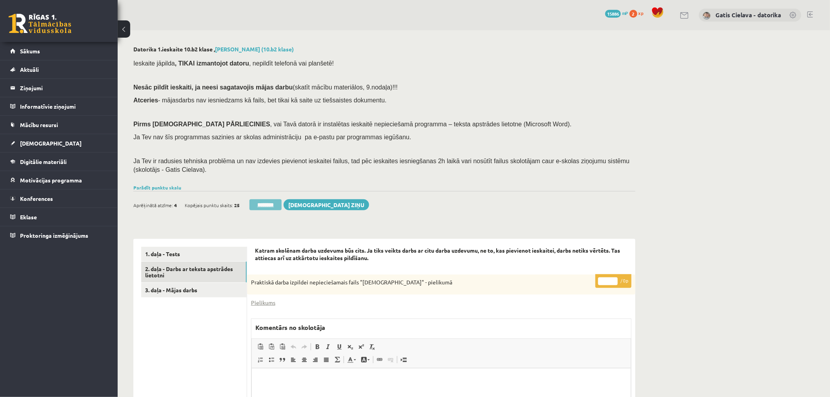
click at [275, 204] on input "********" at bounding box center [265, 204] width 32 height 11
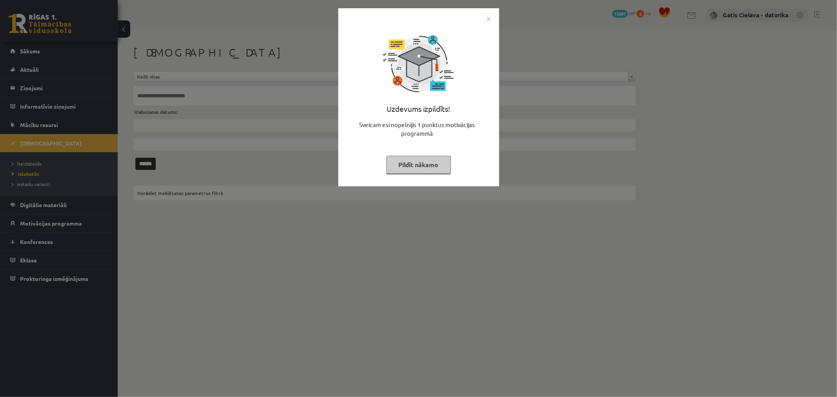
click at [419, 166] on button "Pildīt nākamo" at bounding box center [418, 165] width 64 height 18
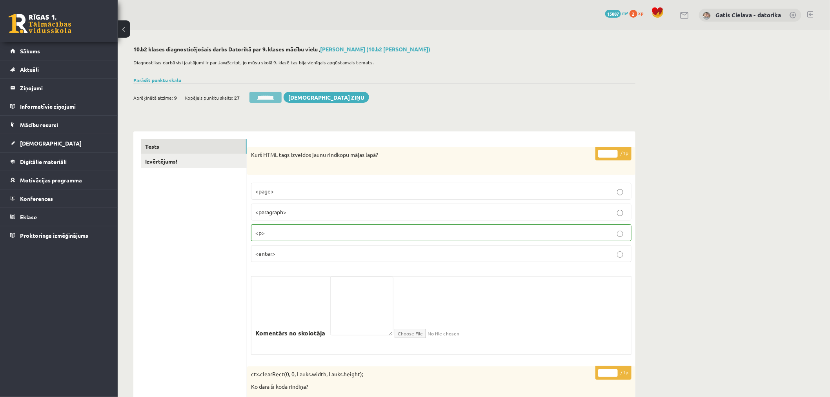
click at [271, 95] on input "********" at bounding box center [265, 97] width 32 height 11
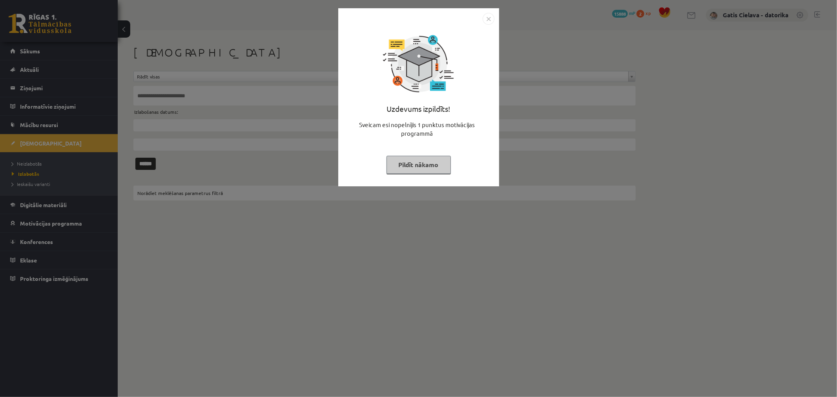
drag, startPoint x: 405, startPoint y: 167, endPoint x: 389, endPoint y: 156, distance: 19.4
click at [405, 167] on button "Pildīt nākamo" at bounding box center [418, 165] width 64 height 18
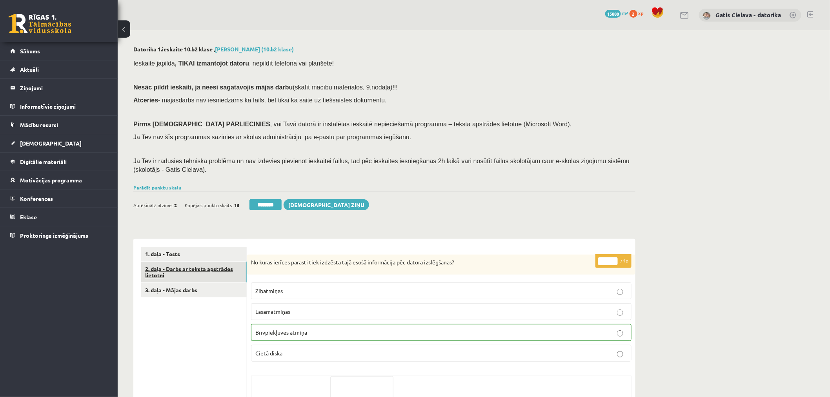
click at [202, 268] on link "2. daļa - Darbs ar teksta apstrādes lietotni" at bounding box center [194, 272] width 106 height 21
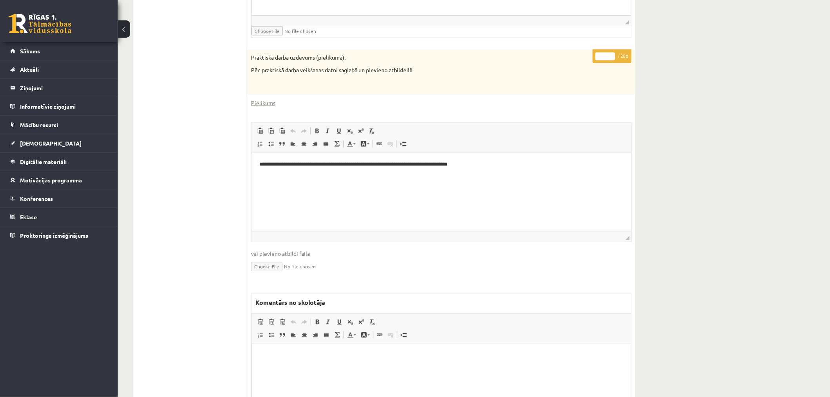
scroll to position [425, 0]
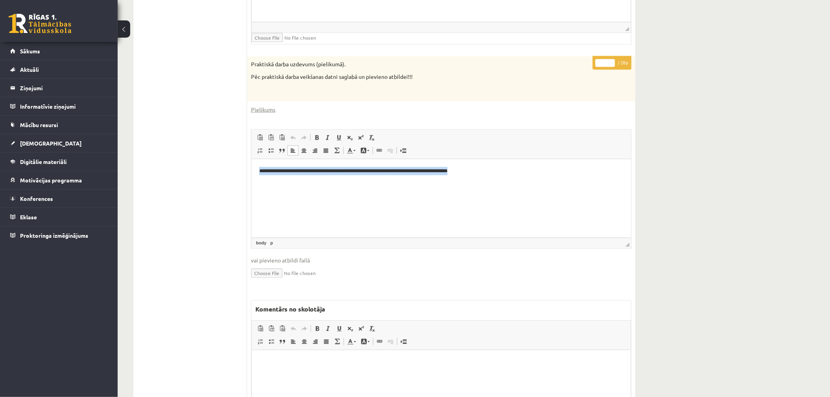
drag, startPoint x: 377, startPoint y: 156, endPoint x: 433, endPoint y: 306, distance: 160.4
click at [251, 159] on html "**********" at bounding box center [441, 171] width 380 height 24
copy p "**********"
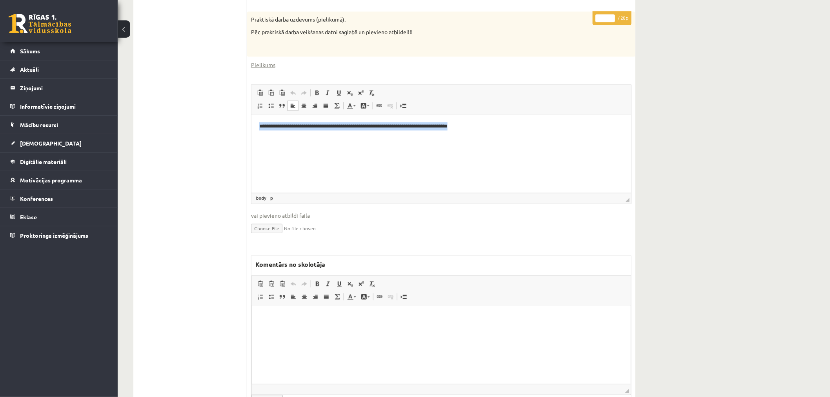
scroll to position [512, 0]
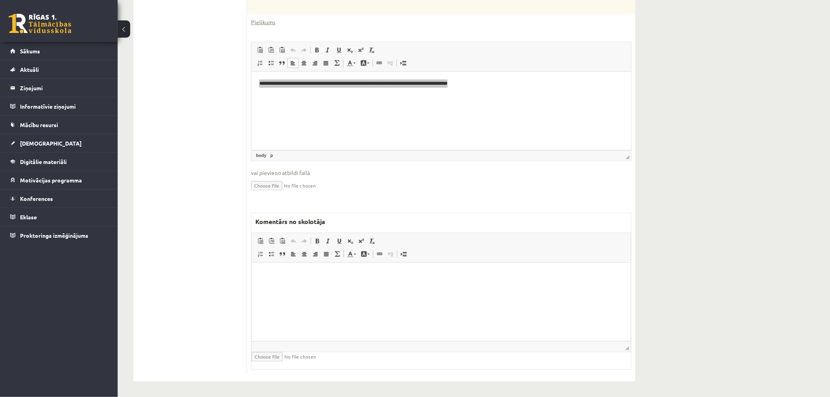
click at [273, 355] on input "file" at bounding box center [297, 356] width 93 height 9
type input "**********"
click at [340, 287] on html at bounding box center [440, 275] width 379 height 24
click at [360, 287] on html "**********" at bounding box center [440, 275] width 379 height 24
click at [369, 287] on html "**********" at bounding box center [440, 275] width 379 height 24
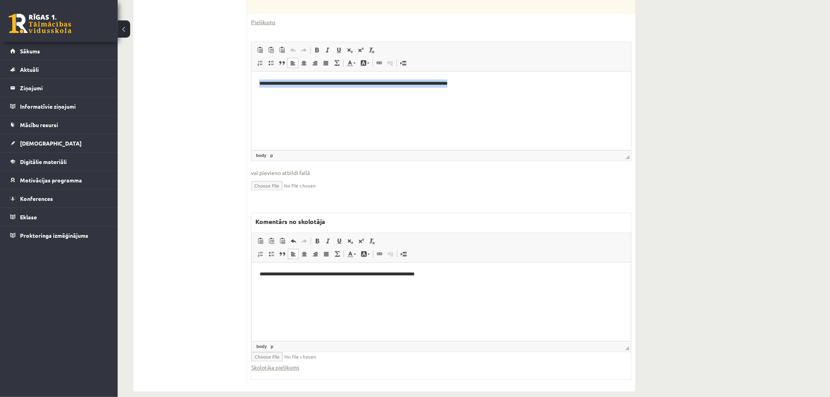
click at [425, 96] on html "**********" at bounding box center [441, 84] width 380 height 24
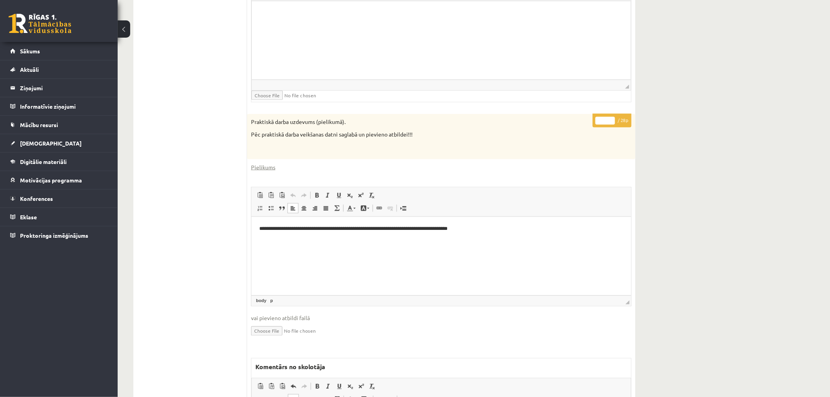
scroll to position [338, 0]
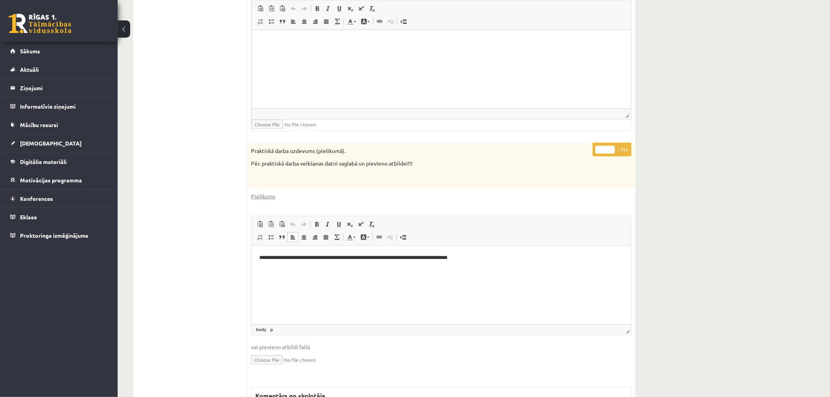
drag, startPoint x: 603, startPoint y: 150, endPoint x: 593, endPoint y: 149, distance: 9.8
click at [593, 149] on p "* / 28p" at bounding box center [612, 150] width 39 height 14
type input "*"
click at [561, 54] on html at bounding box center [440, 42] width 379 height 24
click at [497, 54] on html at bounding box center [440, 42] width 379 height 24
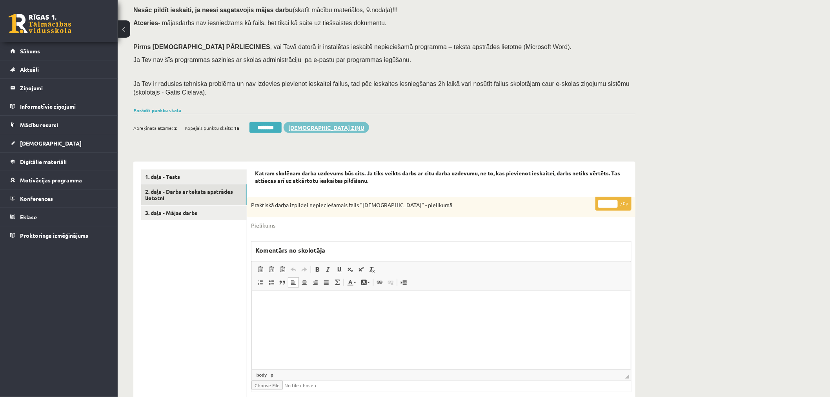
scroll to position [76, 0]
click at [207, 192] on link "2. daļa - Darbs ar teksta apstrādes lietotni" at bounding box center [194, 195] width 106 height 21
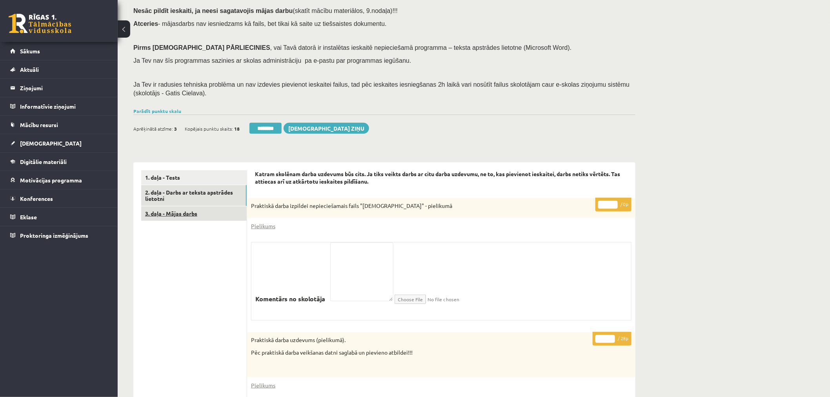
click at [195, 212] on link "3. daļa - Mājas darbs" at bounding box center [194, 213] width 106 height 15
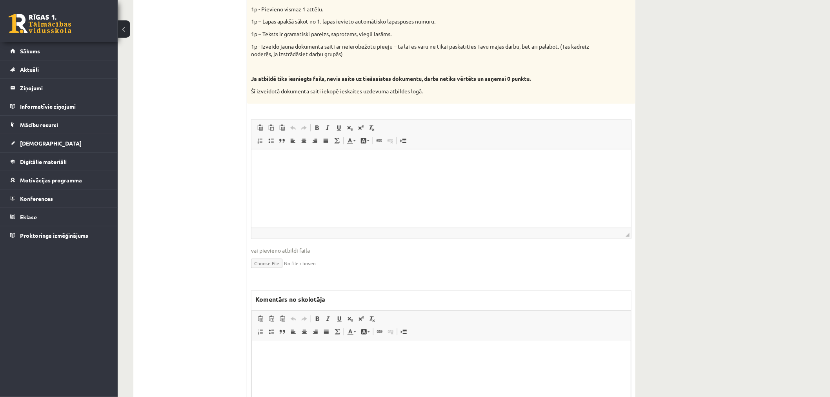
scroll to position [479, 0]
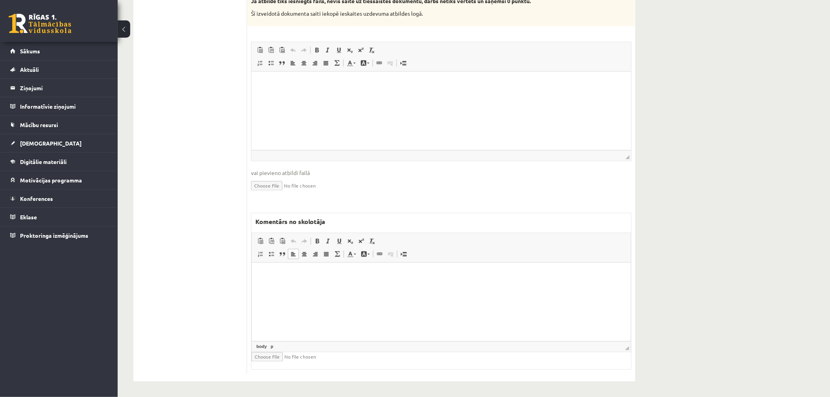
click at [354, 286] on html at bounding box center [440, 274] width 379 height 24
click at [384, 95] on html at bounding box center [441, 83] width 380 height 24
click at [393, 95] on html at bounding box center [441, 83] width 380 height 24
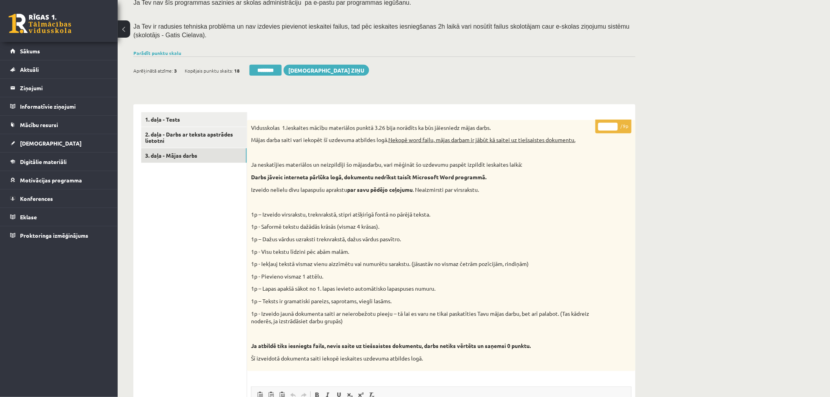
scroll to position [131, 0]
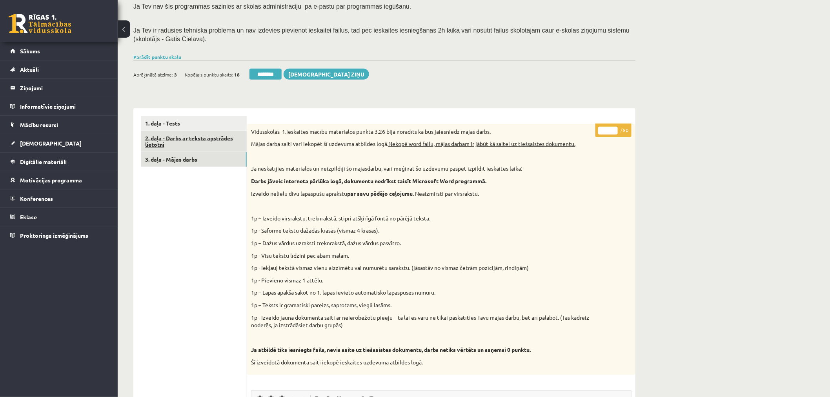
click at [213, 140] on link "2. daļa - Darbs ar teksta apstrādes lietotni" at bounding box center [194, 141] width 106 height 21
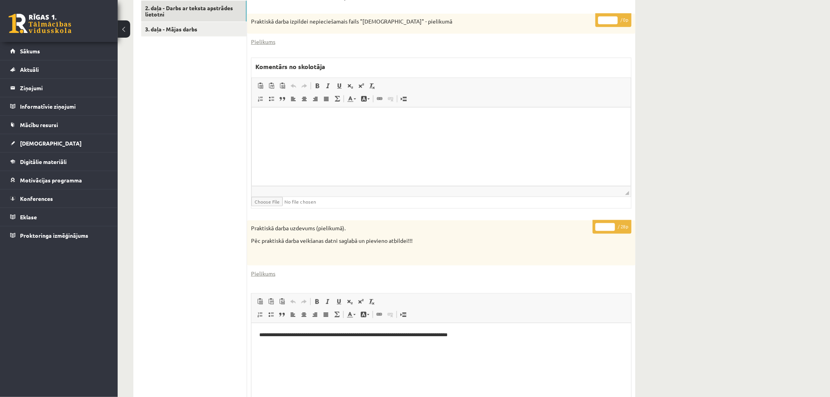
scroll to position [261, 0]
drag, startPoint x: 538, startPoint y: 343, endPoint x: 218, endPoint y: 317, distance: 321.1
click at [251, 323] on html "**********" at bounding box center [441, 335] width 380 height 24
copy p "**********"
click at [395, 131] on html at bounding box center [440, 119] width 379 height 24
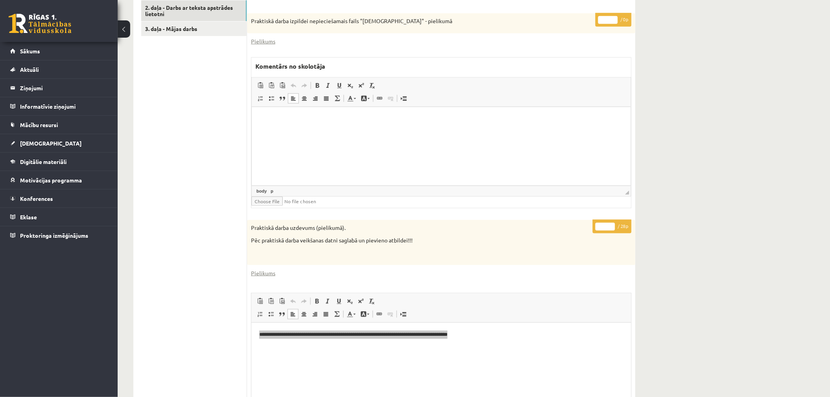
drag, startPoint x: 373, startPoint y: 126, endPoint x: 378, endPoint y: 127, distance: 4.7
click at [373, 126] on html at bounding box center [440, 119] width 379 height 24
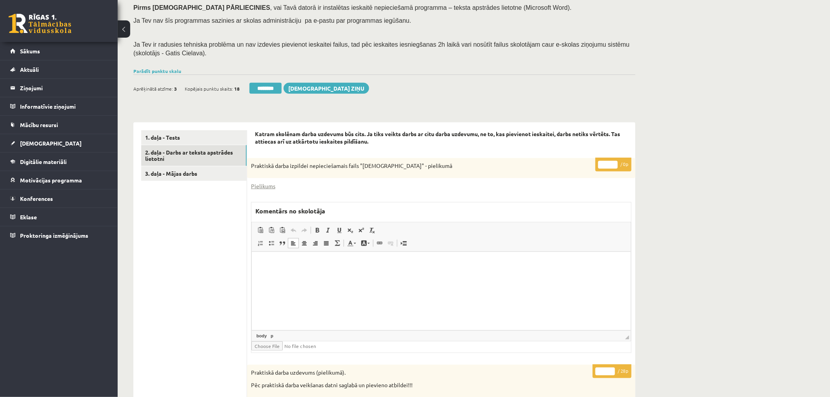
scroll to position [87, 0]
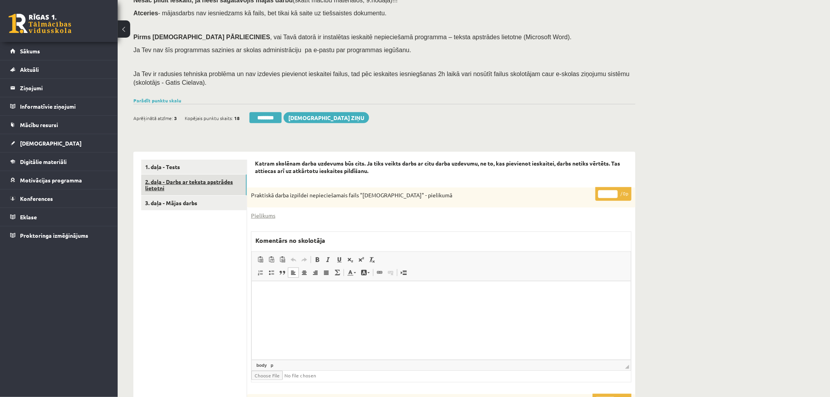
click at [182, 184] on link "2. daļa - Darbs ar teksta apstrādes lietotni" at bounding box center [194, 185] width 106 height 21
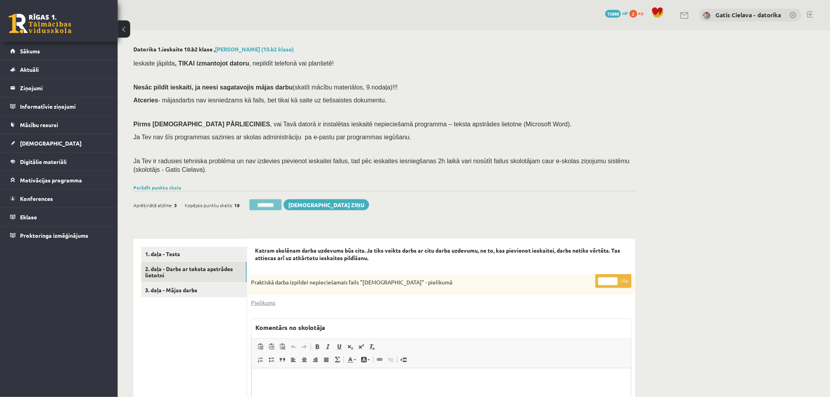
scroll to position [0, 0]
click at [261, 202] on input "********" at bounding box center [265, 204] width 32 height 11
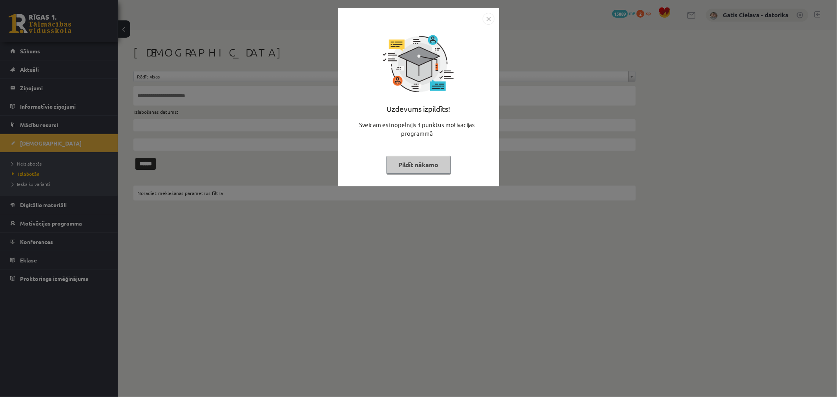
click at [421, 165] on button "Pildīt nākamo" at bounding box center [418, 165] width 64 height 18
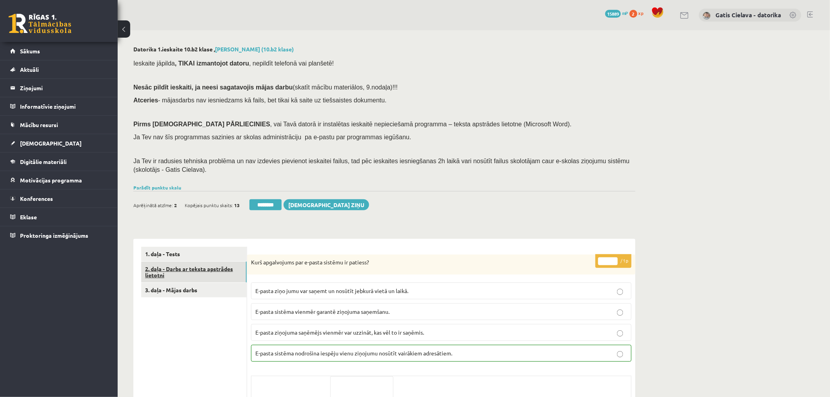
click at [199, 269] on link "2. daļa - Darbs ar teksta apstrādes lietotni" at bounding box center [194, 272] width 106 height 21
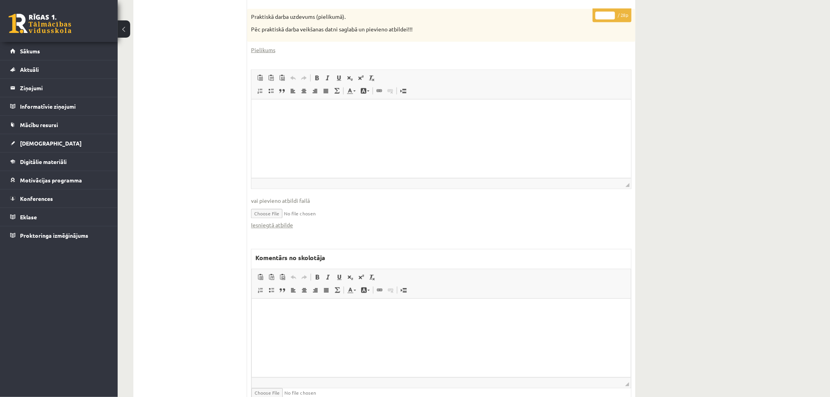
scroll to position [421, 0]
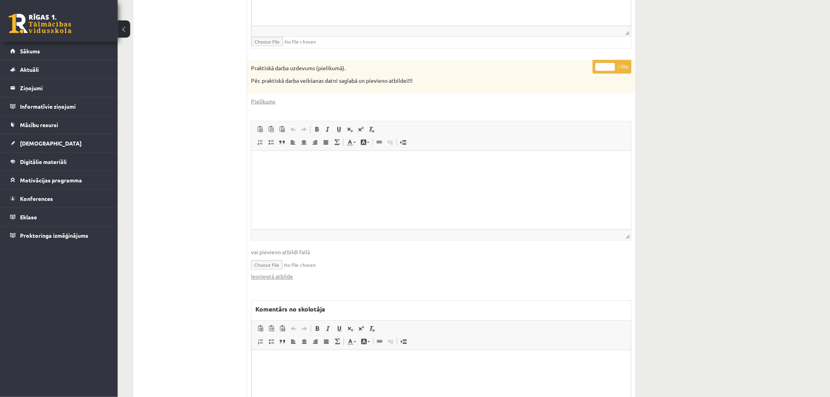
drag, startPoint x: 609, startPoint y: 60, endPoint x: 596, endPoint y: 64, distance: 13.5
click at [596, 64] on p "* / 28p" at bounding box center [612, 67] width 39 height 14
drag, startPoint x: 602, startPoint y: 67, endPoint x: 597, endPoint y: 67, distance: 5.9
click at [597, 67] on input "*" at bounding box center [605, 67] width 20 height 8
type input "**"
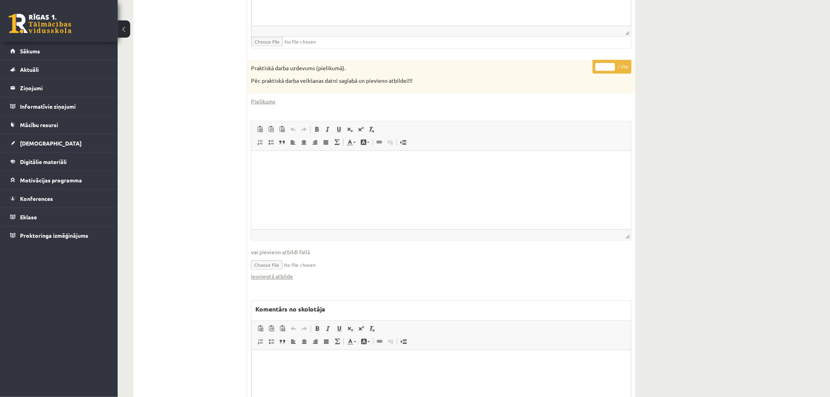
click at [672, 63] on div "Datorika 1.ieskaite 10.b2 klase , [PERSON_NAME] (10.b2 klase) Ieskaite jāpilda …" at bounding box center [474, 46] width 712 height 875
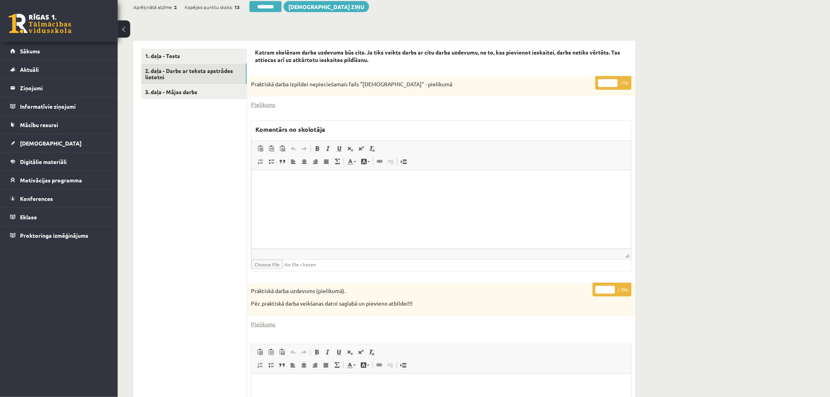
scroll to position [116, 0]
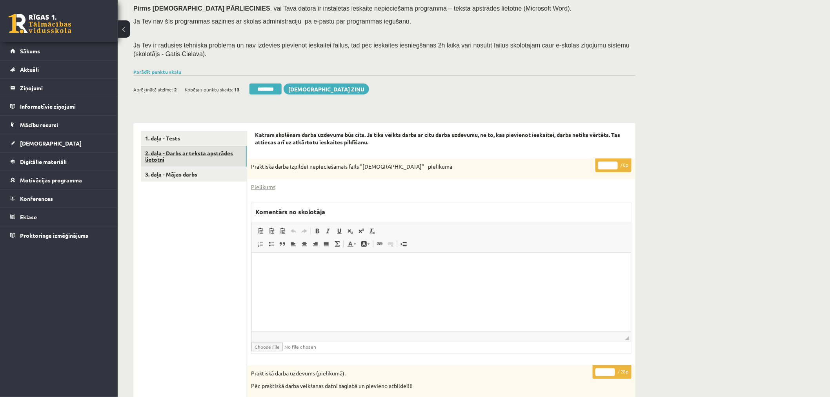
click at [208, 155] on link "2. daļa - Darbs ar teksta apstrādes lietotni" at bounding box center [194, 156] width 106 height 21
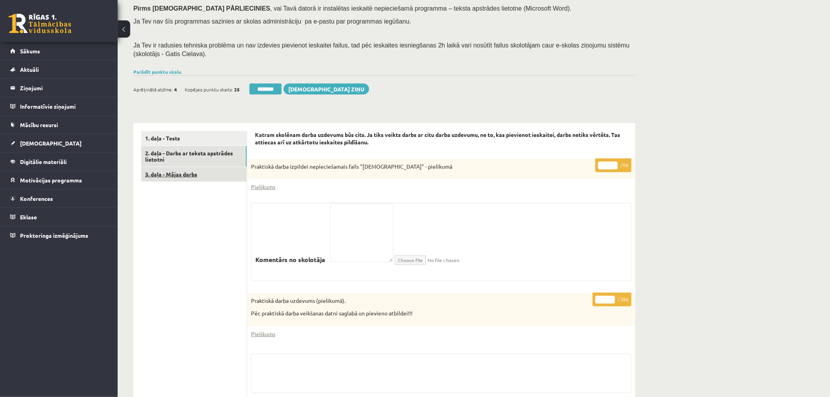
click at [186, 177] on link "3. daļa - Mājas darbs" at bounding box center [194, 174] width 106 height 15
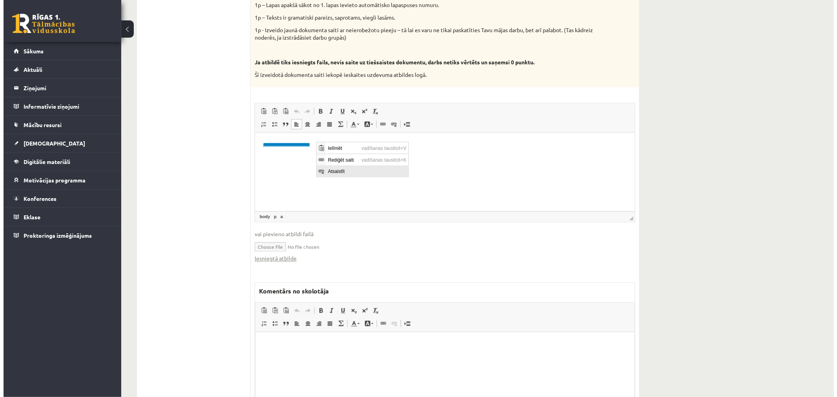
scroll to position [0, 0]
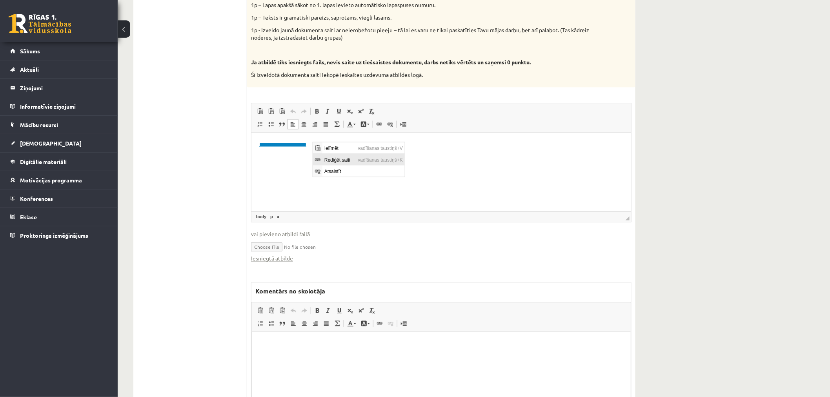
click at [344, 159] on span "Rediģēt saiti" at bounding box center [339, 159] width 34 height 11
select select "********"
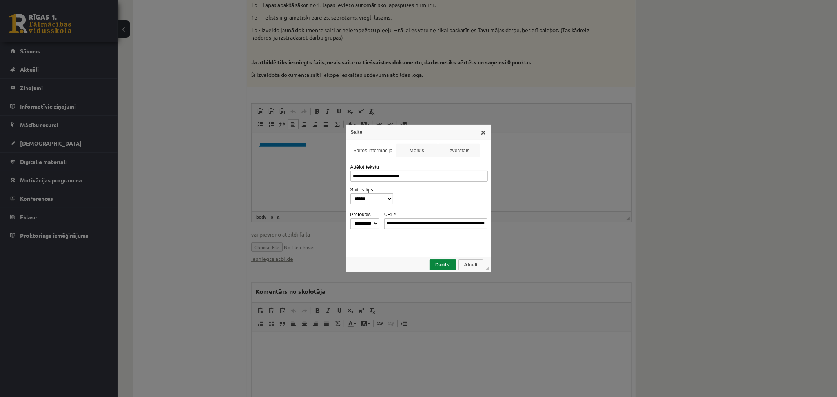
click at [482, 132] on link "X" at bounding box center [483, 132] width 6 height 6
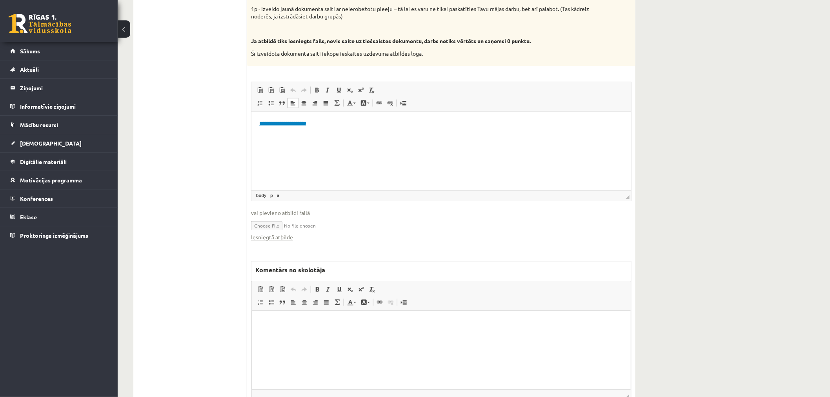
scroll to position [244, 0]
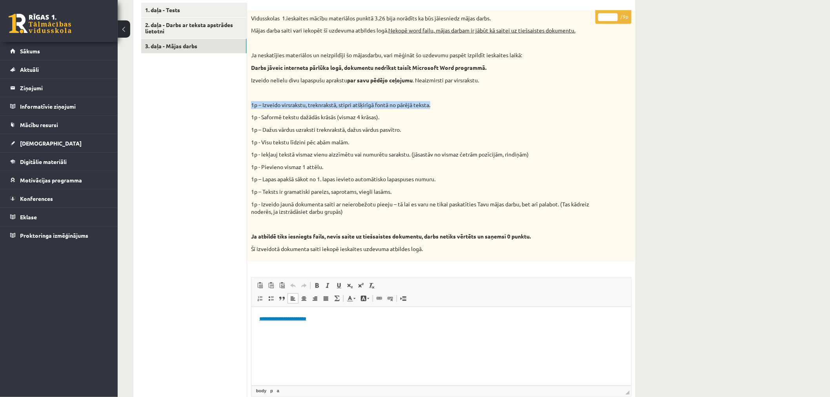
drag, startPoint x: 449, startPoint y: 104, endPoint x: 248, endPoint y: 104, distance: 200.4
click at [248, 104] on div "Vidusskolas 1.ieskaites mācību materiālos punktā 3.26 bija norādīts ka būs jāie…" at bounding box center [441, 136] width 388 height 251
copy p "1p – Izveido virsrakstu, treknrakstā, stipri atšķirīgā fontā no pārējā teksta."
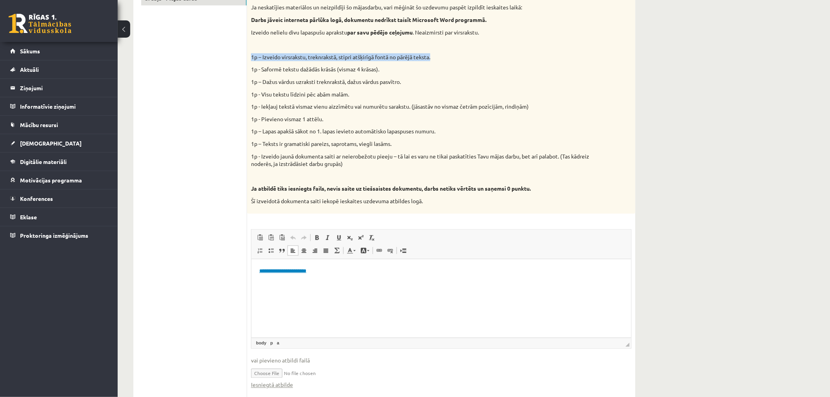
scroll to position [488, 0]
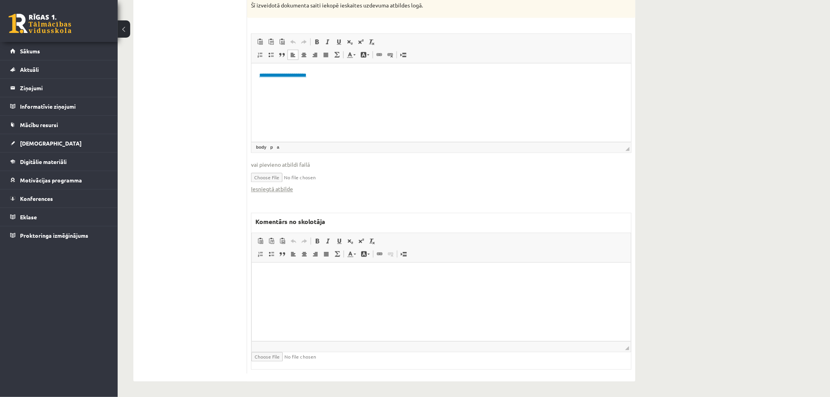
drag, startPoint x: 343, startPoint y: 284, endPoint x: 362, endPoint y: 282, distance: 19.4
click at [348, 284] on html at bounding box center [440, 274] width 379 height 24
drag, startPoint x: 385, startPoint y: 287, endPoint x: 342, endPoint y: 285, distance: 43.6
click at [342, 287] on p "**********" at bounding box center [440, 288] width 363 height 8
click at [320, 242] on span at bounding box center [317, 241] width 6 height 6
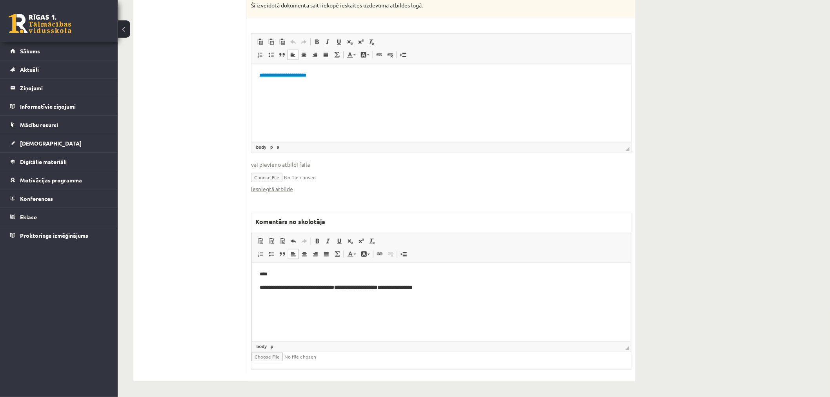
click at [481, 295] on html "**********" at bounding box center [440, 280] width 379 height 37
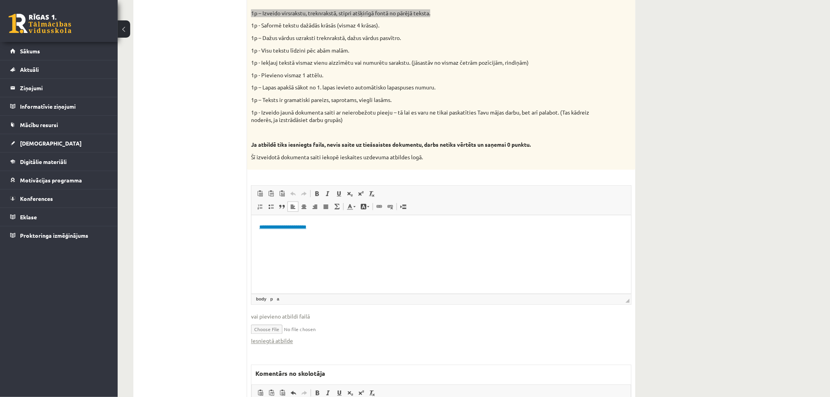
scroll to position [269, 0]
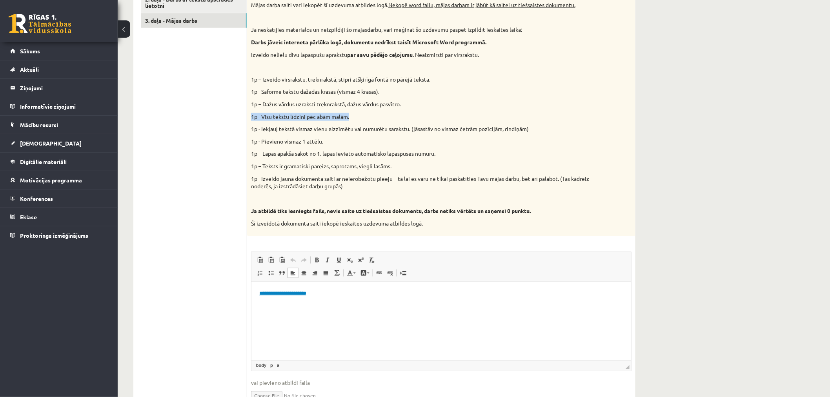
drag, startPoint x: 354, startPoint y: 116, endPoint x: 251, endPoint y: 120, distance: 102.8
click at [251, 120] on p "1p - Visu tekstu līdzini pēc abām malām." at bounding box center [421, 117] width 341 height 8
copy p "1p - Visu tekstu līdzini pēc abām malām."
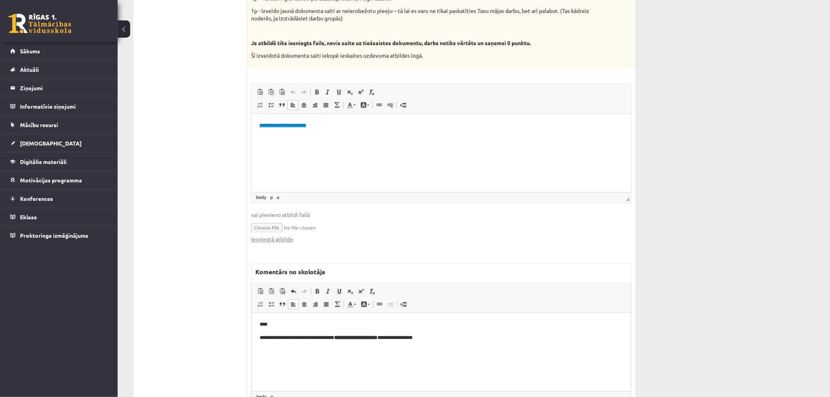
scroll to position [488, 0]
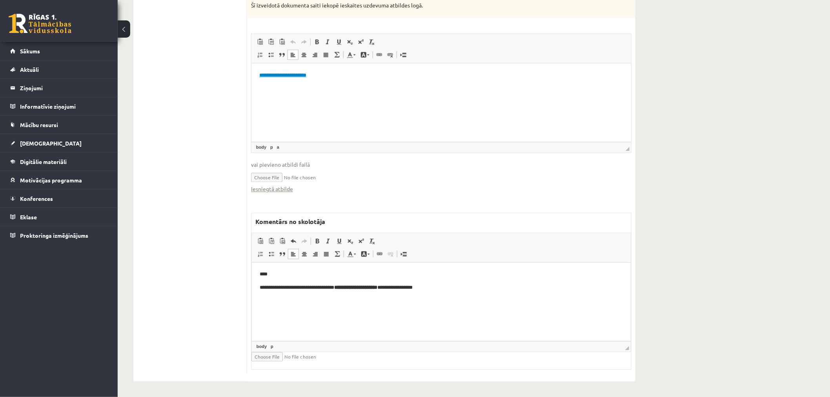
click at [450, 286] on p "**********" at bounding box center [440, 288] width 363 height 8
click at [272, 300] on p "**********" at bounding box center [440, 301] width 363 height 8
click at [320, 242] on span at bounding box center [317, 241] width 6 height 6
click at [350, 294] on body "**********" at bounding box center [440, 287] width 363 height 35
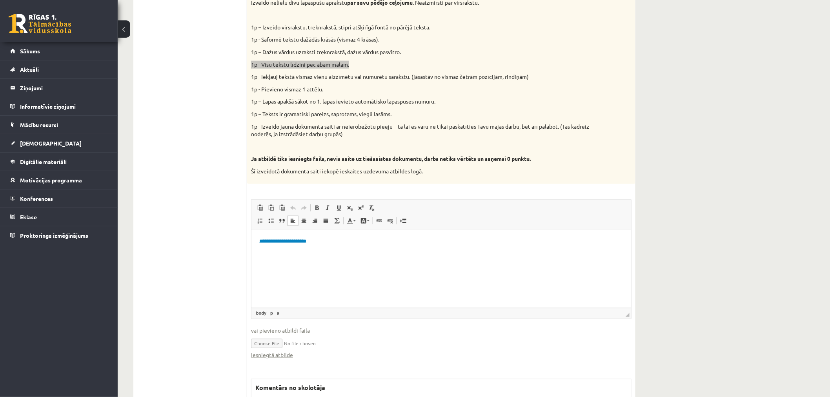
scroll to position [313, 0]
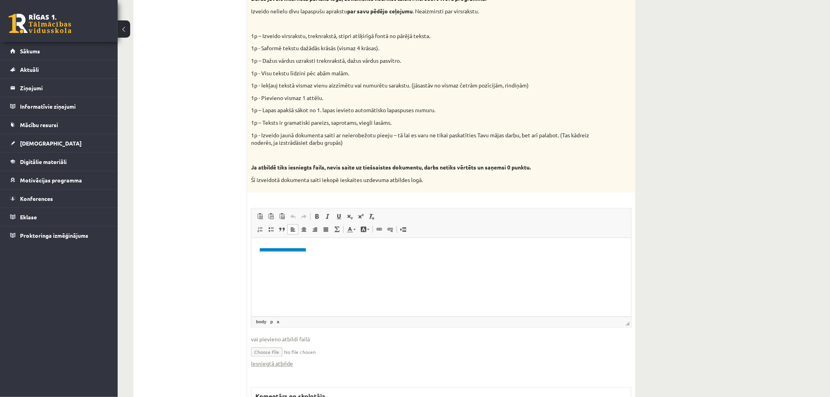
click at [329, 119] on p "1p – Teksts ir gramatiski pareizs, saprotams, viegli lasāms." at bounding box center [421, 123] width 341 height 8
drag, startPoint x: 534, startPoint y: 85, endPoint x: 248, endPoint y: 85, distance: 286.3
click at [248, 85] on div "Vidusskolas 1.ieskaites mācību materiālos punktā 3.26 bija norādīts ka būs jāie…" at bounding box center [441, 67] width 388 height 251
click at [337, 96] on p "1p - Pievieno vismaz 1 attēlu." at bounding box center [421, 98] width 341 height 8
drag, startPoint x: 329, startPoint y: 98, endPoint x: 248, endPoint y: 101, distance: 81.6
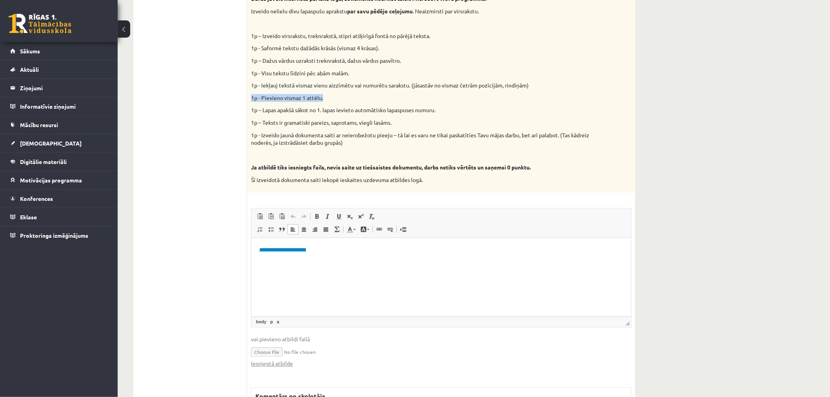
click at [248, 101] on div "Vidusskolas 1.ieskaites mācību materiālos punktā 3.26 bija norādīts ka būs jāie…" at bounding box center [441, 67] width 388 height 251
drag, startPoint x: 386, startPoint y: 108, endPoint x: 286, endPoint y: 104, distance: 100.9
click at [286, 104] on div "Vidusskolas 1.ieskaites mācību materiālos punktā 3.26 bija norādīts ka būs jāie…" at bounding box center [441, 67] width 388 height 251
click at [421, 121] on p "1p – Teksts ir gramatiski pareizs, saprotams, viegli lasāms." at bounding box center [421, 123] width 341 height 8
drag, startPoint x: 437, startPoint y: 111, endPoint x: 249, endPoint y: 111, distance: 187.5
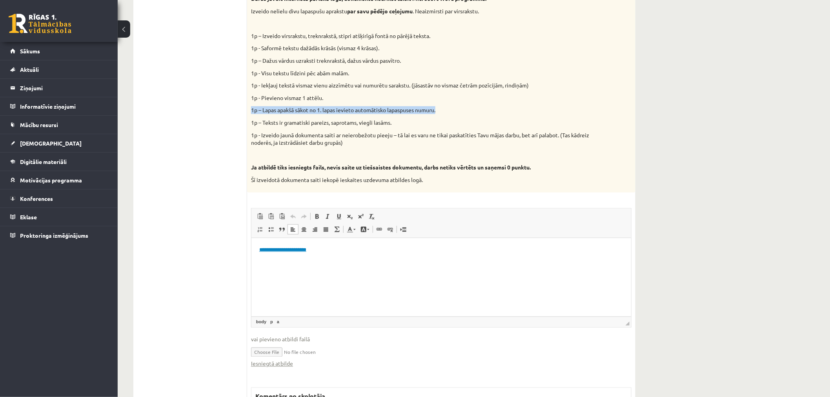
click at [249, 111] on div "Vidusskolas 1.ieskaites mācību materiālos punktā 3.26 bija norādīts ka būs jāie…" at bounding box center [441, 67] width 388 height 251
copy p "1p – Lapas apakšā sākot no 1. lapas ievieto automātisko lapaspuses numuru."
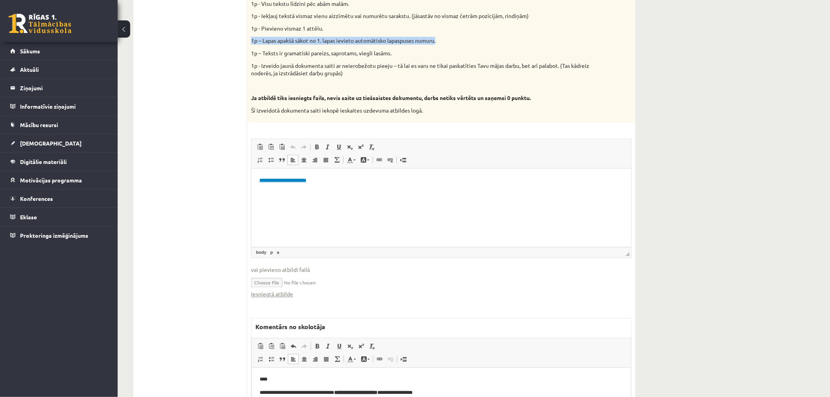
scroll to position [488, 0]
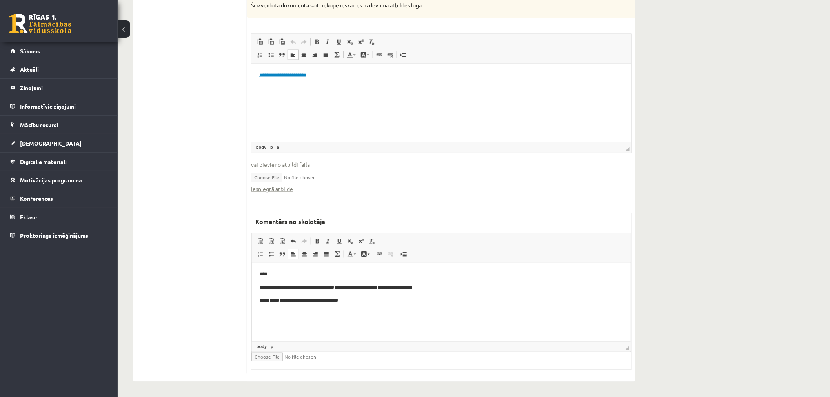
click at [366, 297] on p "**********" at bounding box center [440, 301] width 363 height 8
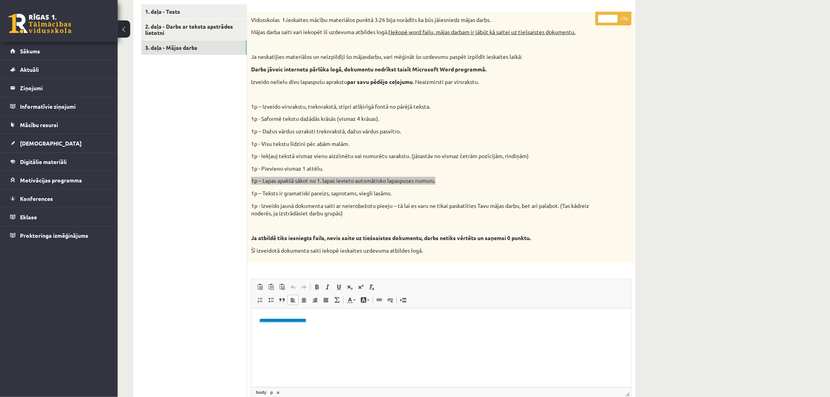
scroll to position [226, 0]
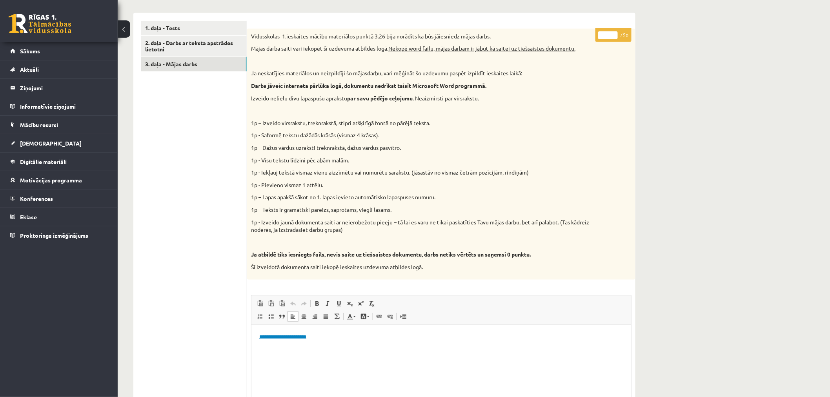
drag, startPoint x: 609, startPoint y: 33, endPoint x: 583, endPoint y: 34, distance: 25.9
click at [583, 34] on div "* / 9p Vidusskolas 1.ieskaites mācību materiālos punktā 3.26 bija norādīts ka b…" at bounding box center [441, 332] width 388 height 607
type input "*"
click at [675, 56] on div "Datorika 1.ieskaite 10.b2 klase , Artis Meļķis (10.b2 klase) Ieskaite jāpilda ,…" at bounding box center [474, 231] width 712 height 855
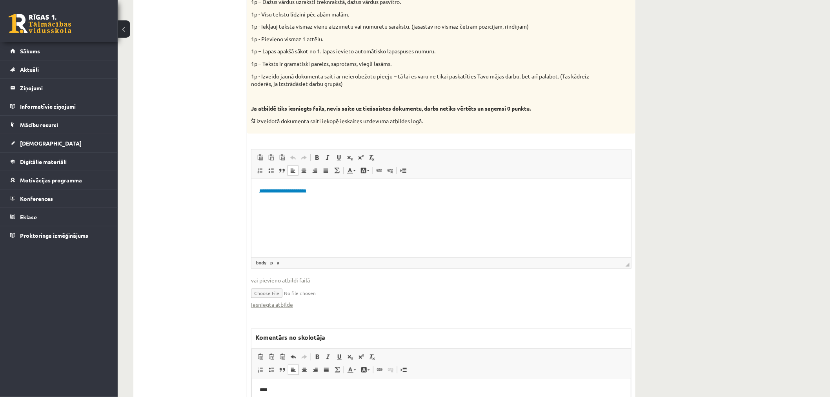
scroll to position [488, 0]
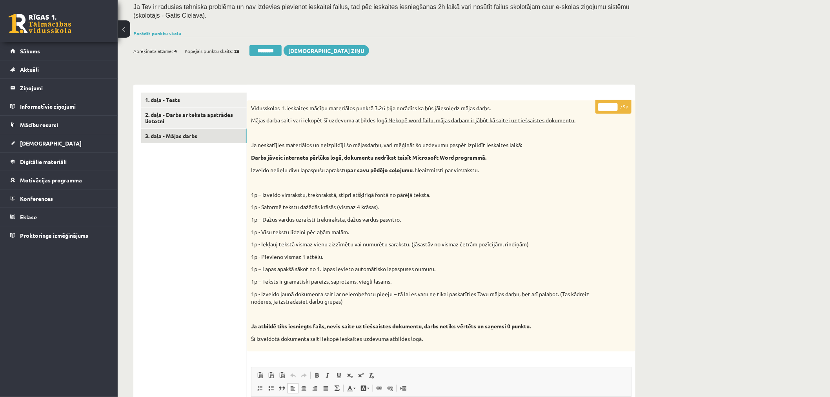
scroll to position [139, 0]
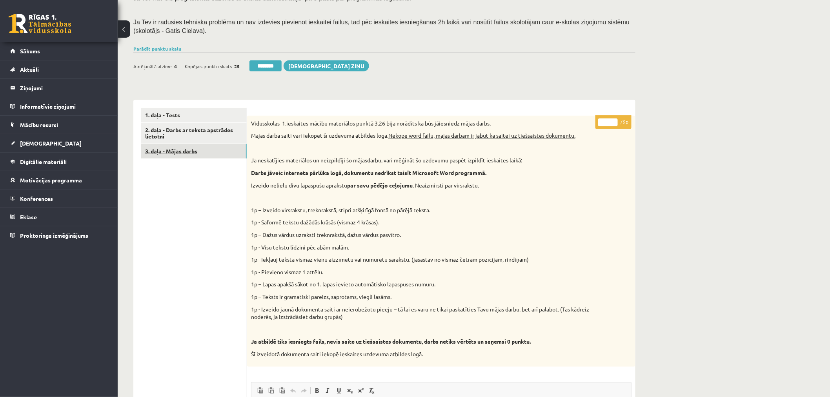
click at [180, 147] on link "3. daļa - Mājas darbs" at bounding box center [194, 151] width 106 height 15
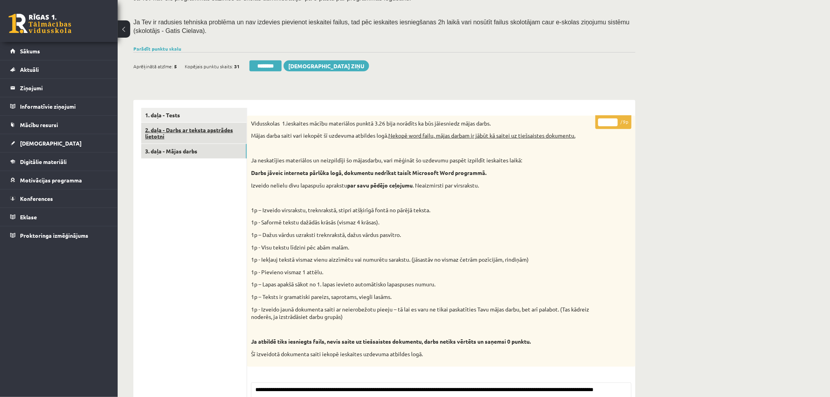
click at [185, 133] on link "2. daļa - Darbs ar teksta apstrādes lietotni" at bounding box center [194, 133] width 106 height 21
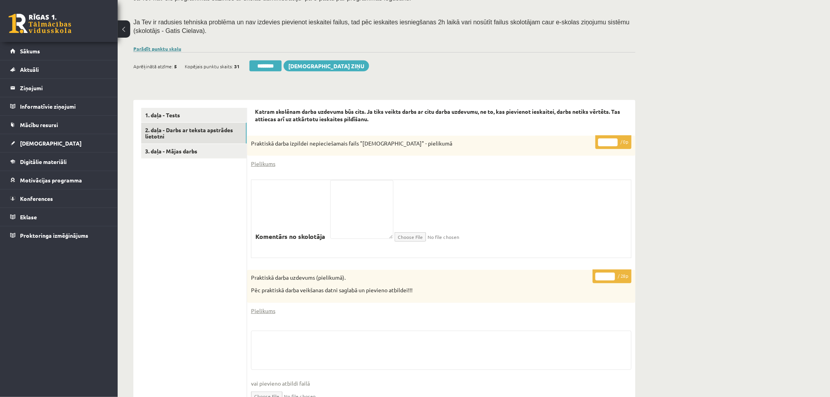
click at [173, 49] on link "Parādīt punktu skalu" at bounding box center [157, 49] width 48 height 6
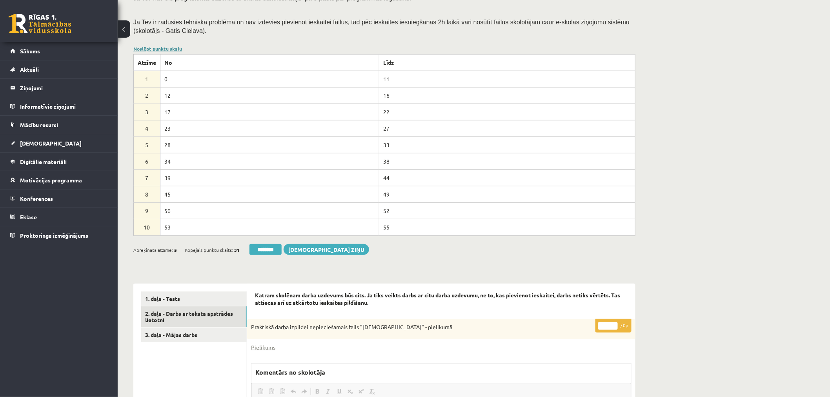
click at [173, 49] on link "Noslēpt punktu skalu" at bounding box center [157, 49] width 49 height 6
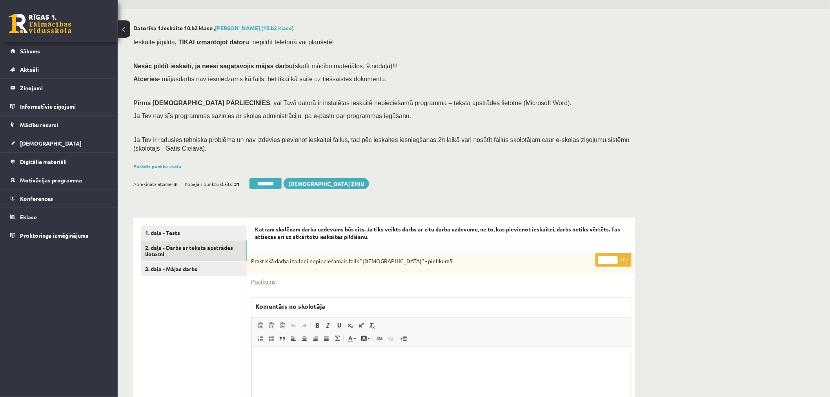
scroll to position [8, 0]
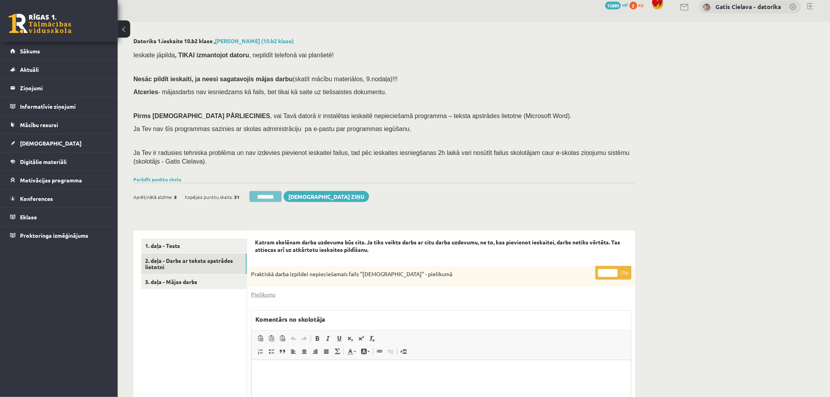
click at [264, 196] on input "********" at bounding box center [265, 196] width 32 height 11
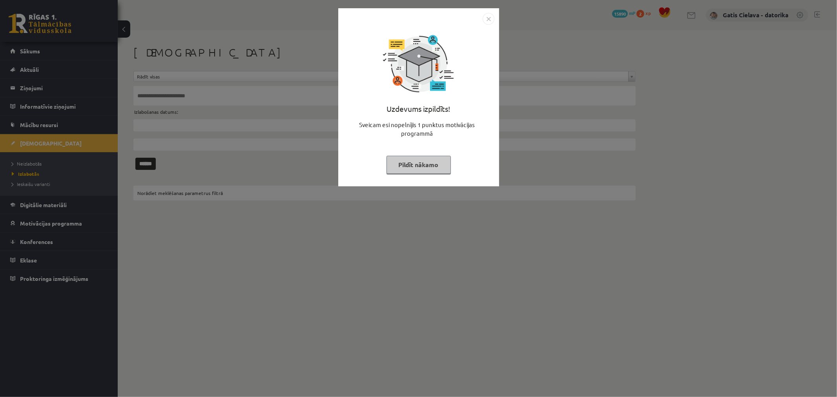
click at [421, 164] on button "Pildīt nākamo" at bounding box center [418, 165] width 64 height 18
